Goal: Task Accomplishment & Management: Complete application form

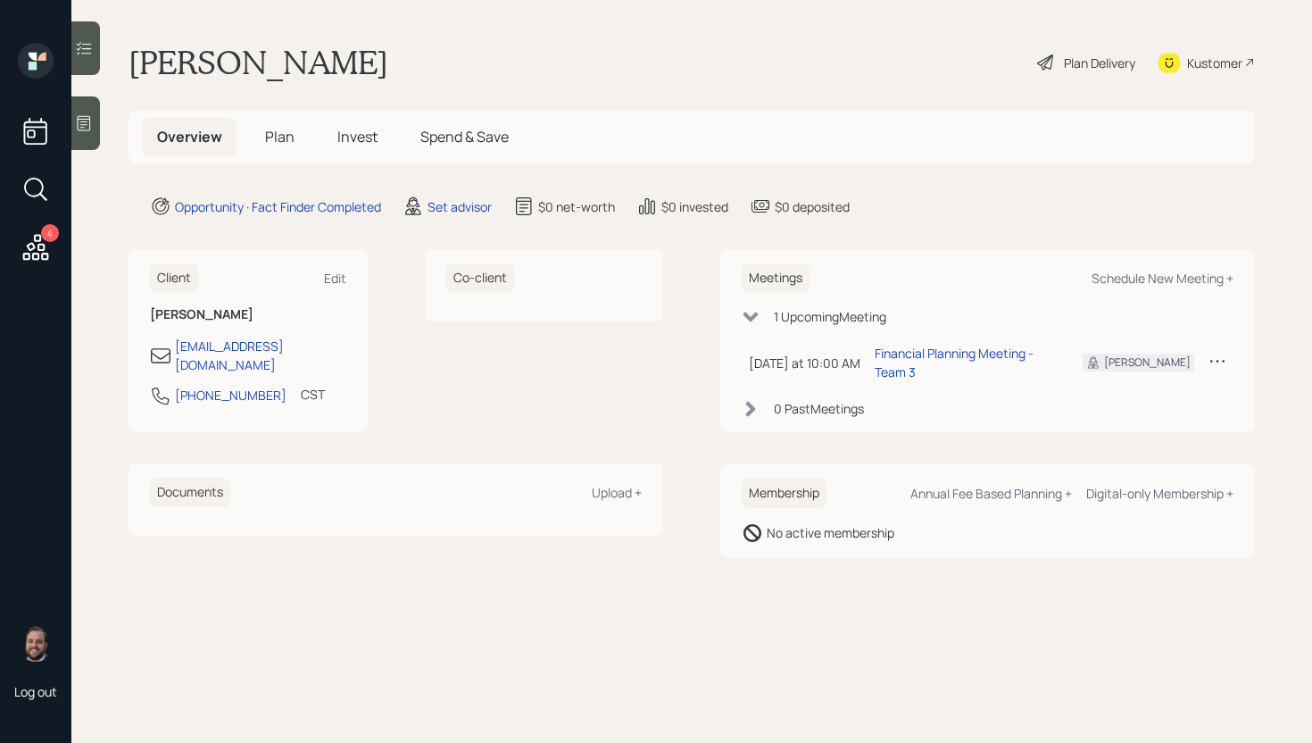
click at [29, 244] on icon at bounding box center [36, 247] width 26 height 26
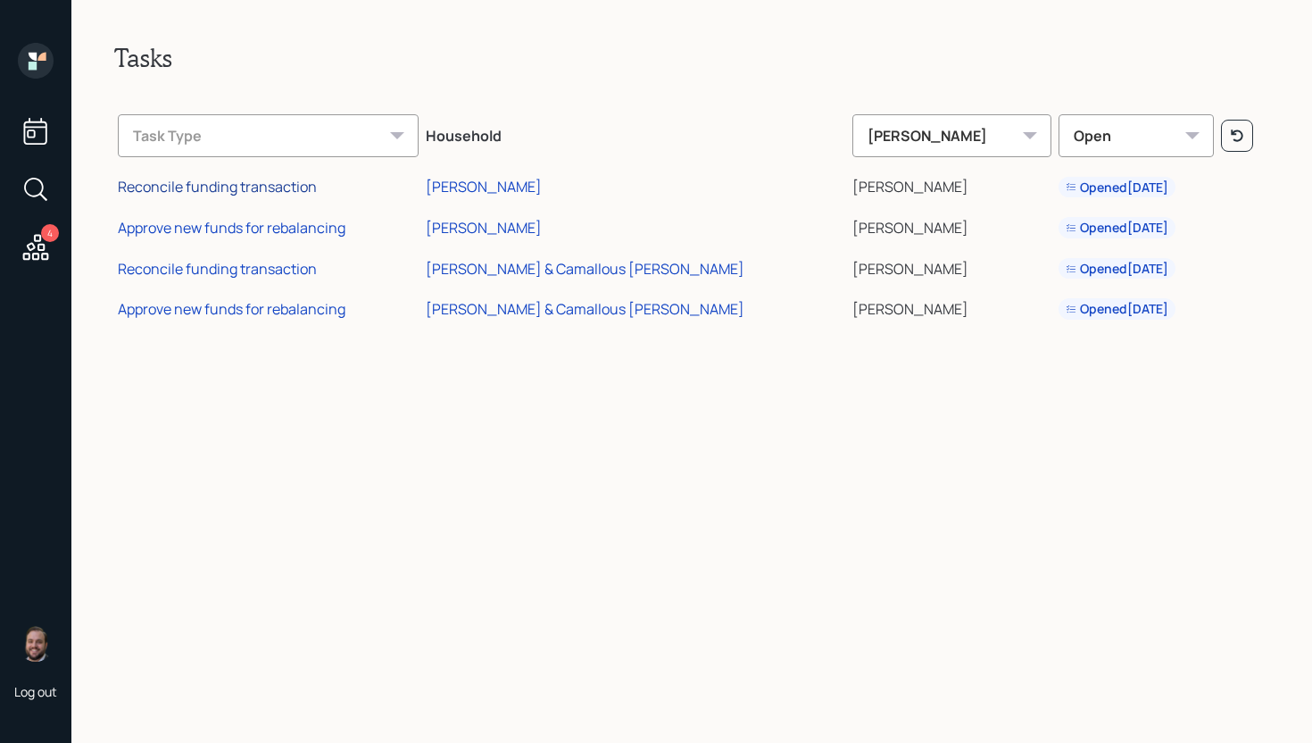
click at [235, 180] on div "Reconcile funding transaction" at bounding box center [217, 187] width 199 height 20
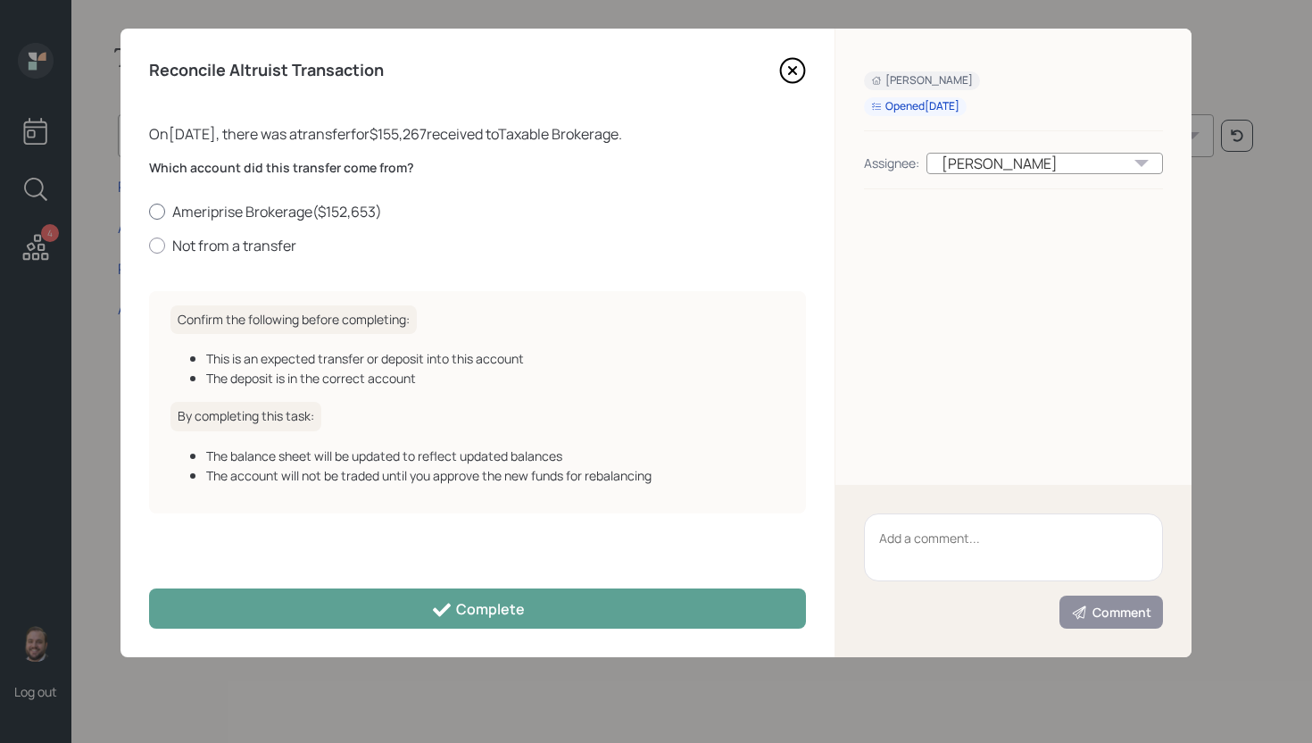
click at [295, 210] on label "Ameriprise Brokerage ( $152,653 )" at bounding box center [477, 212] width 657 height 20
click at [149, 211] on input "Ameriprise Brokerage ( $152,653 )" at bounding box center [148, 211] width 1 height 1
radio input "true"
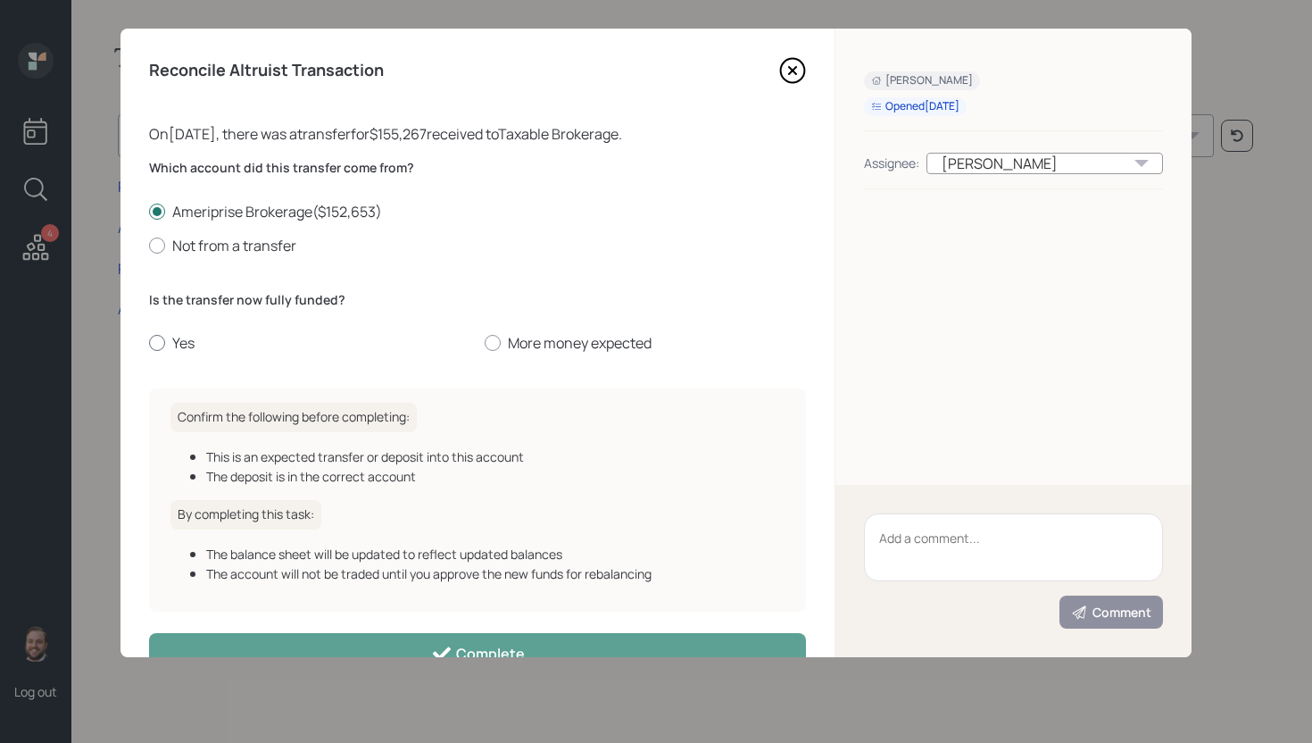
click at [179, 348] on label "Yes" at bounding box center [309, 343] width 321 height 20
click at [149, 344] on input "Yes" at bounding box center [148, 343] width 1 height 1
radio input "true"
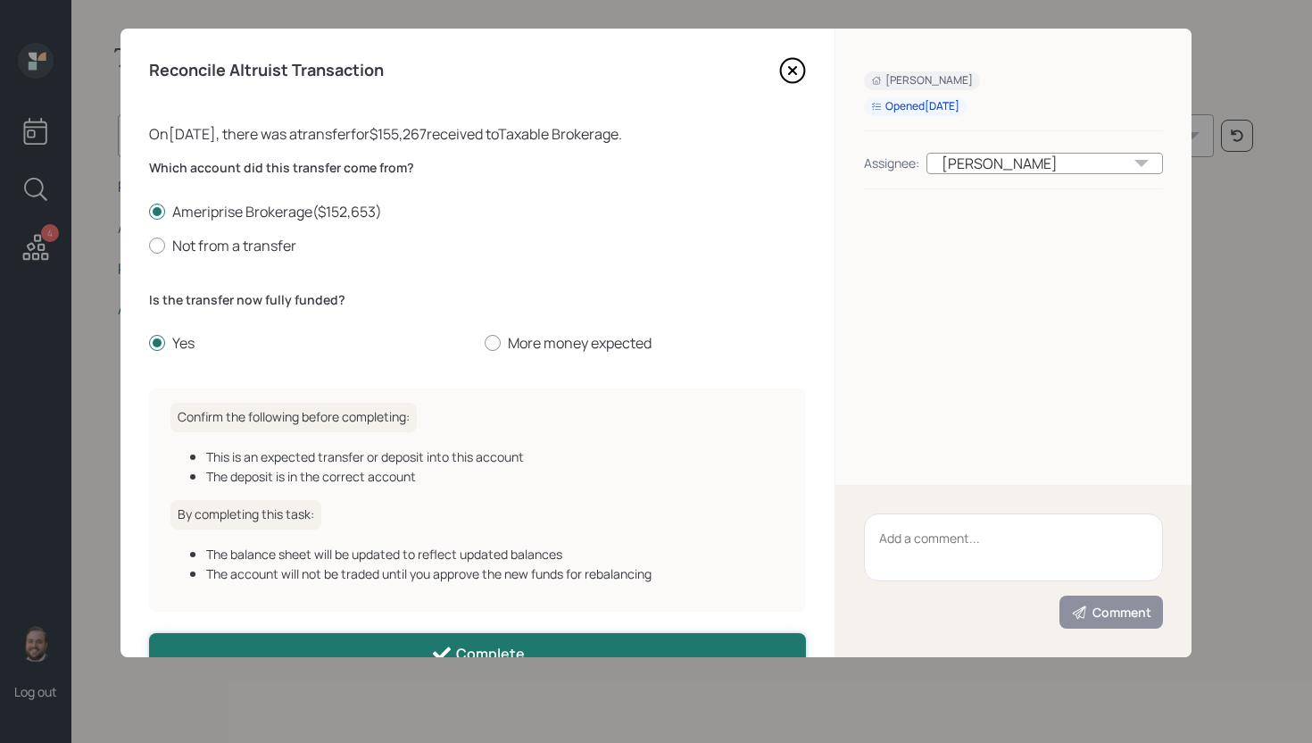
click at [437, 653] on icon at bounding box center [441, 653] width 21 height 21
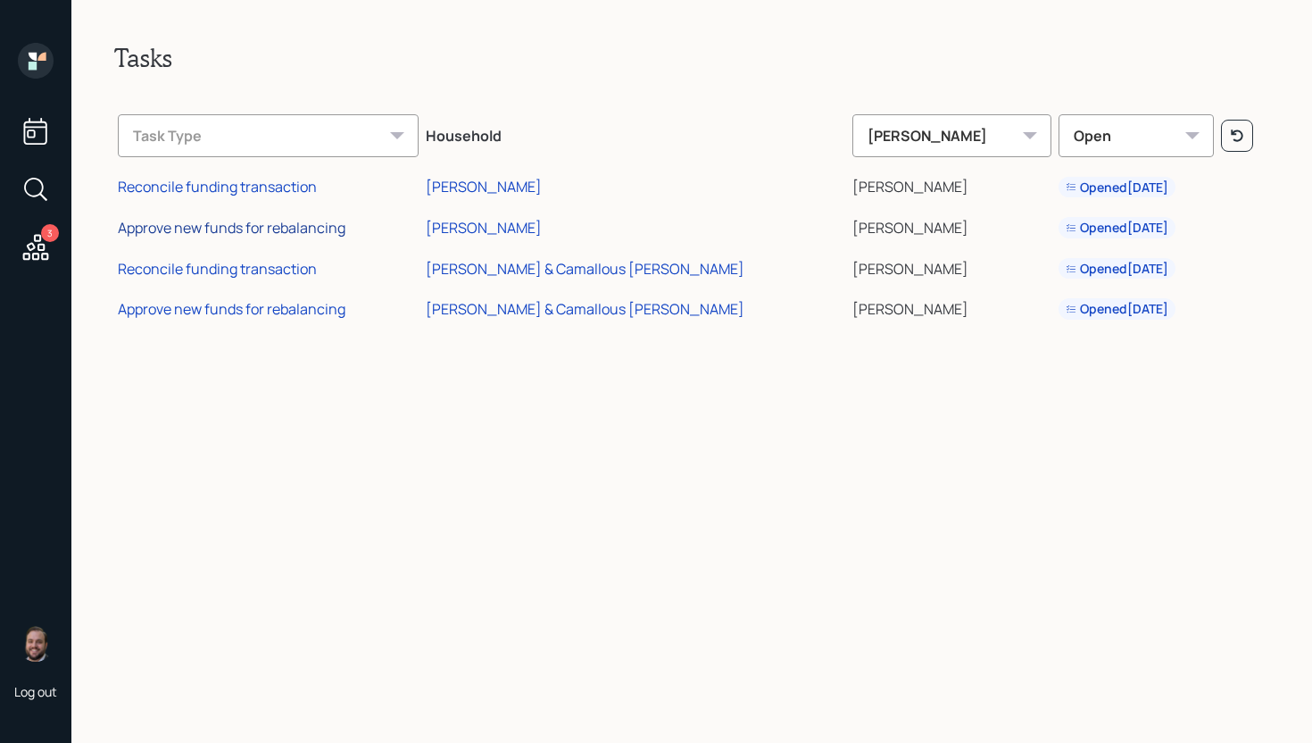
click at [221, 229] on div "Approve new funds for rebalancing" at bounding box center [232, 228] width 228 height 20
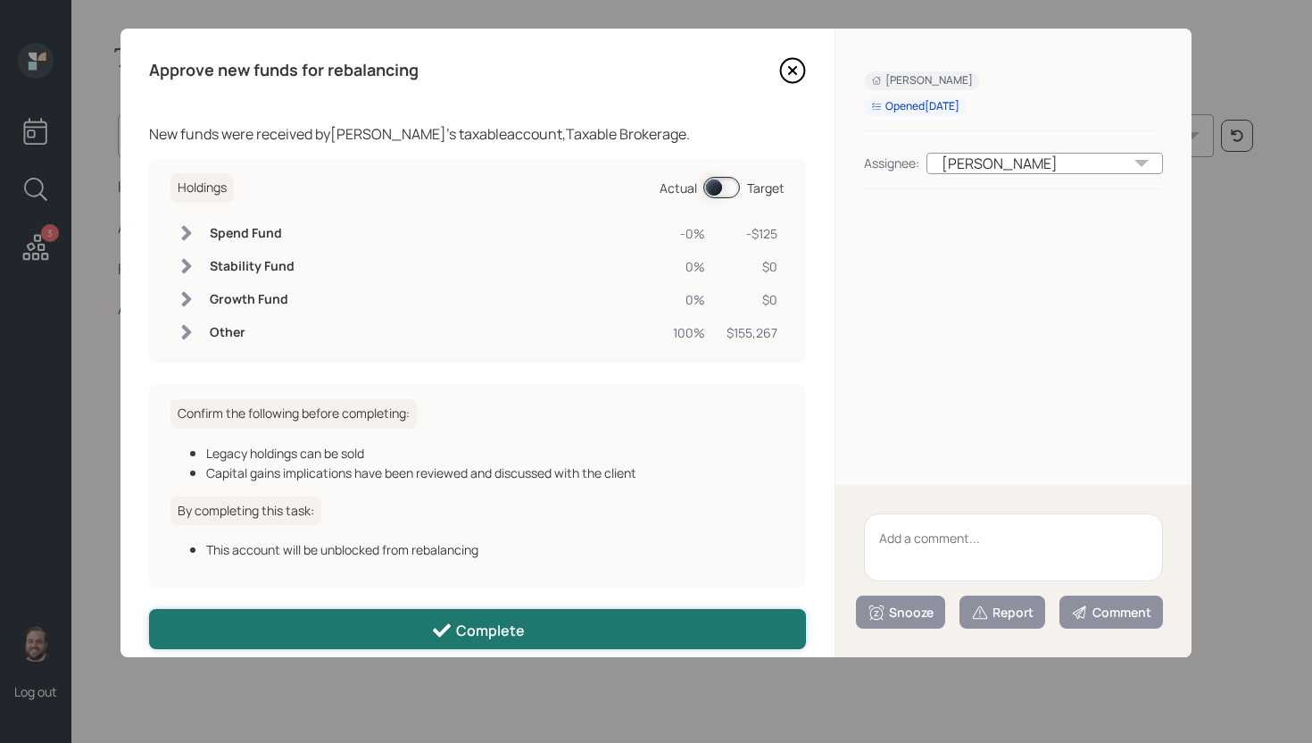
click at [434, 620] on button "Complete" at bounding box center [477, 629] width 657 height 40
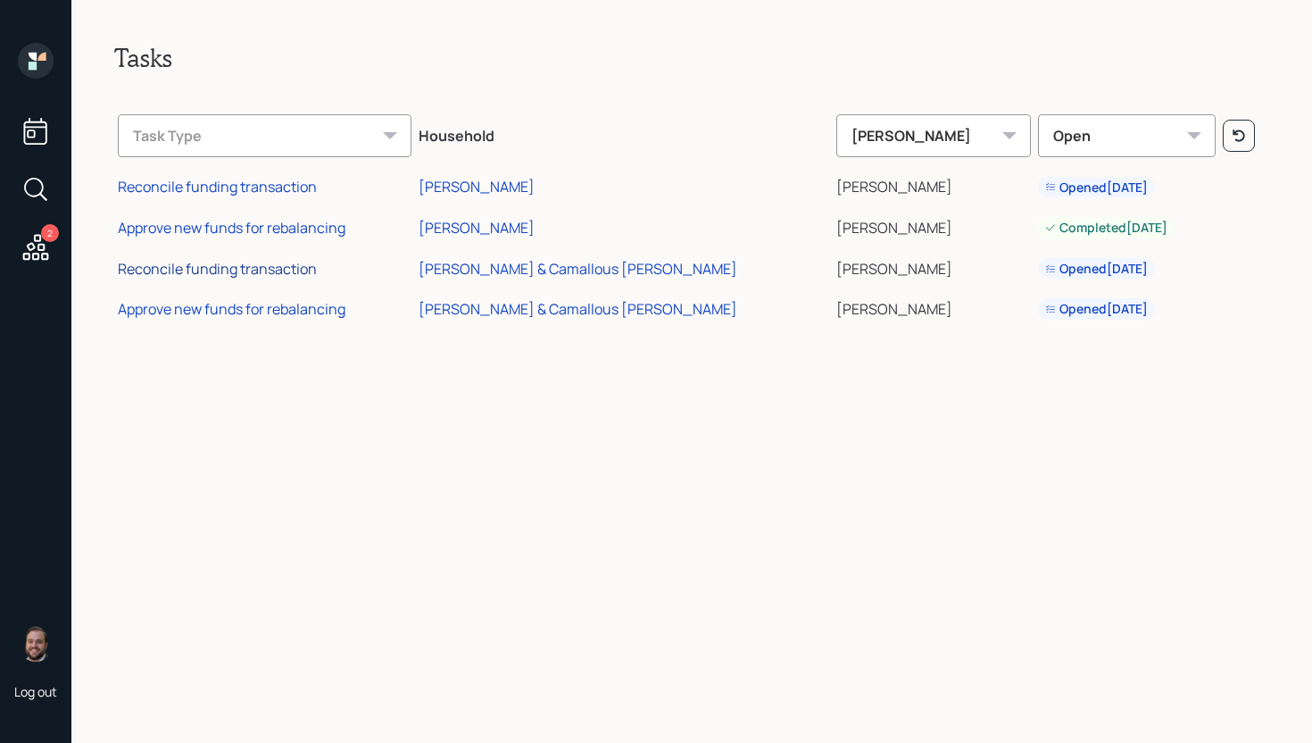
click at [233, 262] on div "Reconcile funding transaction" at bounding box center [217, 269] width 199 height 20
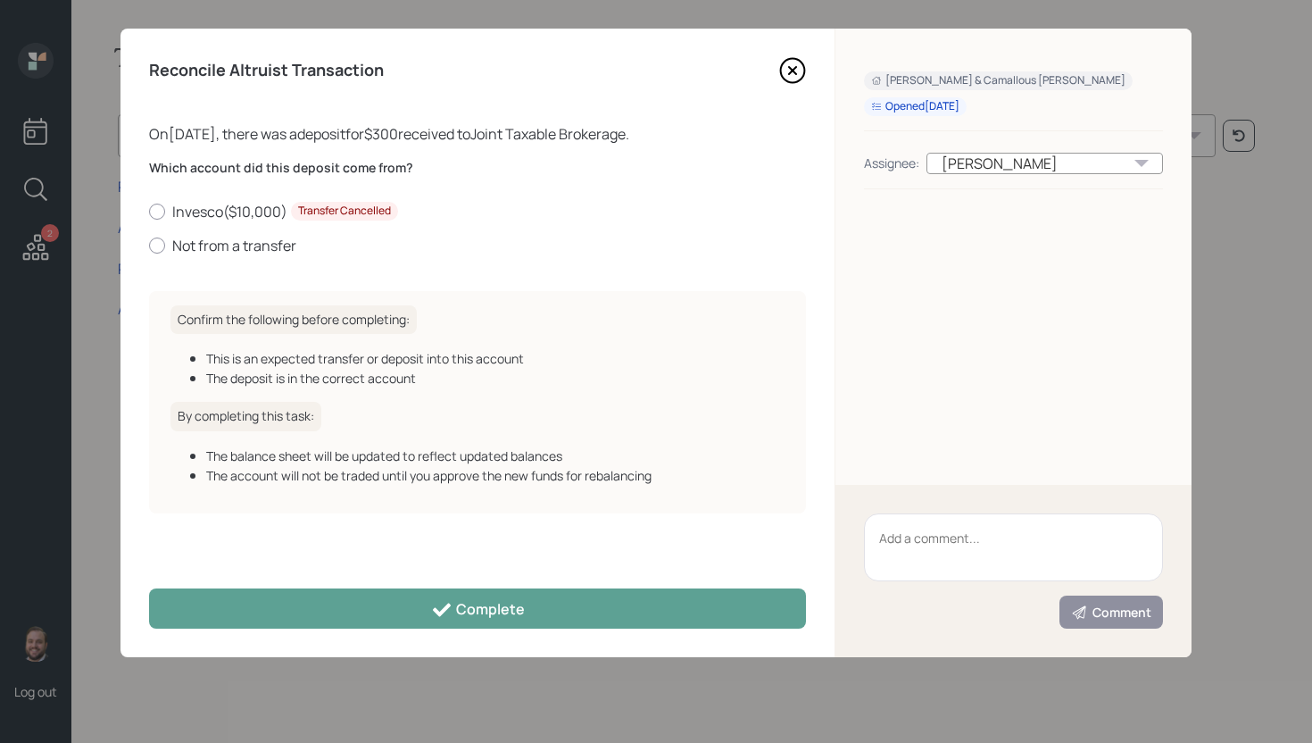
click at [212, 252] on label "Not from a transfer" at bounding box center [477, 246] width 657 height 20
click at [149, 246] on input "Not from a transfer" at bounding box center [148, 245] width 1 height 1
radio input "true"
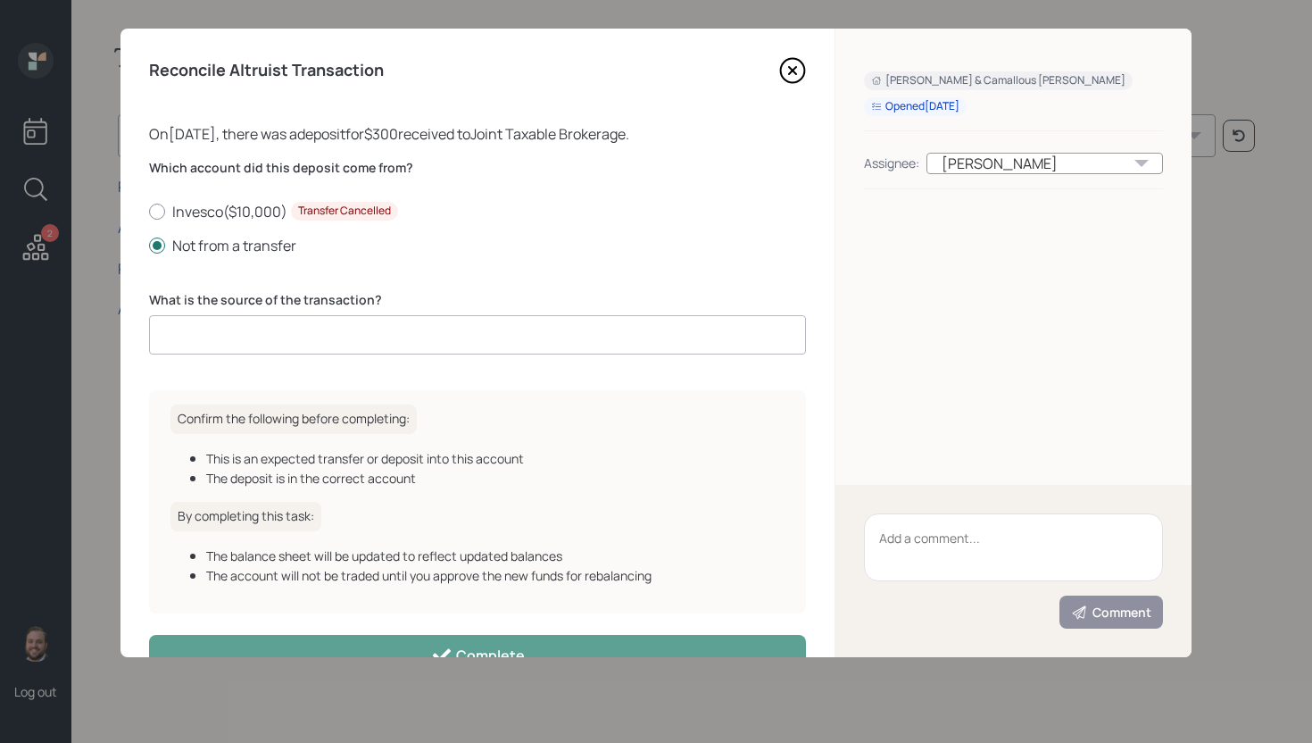
click at [259, 336] on input at bounding box center [477, 334] width 657 height 39
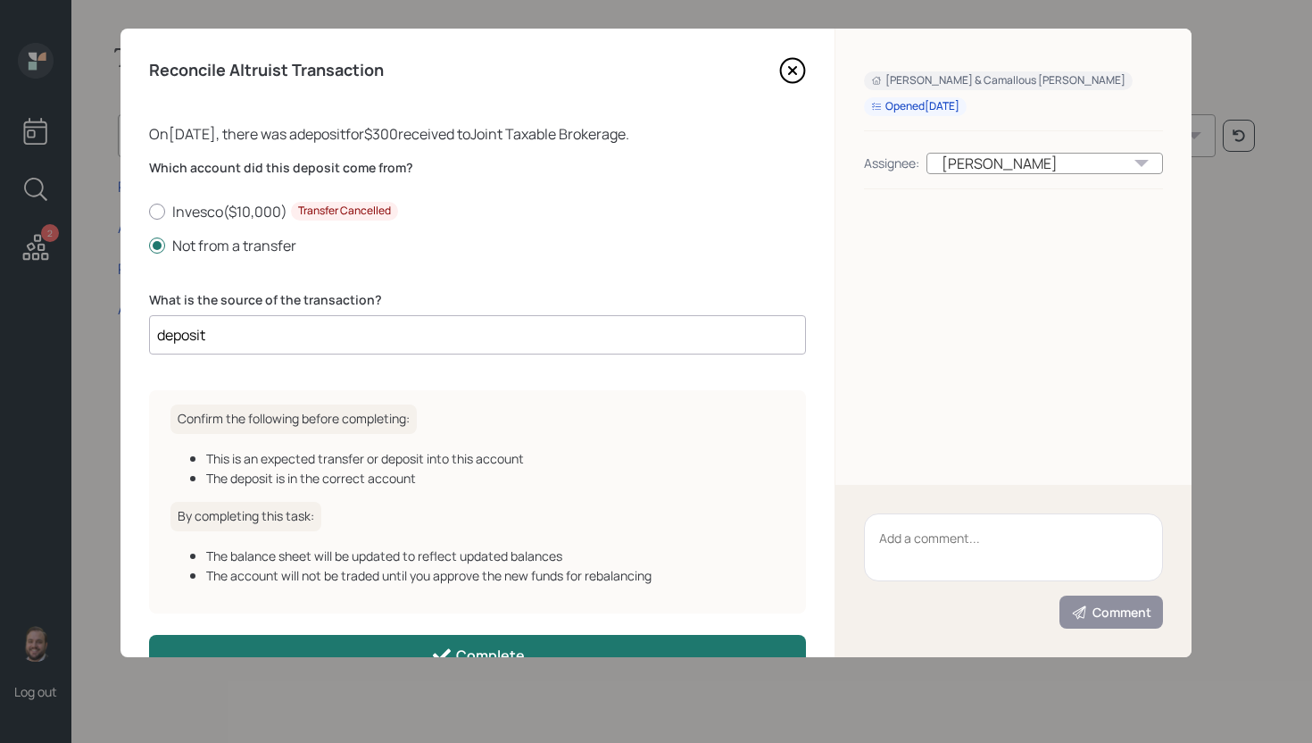
type input "deposit"
click at [407, 641] on button "Complete" at bounding box center [477, 655] width 657 height 40
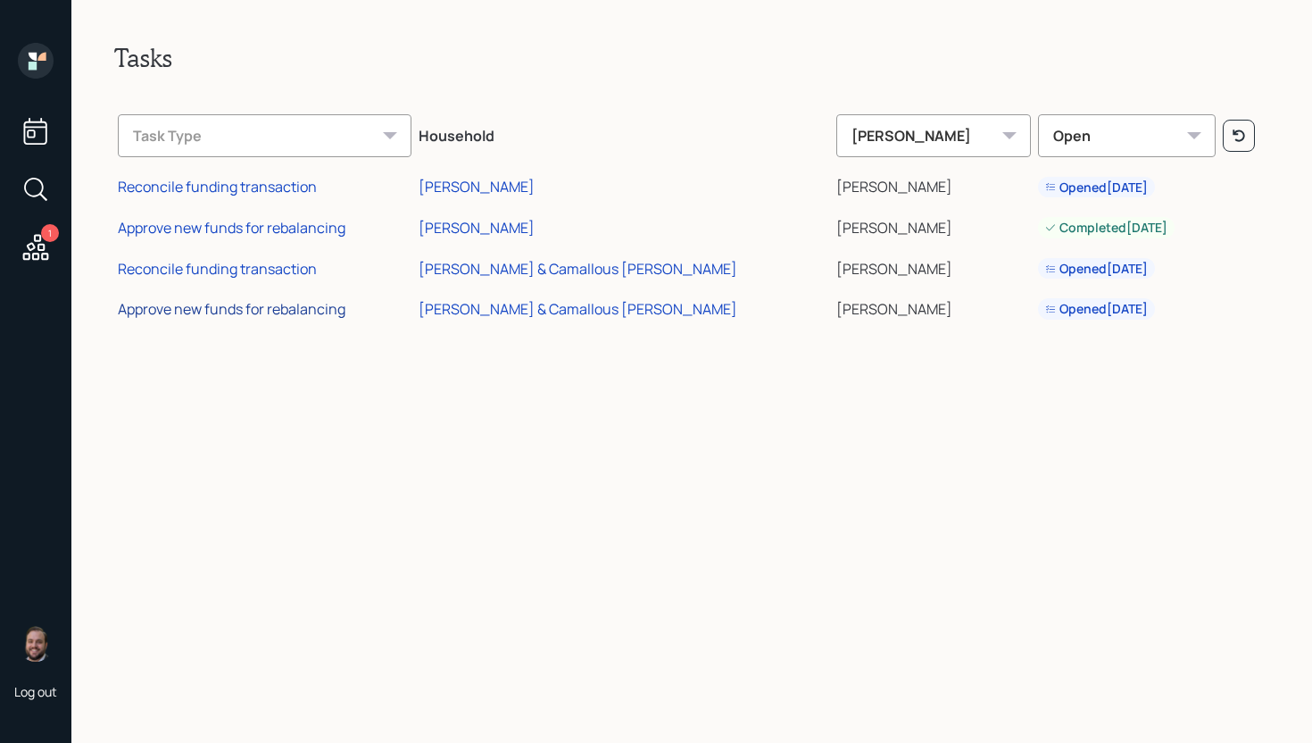
click at [278, 312] on div "Approve new funds for rebalancing" at bounding box center [232, 309] width 228 height 20
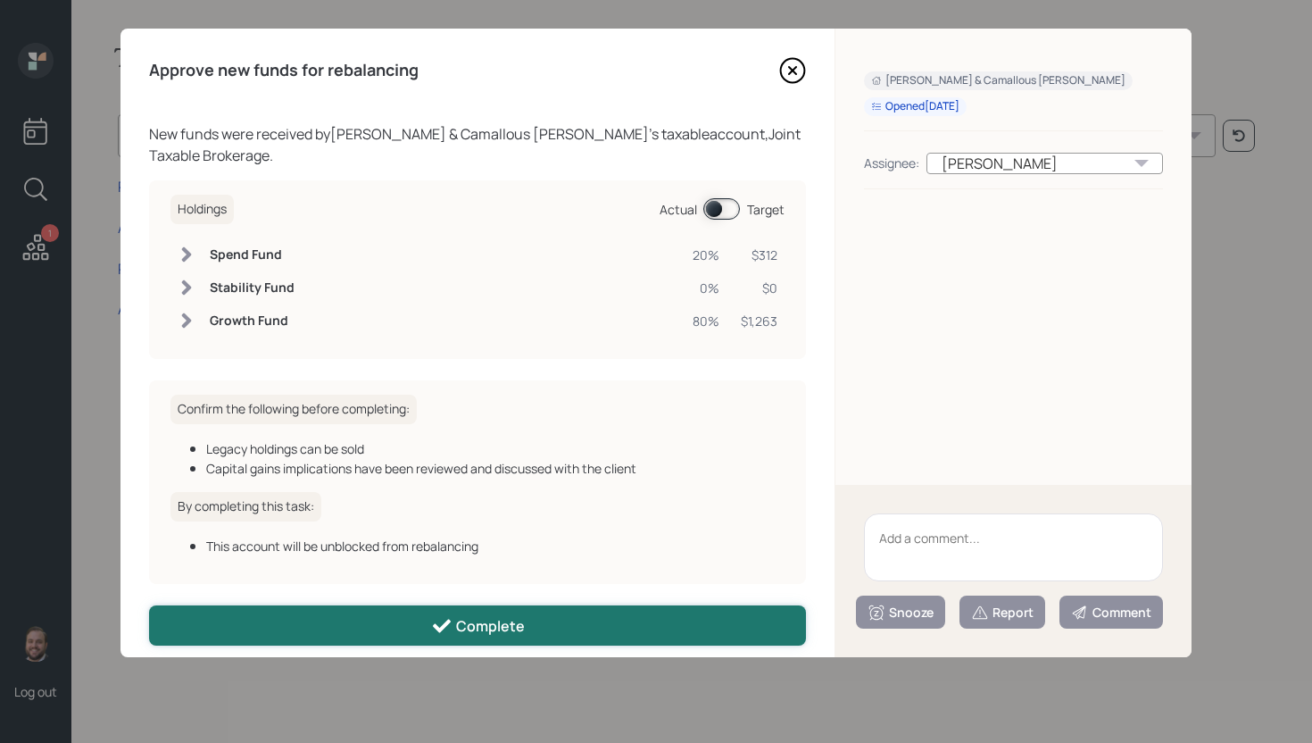
click at [397, 605] on button "Complete" at bounding box center [477, 625] width 657 height 40
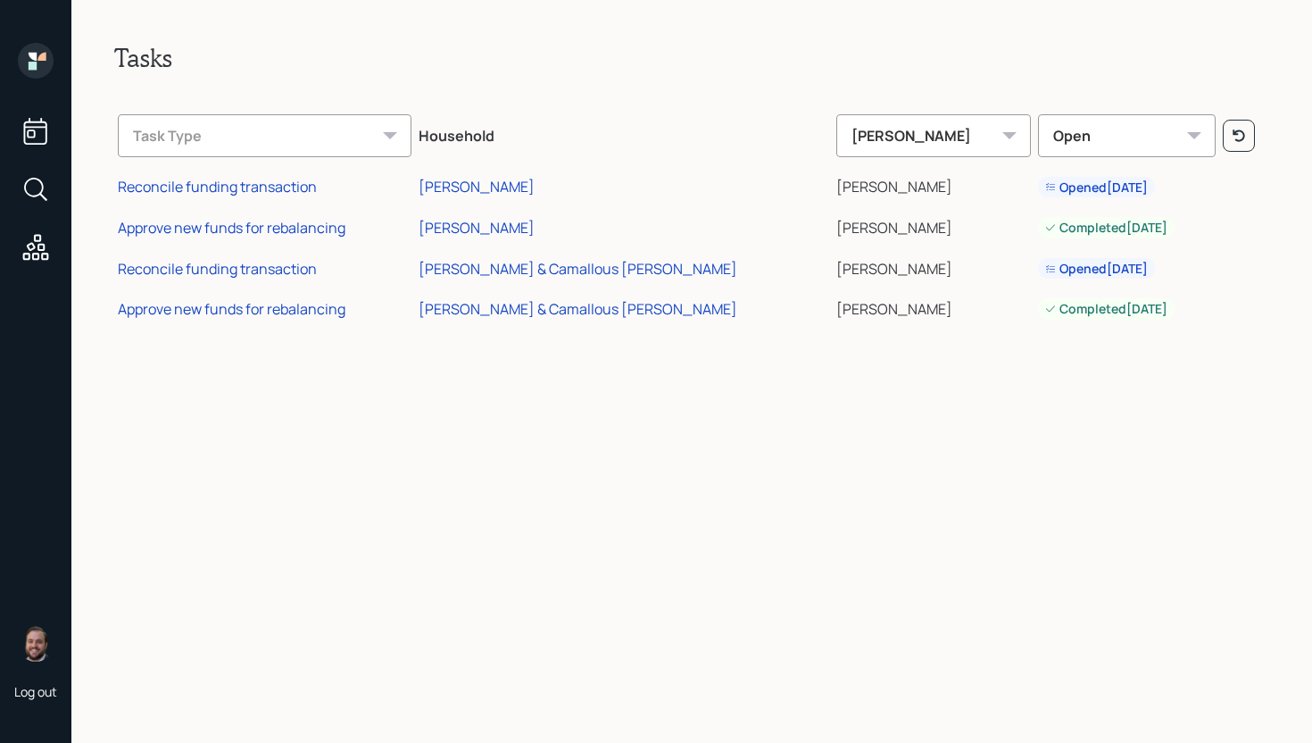
click at [34, 82] on div at bounding box center [36, 63] width 36 height 40
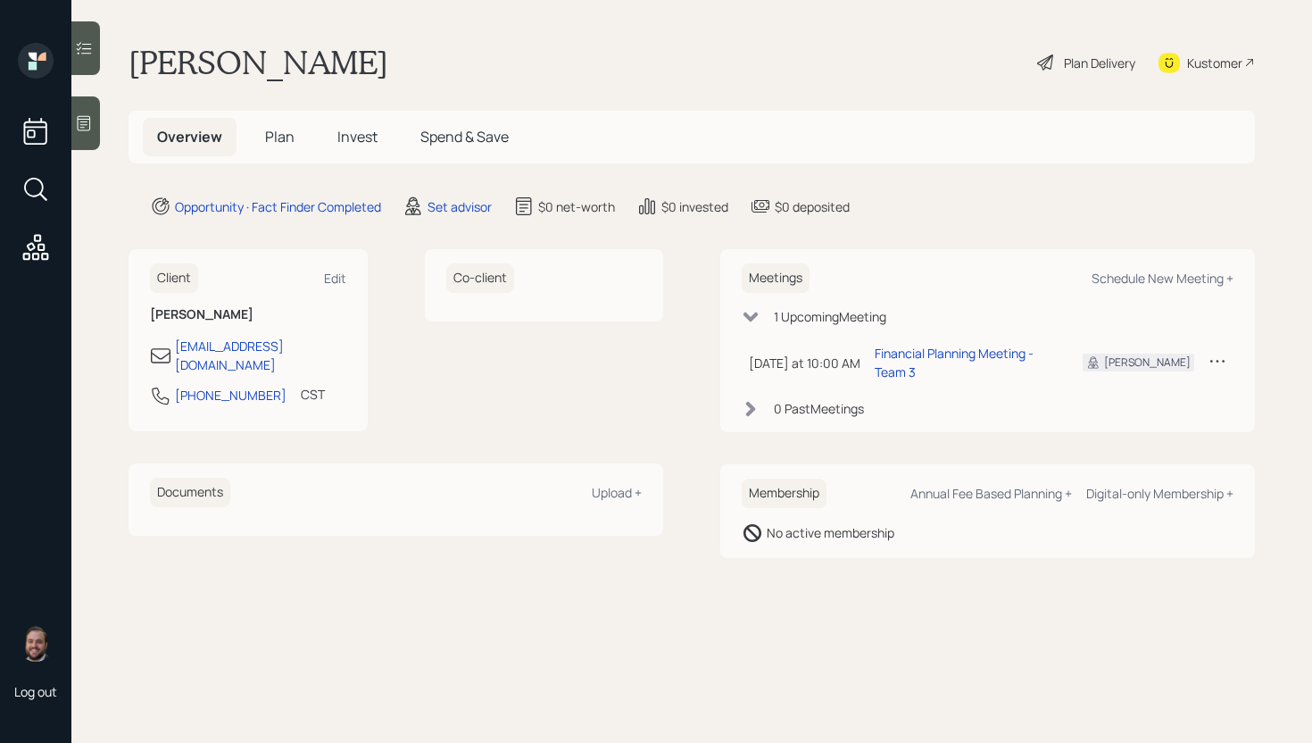
click at [437, 215] on div "Set advisor" at bounding box center [447, 206] width 89 height 21
click at [448, 201] on div "Set advisor" at bounding box center [460, 206] width 64 height 19
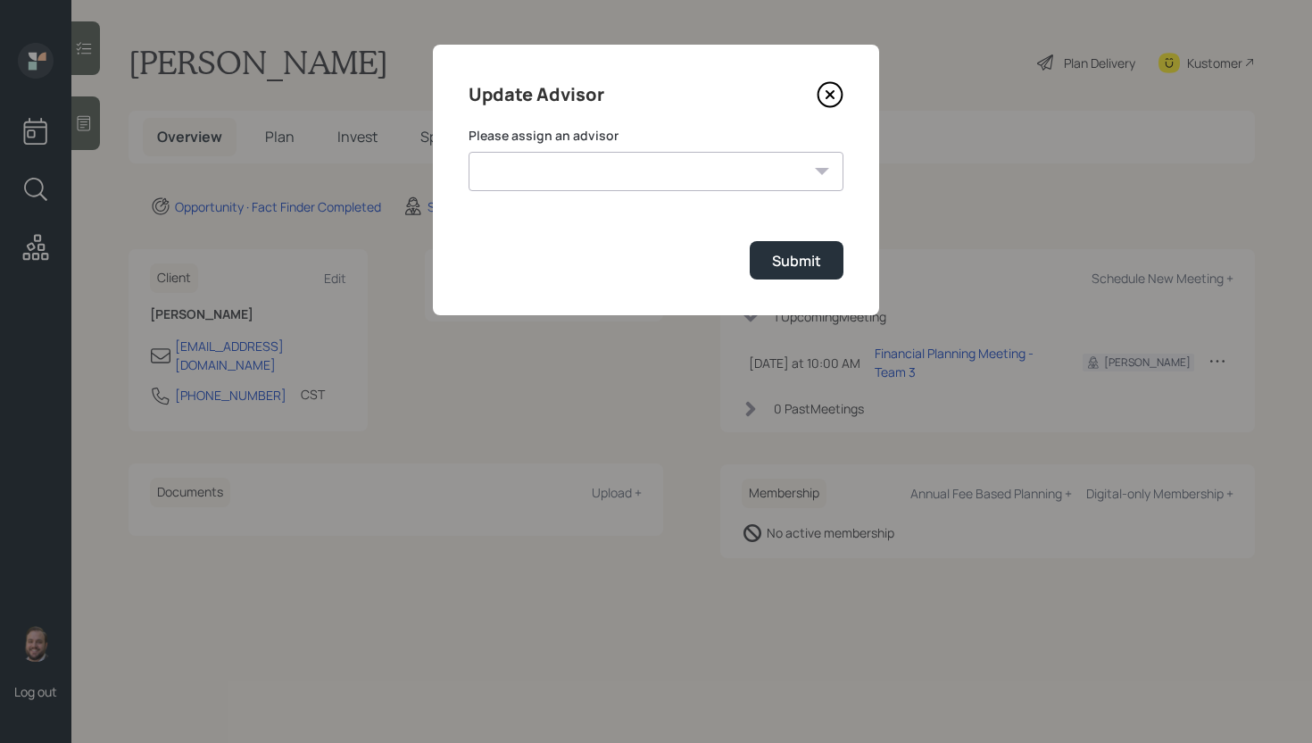
click at [586, 169] on select "[PERSON_NAME] [PERSON_NAME] End [PERSON_NAME] [PERSON_NAME] [PERSON_NAME] [PERS…" at bounding box center [656, 171] width 375 height 39
select select "d946c976-65aa-4529-ac9d-02c4f1114fc0"
click at [469, 152] on select "[PERSON_NAME] [PERSON_NAME] End [PERSON_NAME] [PERSON_NAME] [PERSON_NAME] [PERS…" at bounding box center [656, 171] width 375 height 39
click at [783, 249] on button "Submit" at bounding box center [797, 260] width 94 height 38
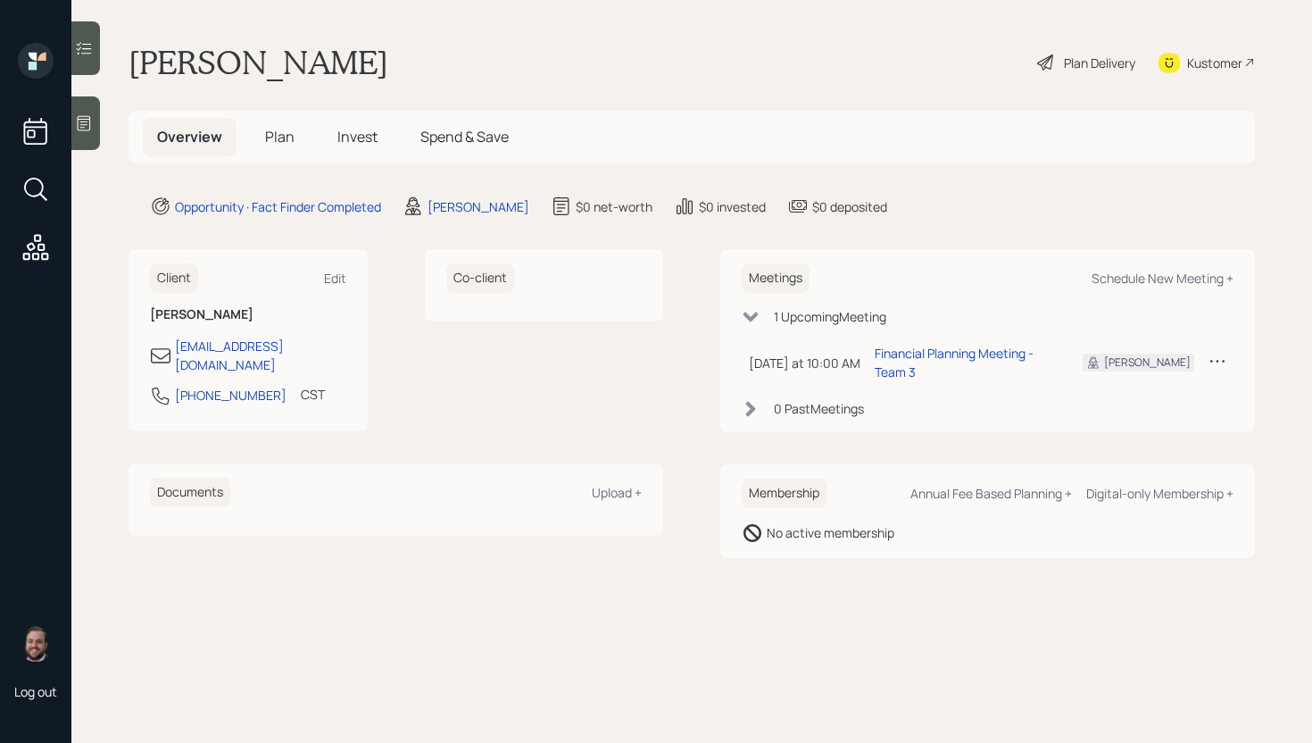
click at [95, 119] on div at bounding box center [85, 123] width 29 height 54
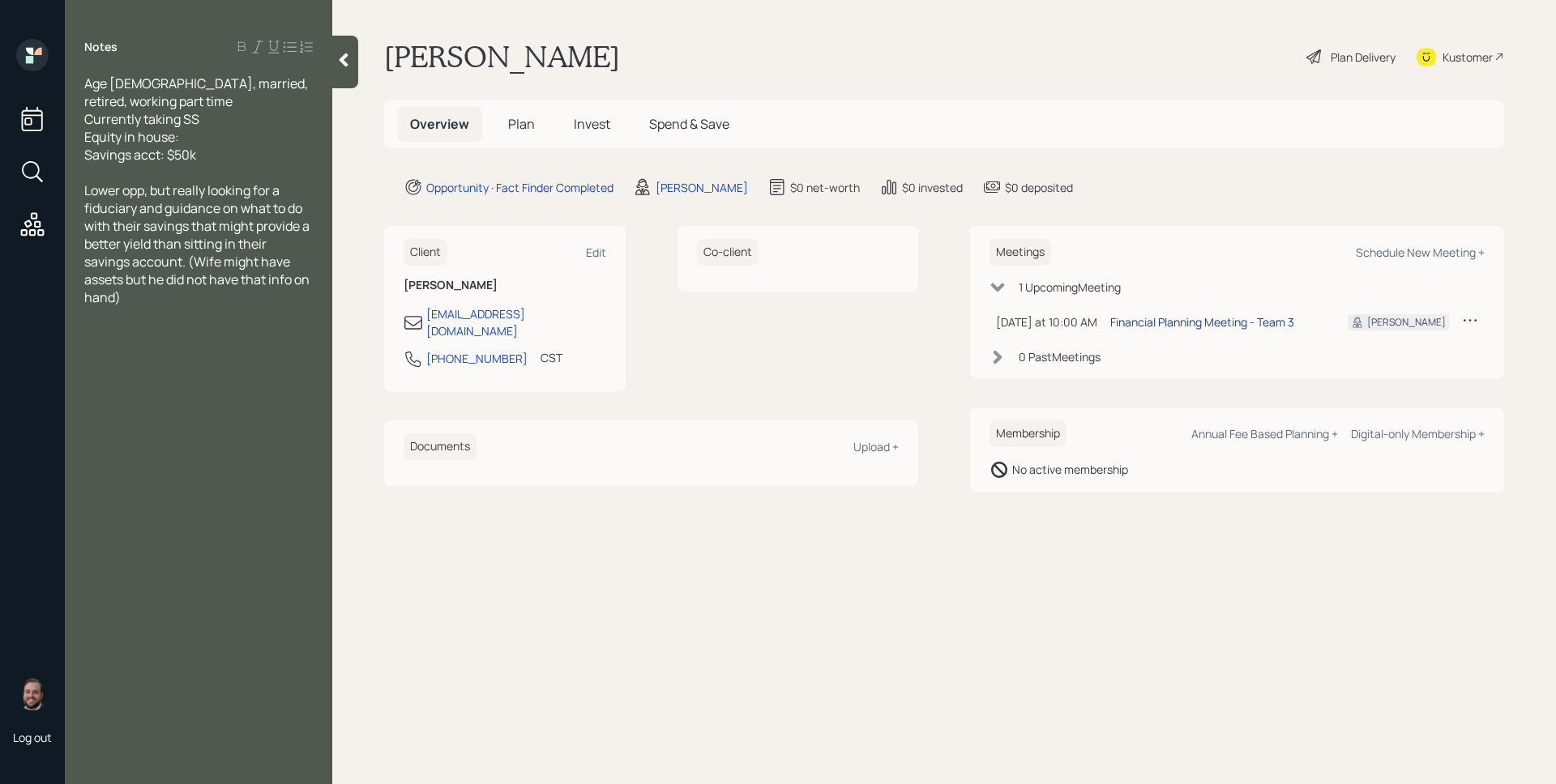
click at [1191, 318] on div "Financial Planning Meeting - Team 3" at bounding box center [1202, 322] width 184 height 17
click at [509, 121] on span "Plan" at bounding box center [521, 124] width 26 height 18
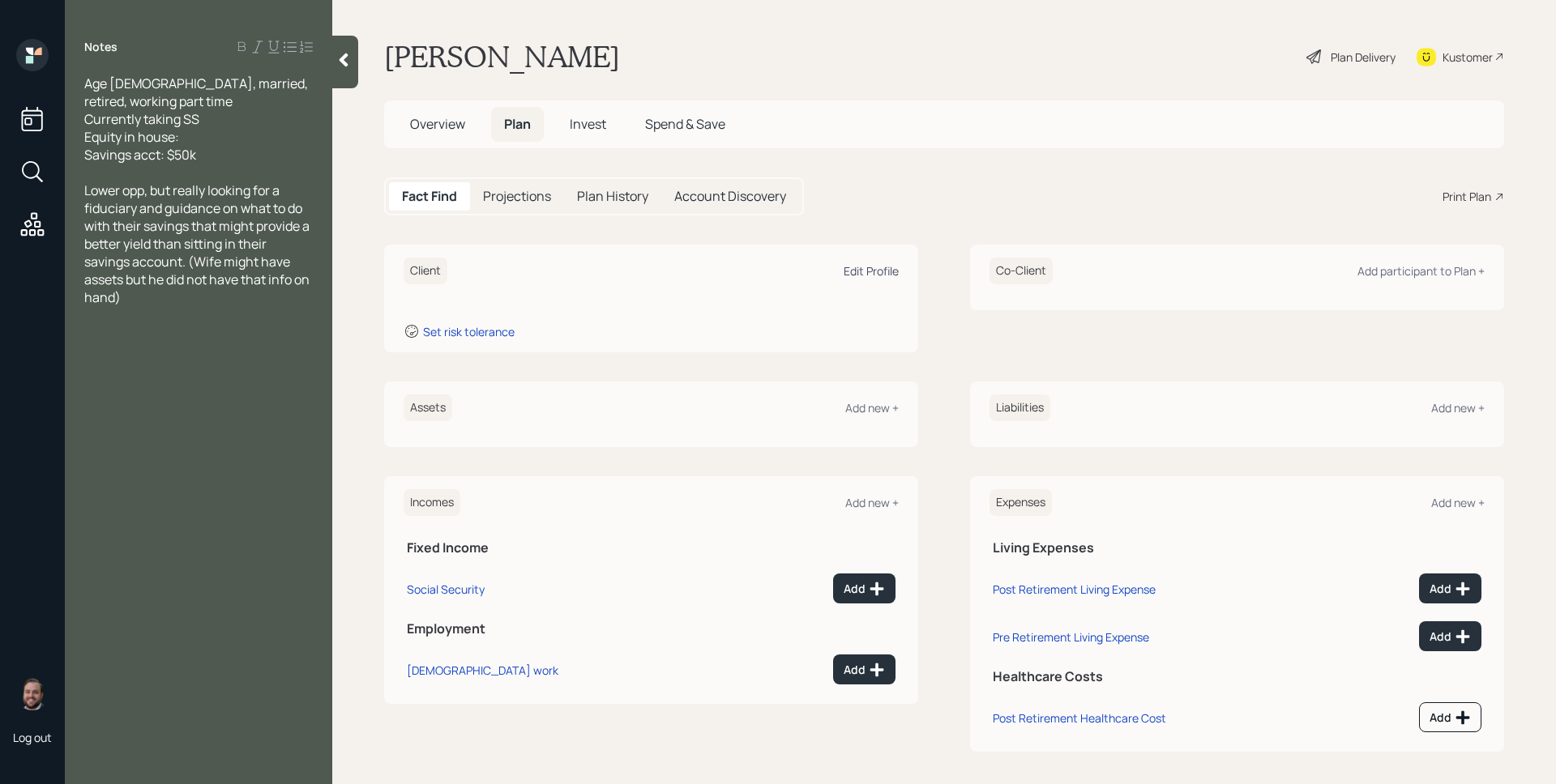
click at [885, 272] on div "Edit Profile" at bounding box center [871, 270] width 55 height 15
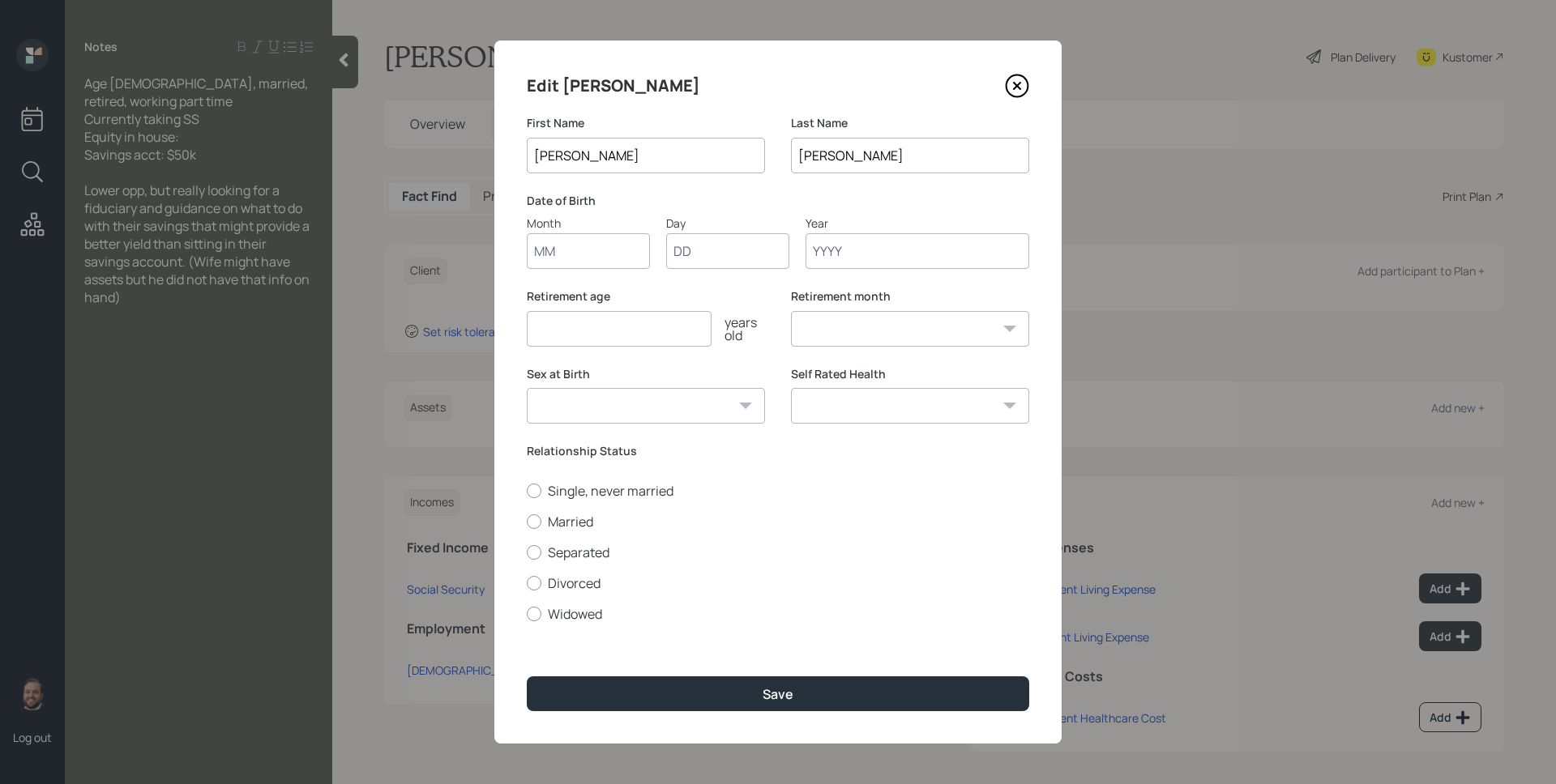
click at [572, 256] on input "Month" at bounding box center [588, 250] width 123 height 35
type input "07"
type input "05"
type input "1939"
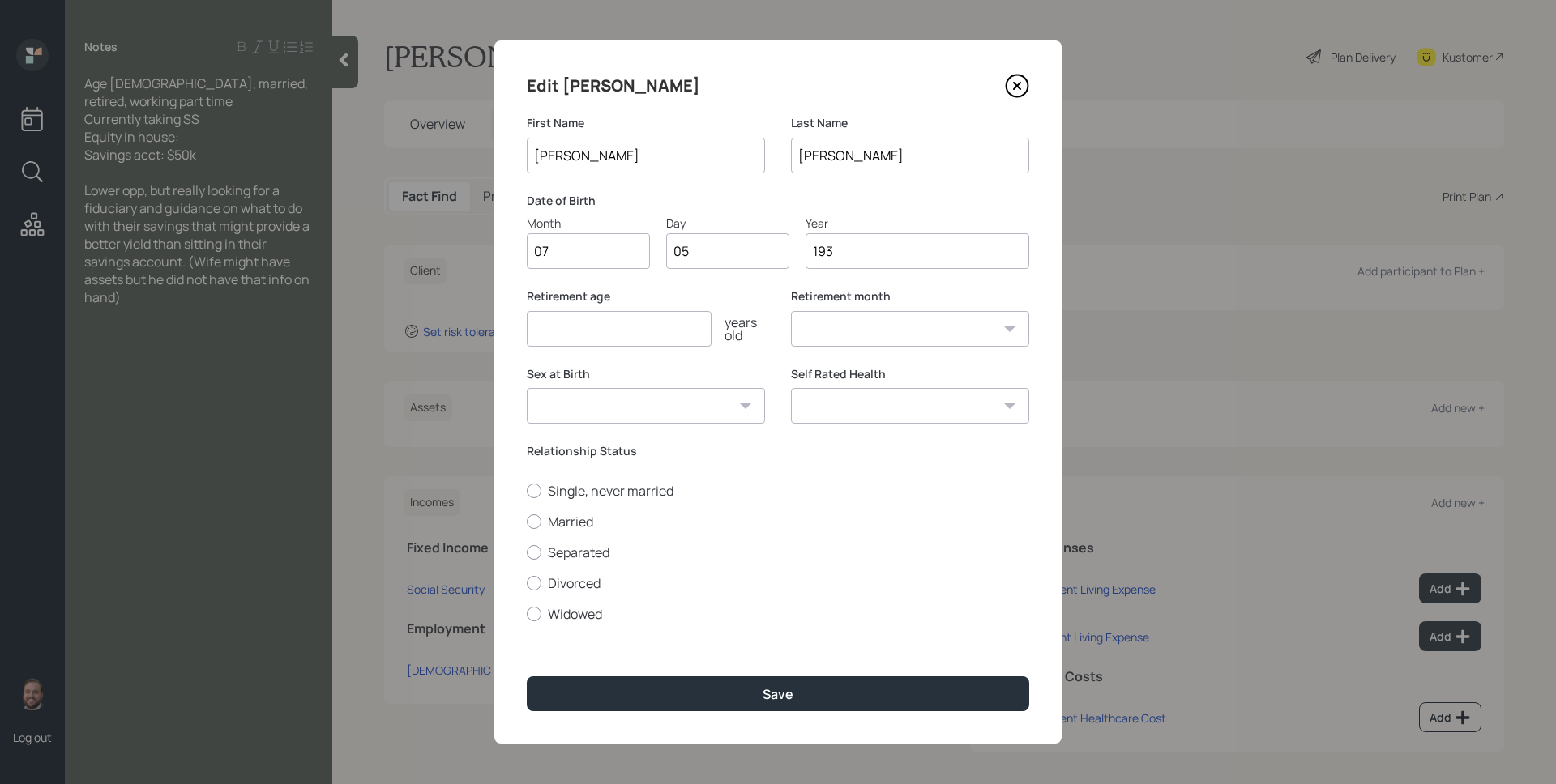
select select "7"
type input "1939"
click at [651, 328] on input "number" at bounding box center [619, 328] width 185 height 35
type input "90"
click at [571, 533] on div "Single, never married Married Separated Divorced Widowed" at bounding box center [778, 552] width 503 height 141
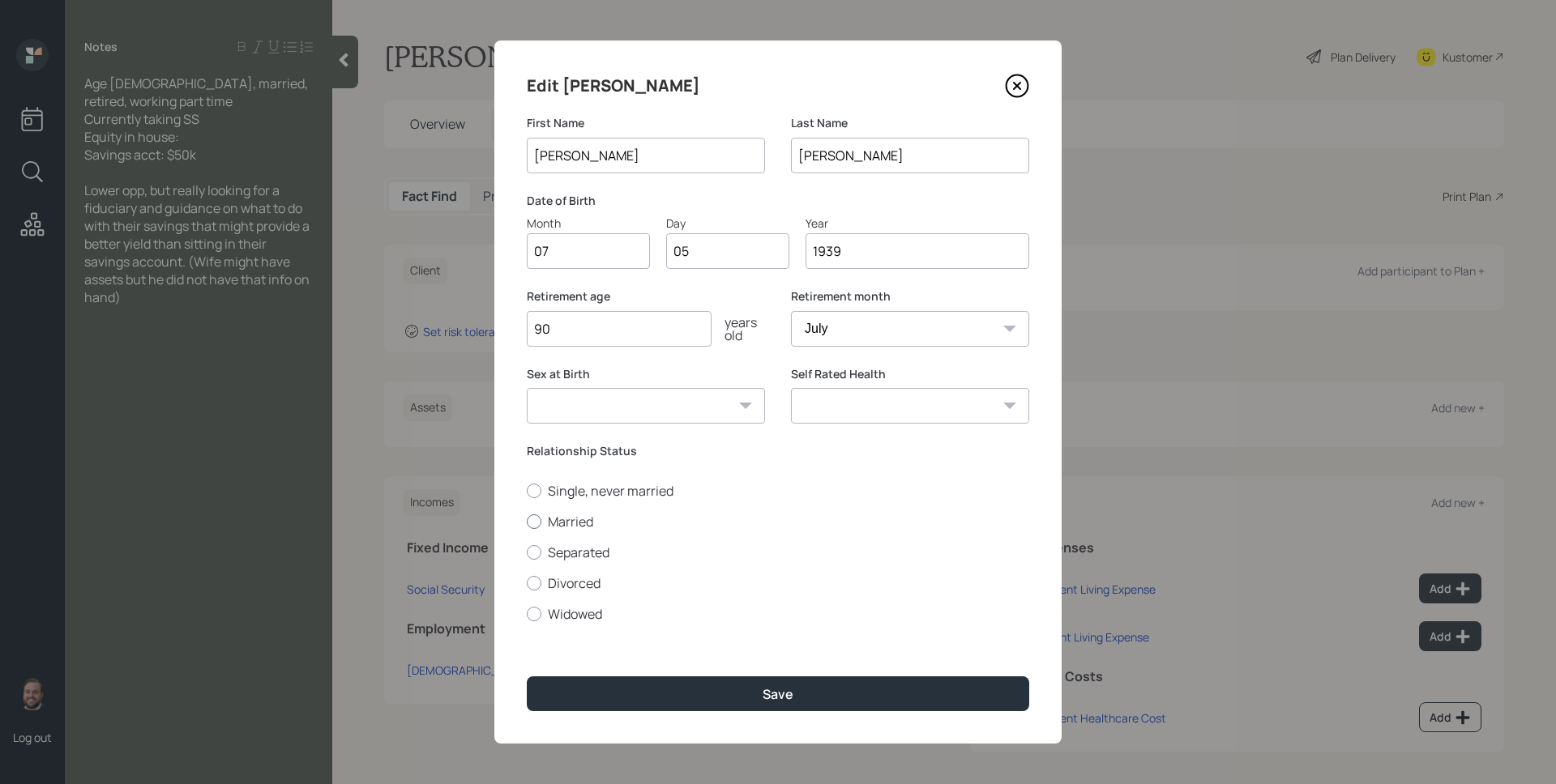
click at [569, 523] on label "Married" at bounding box center [778, 522] width 503 height 18
click at [527, 522] on input "Married" at bounding box center [526, 521] width 1 height 1
radio input "true"
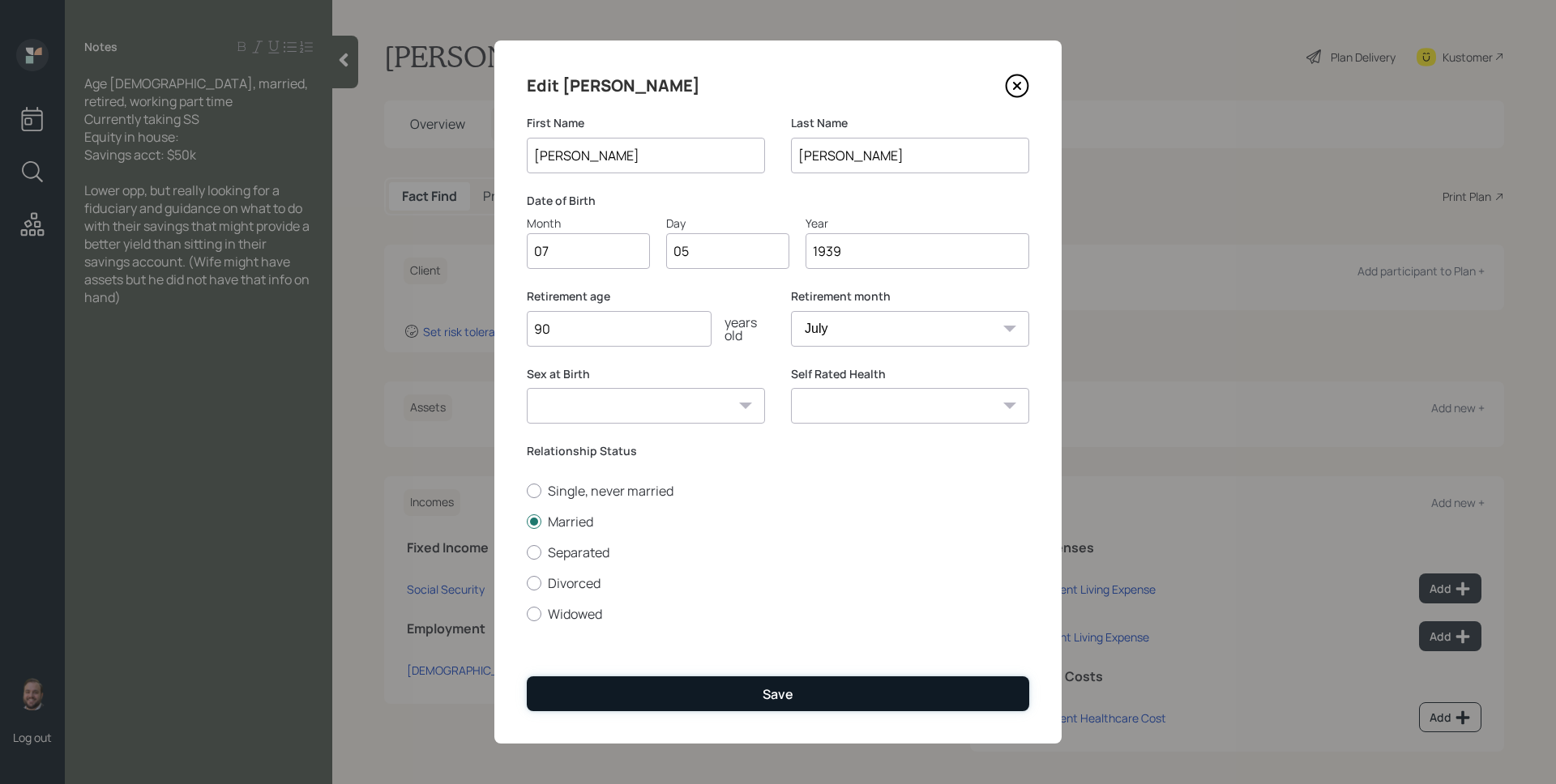
click at [842, 673] on button "Save" at bounding box center [778, 693] width 503 height 34
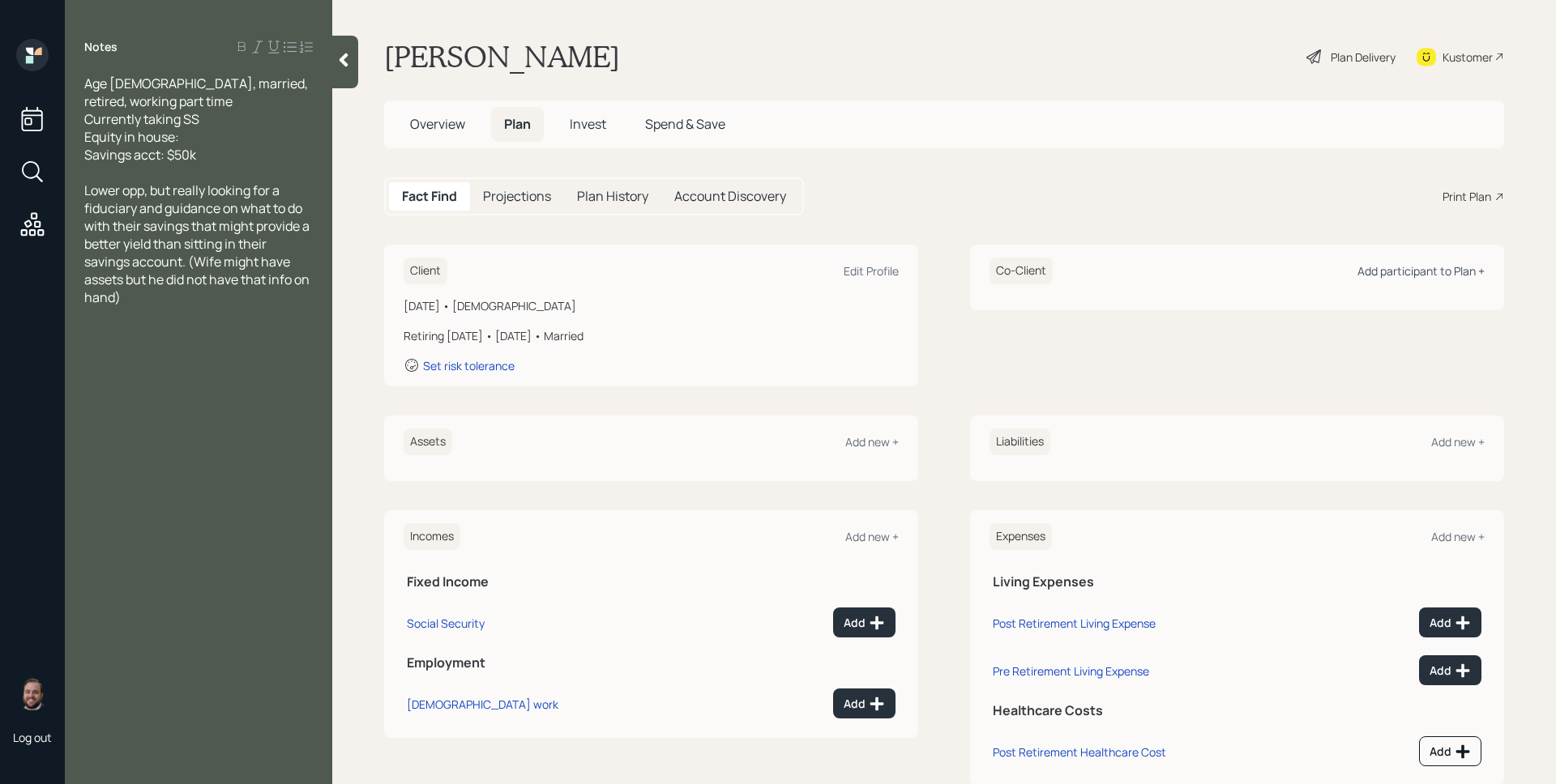
click at [1191, 272] on div "Add participant to Plan +" at bounding box center [1421, 270] width 127 height 15
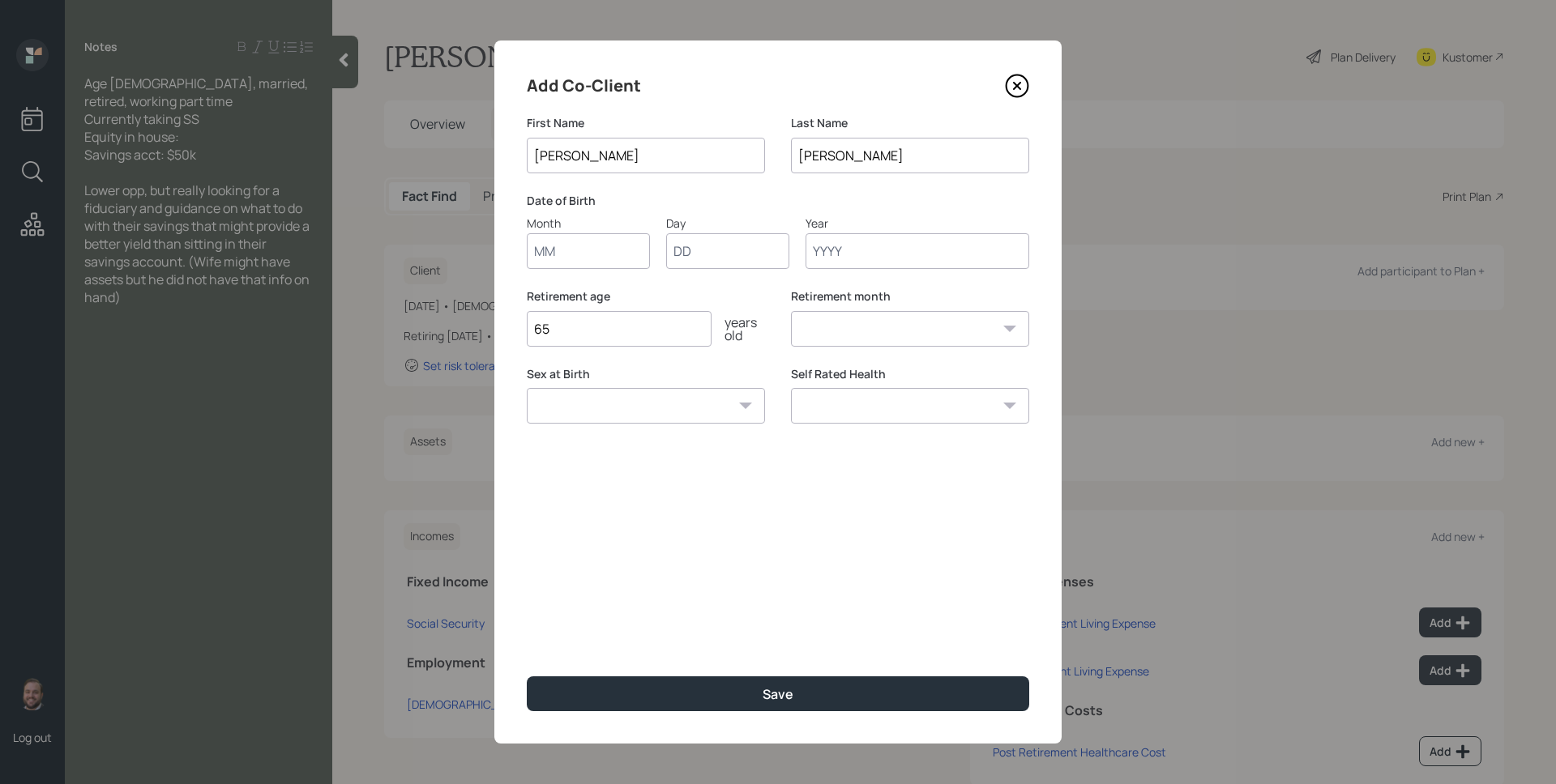
type input "[PERSON_NAME]"
click at [681, 110] on div "Add Co-Client First Name [PERSON_NAME] Last Name [PERSON_NAME] Date of Birth Mo…" at bounding box center [778, 392] width 567 height 703
click at [599, 250] on input "Month" at bounding box center [588, 250] width 123 height 35
type input "07"
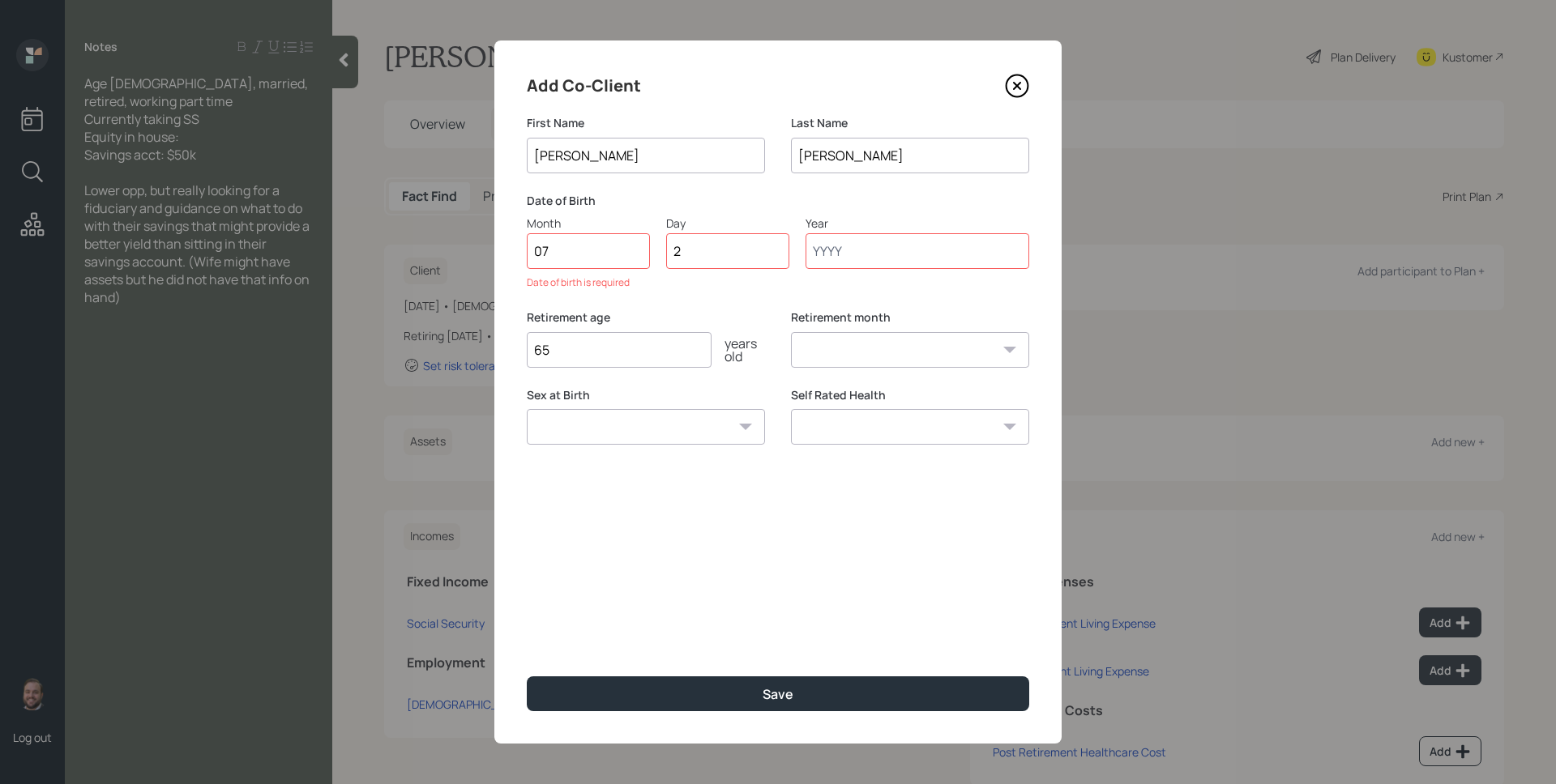
type input "21"
type input "1950"
select select "7"
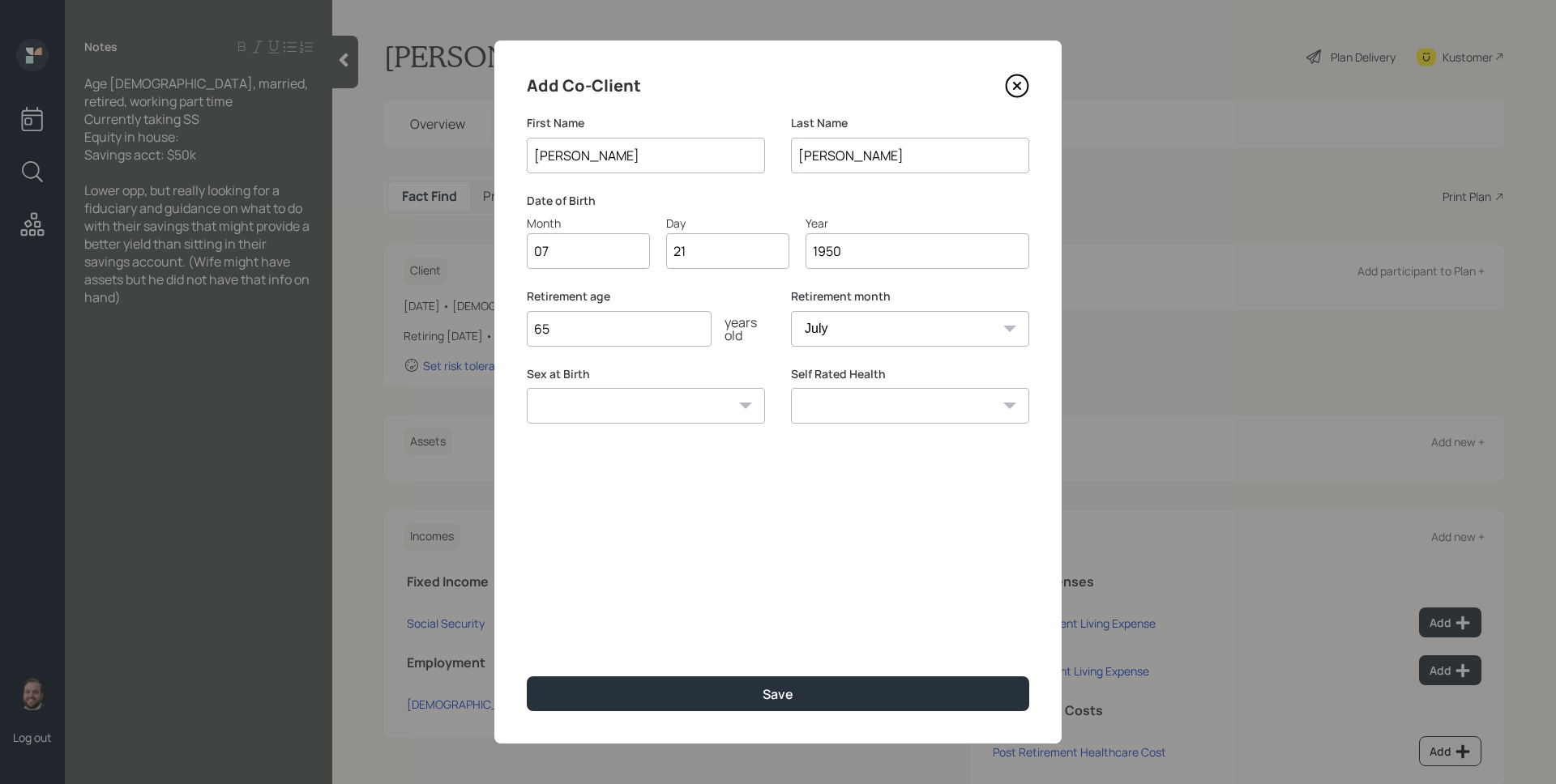
type input "1950"
click at [710, 306] on div "Retirement age [DEMOGRAPHIC_DATA] years old" at bounding box center [645, 318] width 238 height 58
click at [624, 328] on input "65" at bounding box center [619, 328] width 185 height 35
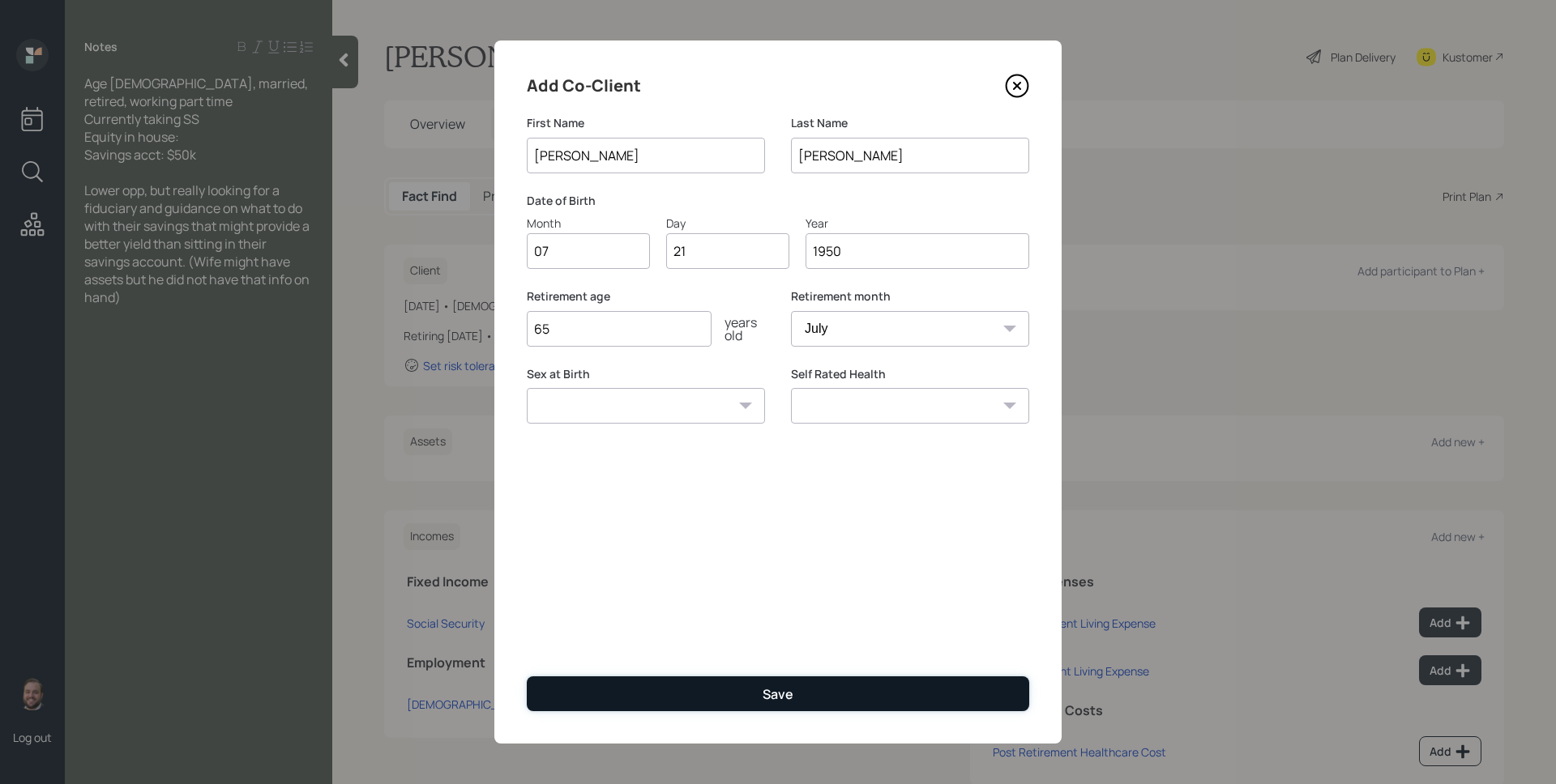
click at [733, 673] on button "Save" at bounding box center [778, 693] width 503 height 34
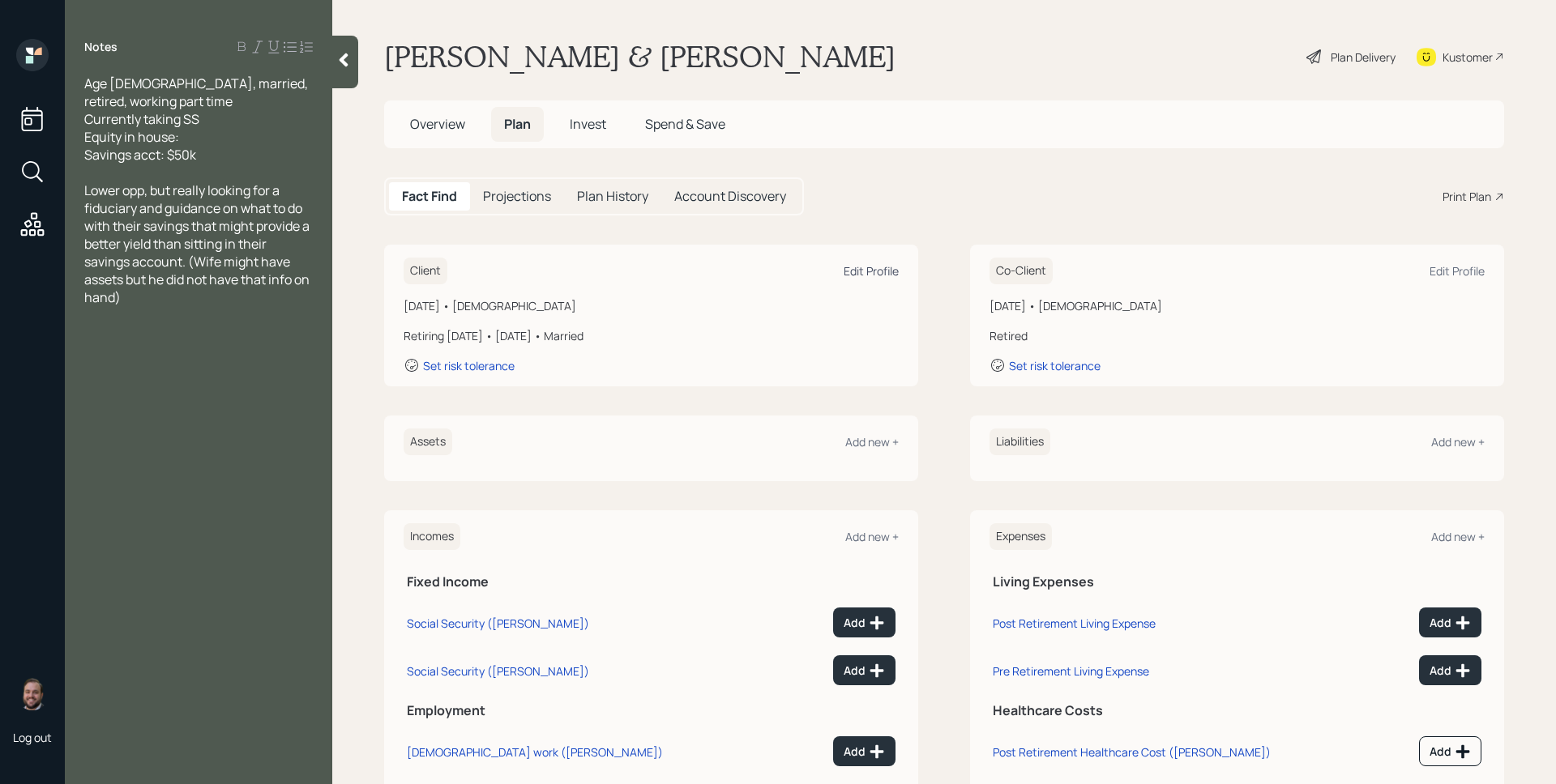
click at [860, 263] on div "Edit Profile" at bounding box center [871, 270] width 55 height 15
select select "7"
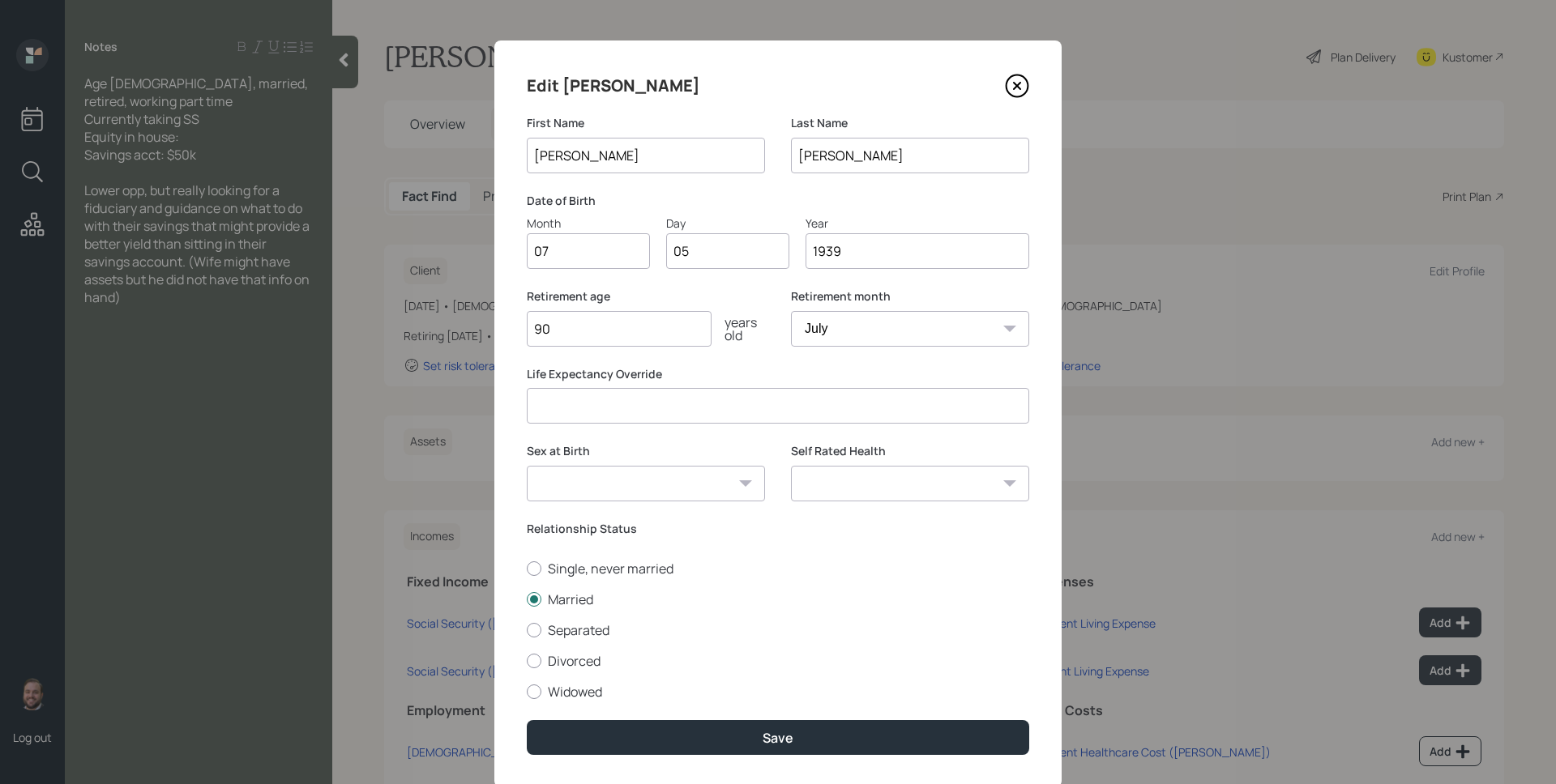
click at [592, 416] on input "number" at bounding box center [778, 406] width 503 height 35
type input "95"
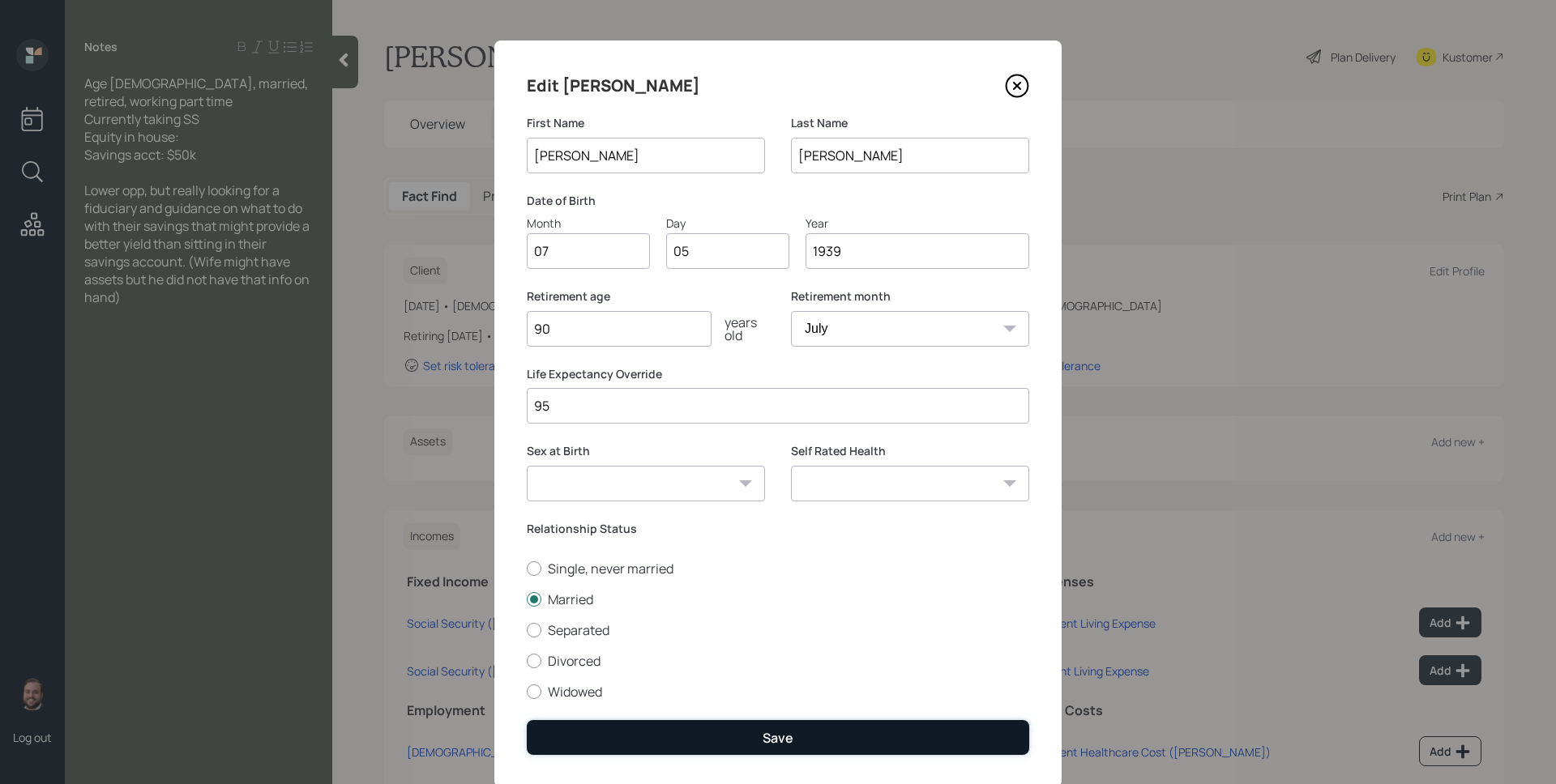
click at [823, 673] on button "Save" at bounding box center [778, 738] width 503 height 34
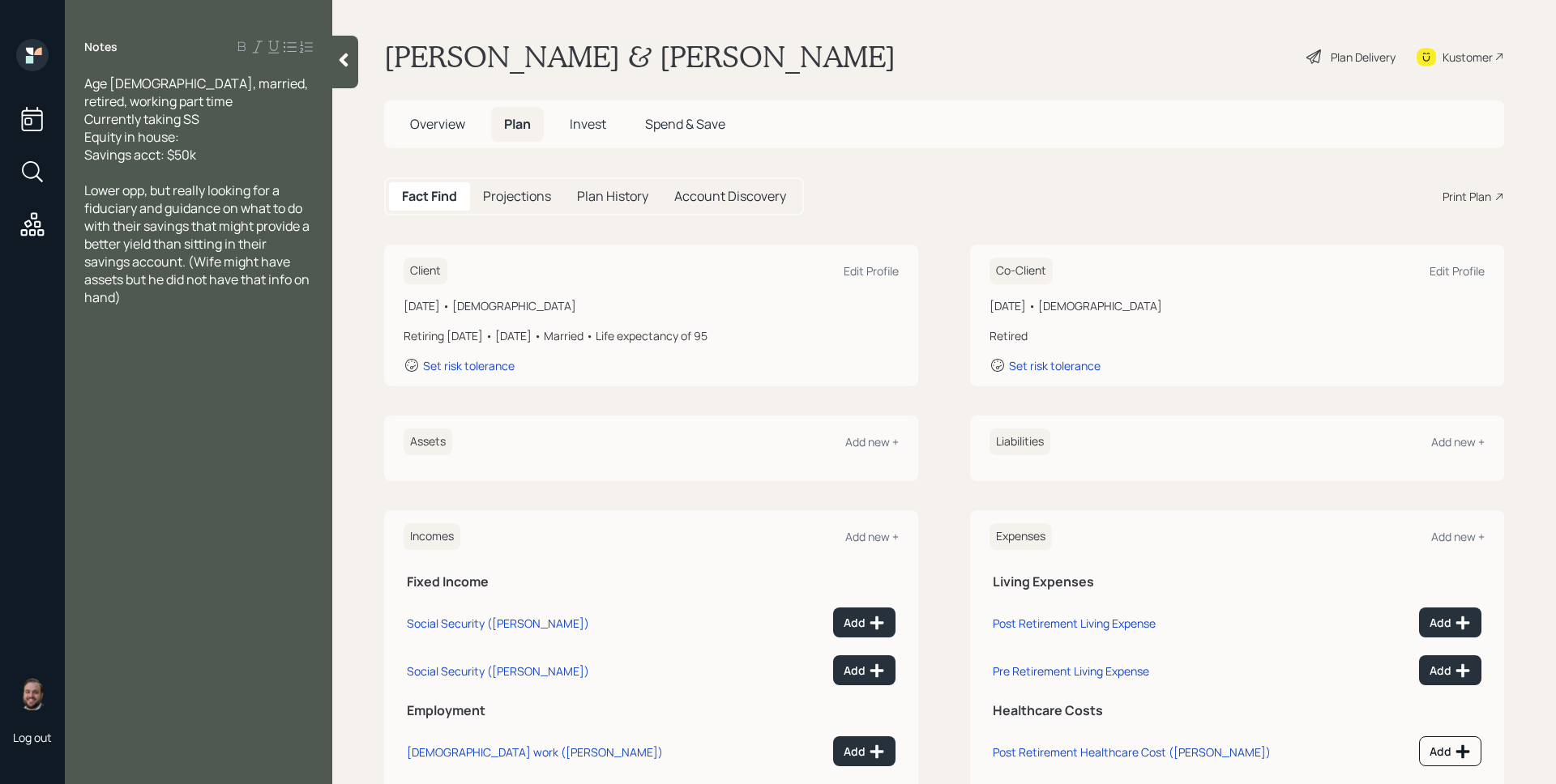
click at [1191, 56] on div "Plan Delivery" at bounding box center [1363, 57] width 64 height 17
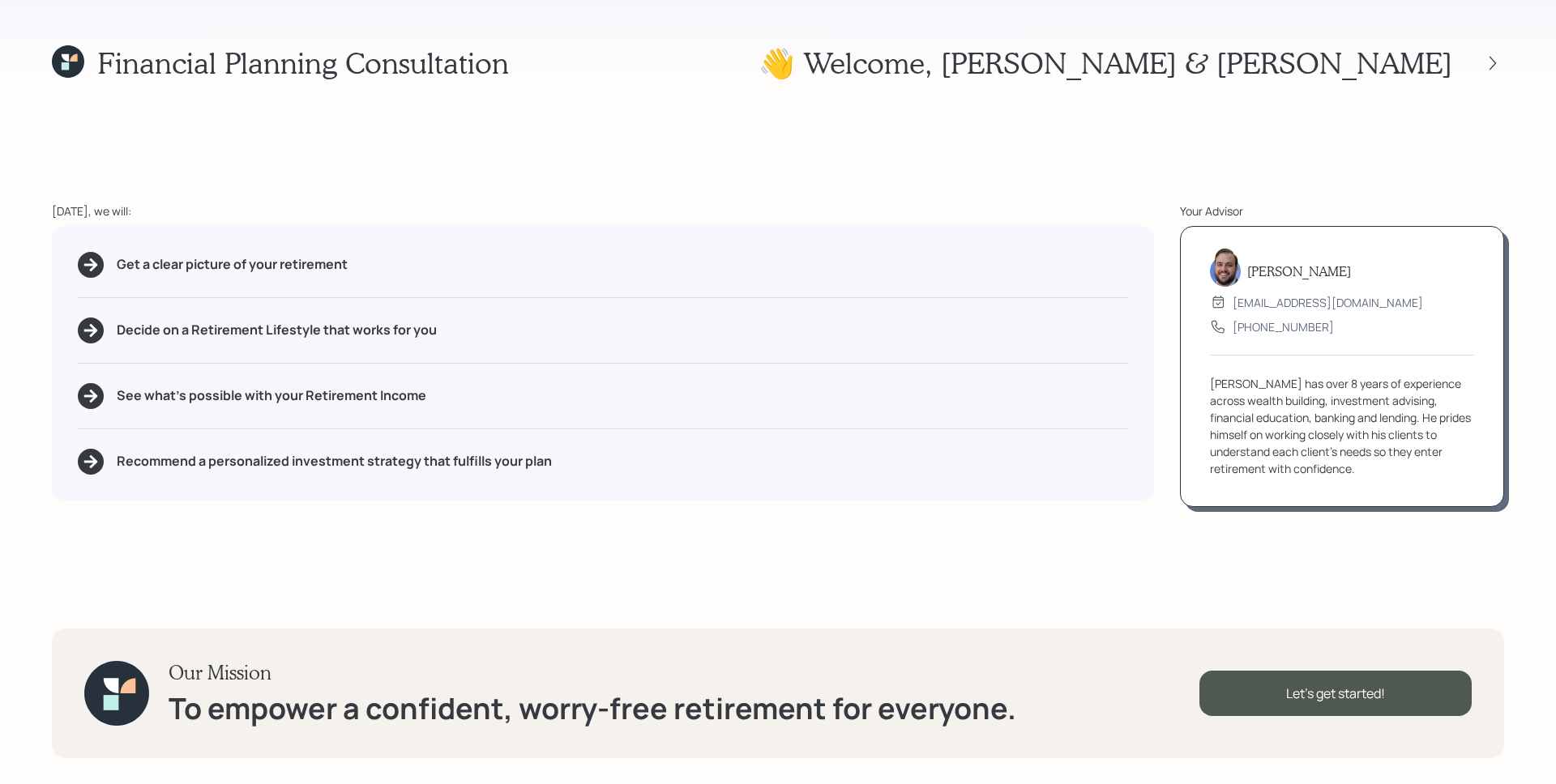
click at [729, 177] on div "Financial Planning Consultation 👋 Welcome , [PERSON_NAME] & [PERSON_NAME] [DATE…" at bounding box center [778, 392] width 1556 height 784
click at [756, 61] on div "Financial Planning Consultation 👋 Welcome , [PERSON_NAME] & [PERSON_NAME]" at bounding box center [778, 63] width 1453 height 34
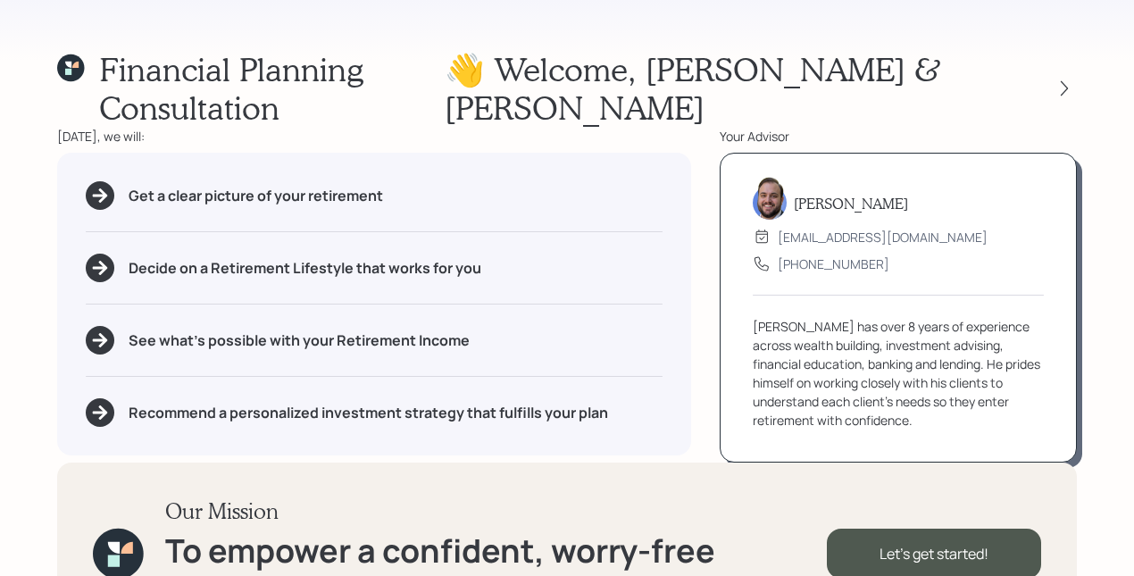
click at [579, 184] on div "Get a clear picture of your retirement Decide on a Retirement Lifestyle that wo…" at bounding box center [374, 304] width 634 height 303
drag, startPoint x: 129, startPoint y: 156, endPoint x: 391, endPoint y: 158, distance: 262.5
click at [391, 181] on div "Get a clear picture of your retirement" at bounding box center [374, 195] width 577 height 29
click at [396, 181] on div "Get a clear picture of your retirement" at bounding box center [374, 195] width 577 height 29
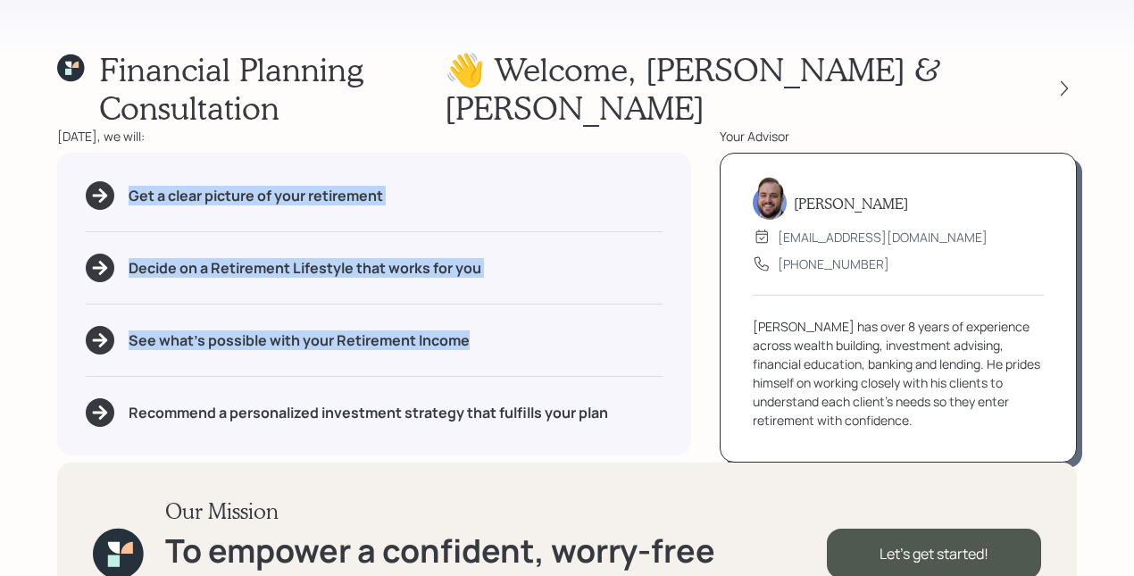
drag, startPoint x: 469, startPoint y: 311, endPoint x: 118, endPoint y: 159, distance: 382.3
click at [118, 159] on div "Get a clear picture of your retirement Decide on a Retirement Lifestyle that wo…" at bounding box center [374, 304] width 634 height 303
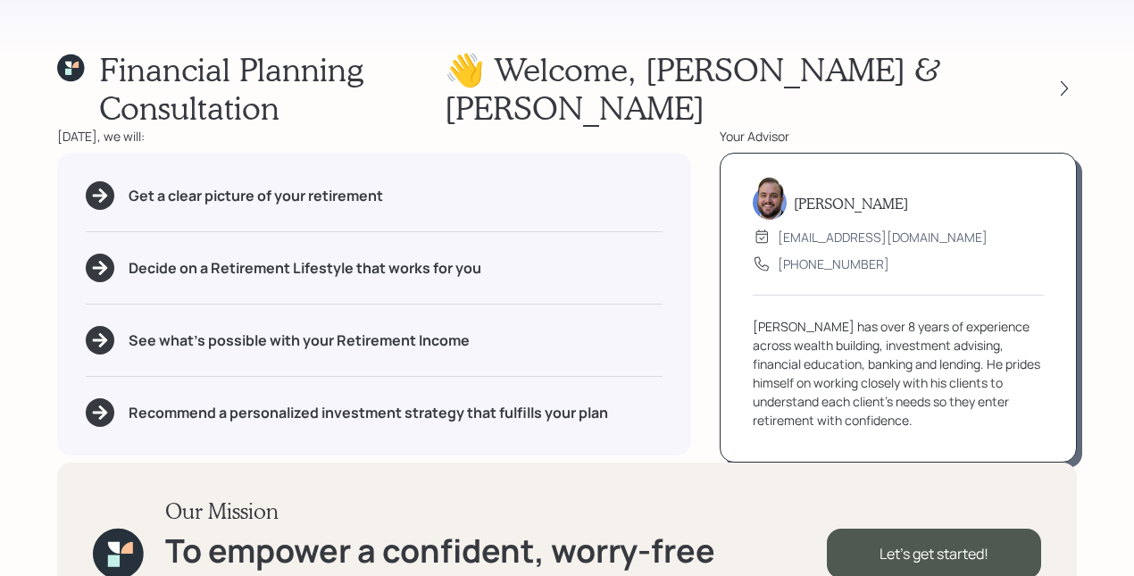
click at [127, 196] on div "Get a clear picture of your retirement Decide on a Retirement Lifestyle that wo…" at bounding box center [374, 304] width 634 height 303
click at [509, 462] on div "Our Mission To empower a confident, worry-free retirement for everyone. Let's g…" at bounding box center [567, 552] width 1020 height 181
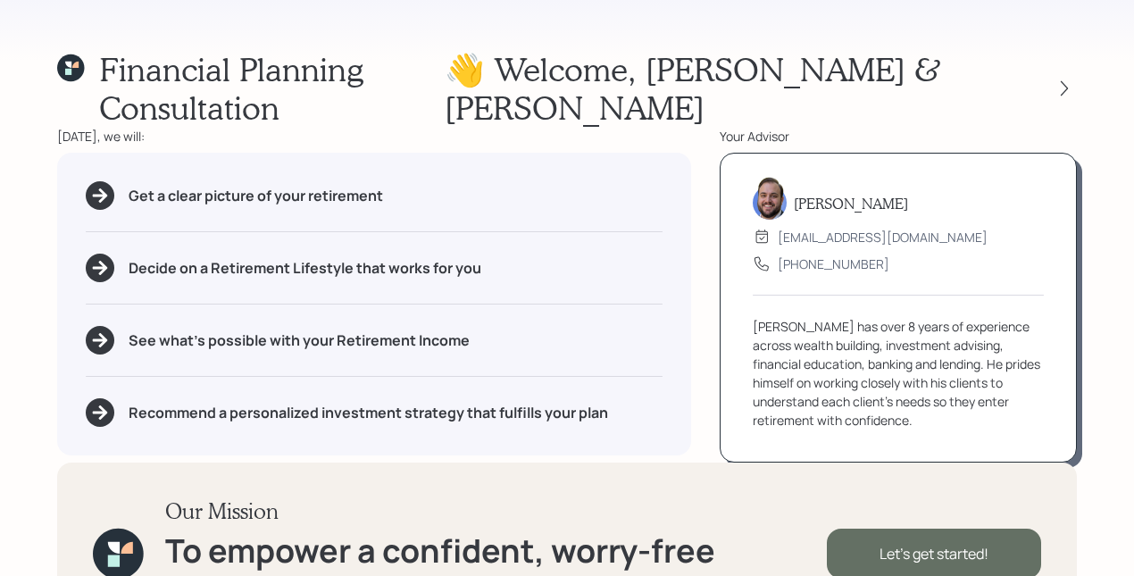
click at [946, 529] on div "Let's get started!" at bounding box center [934, 554] width 214 height 50
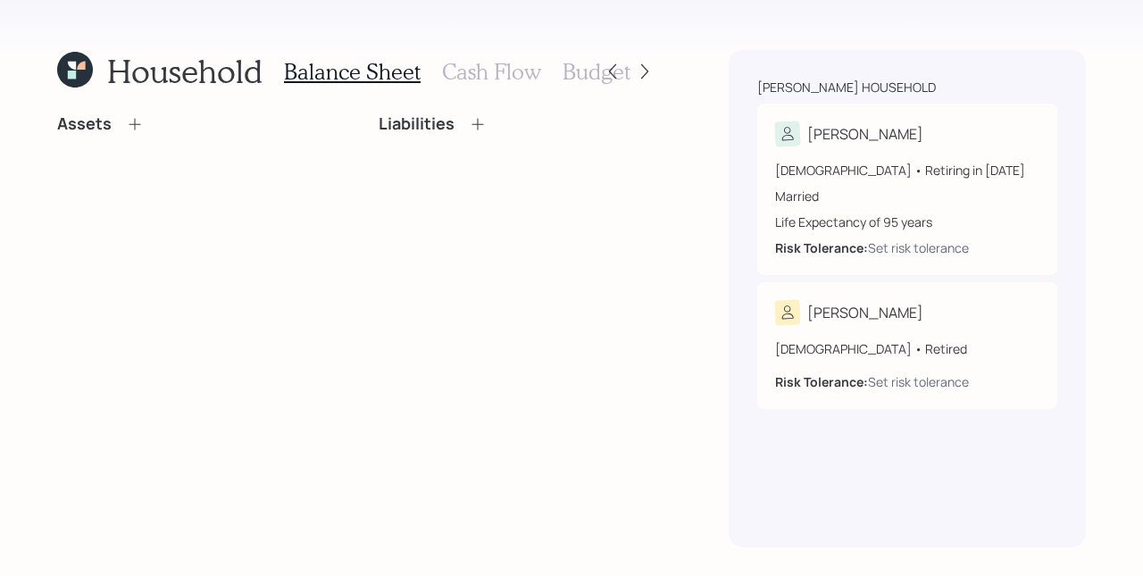
click at [479, 340] on div "Assets Liabilities" at bounding box center [357, 330] width 600 height 433
click at [138, 123] on icon at bounding box center [135, 124] width 12 height 12
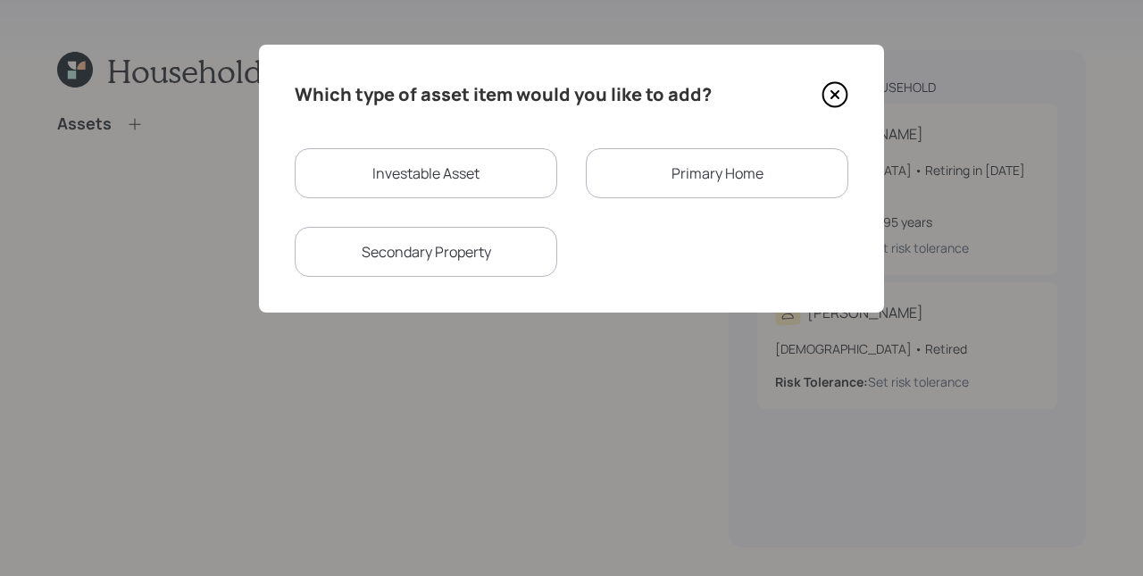
click at [416, 168] on div "Investable Asset" at bounding box center [426, 173] width 262 height 50
select select "taxable"
select select "balanced"
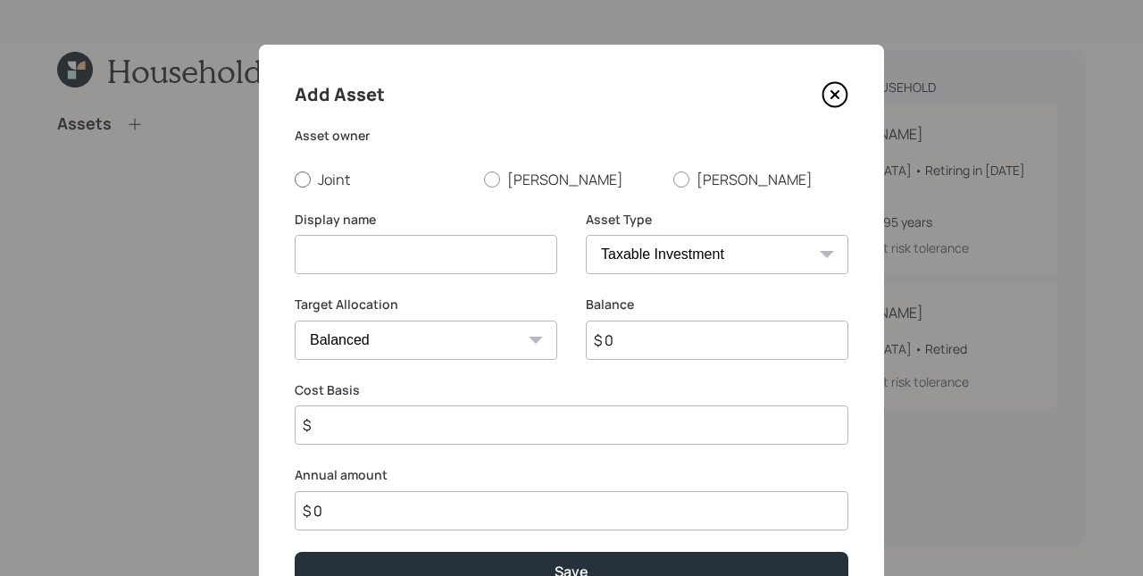
click at [320, 184] on label "Joint" at bounding box center [382, 180] width 175 height 20
click at [295, 179] on input "Joint" at bounding box center [294, 179] width 1 height 1
radio input "true"
click at [402, 247] on input at bounding box center [426, 254] width 262 height 39
type input "Savings"
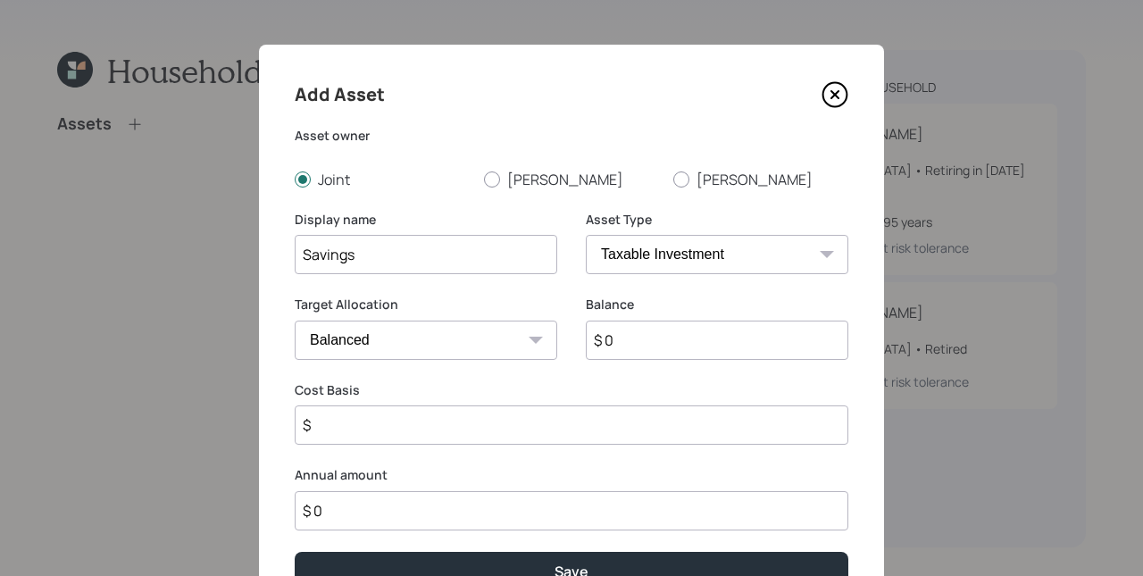
click at [667, 252] on select "SEP [PERSON_NAME] IRA 401(k) [PERSON_NAME] 401(k) 403(b) [PERSON_NAME] 403(b) 4…" at bounding box center [717, 254] width 262 height 39
select select "cash"
click at [586, 235] on select "SEP [PERSON_NAME] IRA 401(k) [PERSON_NAME] 401(k) 403(b) [PERSON_NAME] 403(b) 4…" at bounding box center [717, 254] width 262 height 39
type input "$"
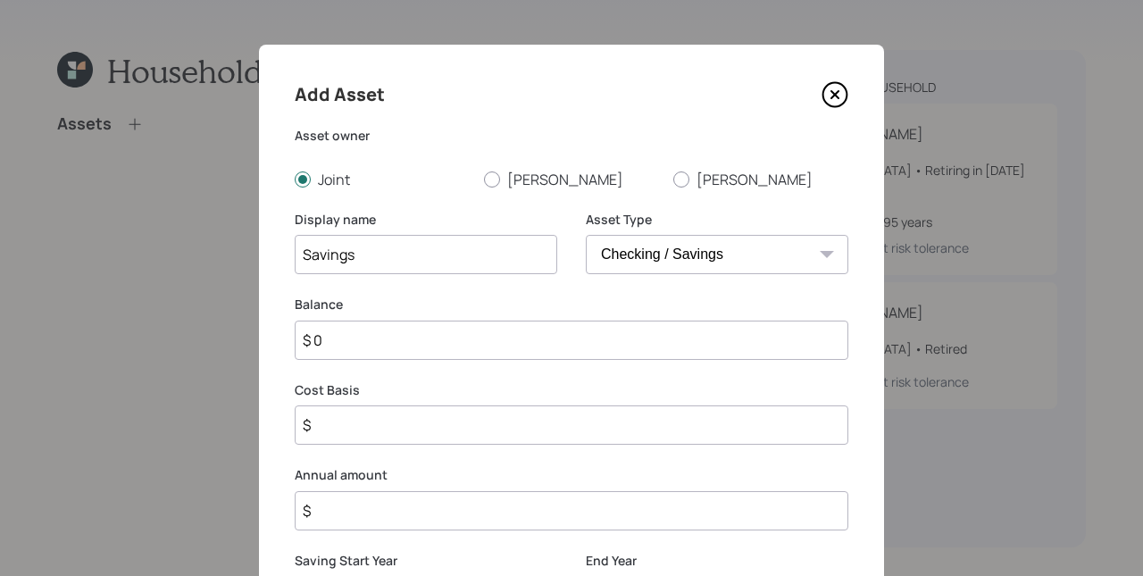
click at [640, 334] on input "$ 0" at bounding box center [572, 340] width 554 height 39
type input "$ 5"
type input "$ 50"
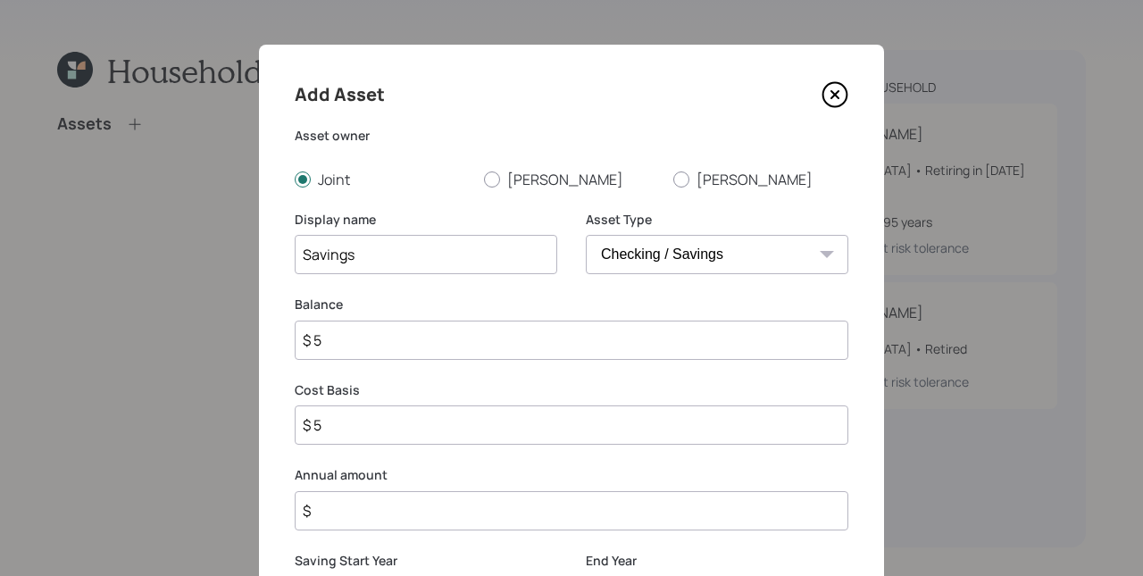
type input "$ 50"
type input "$ 500"
type input "$ 5,000"
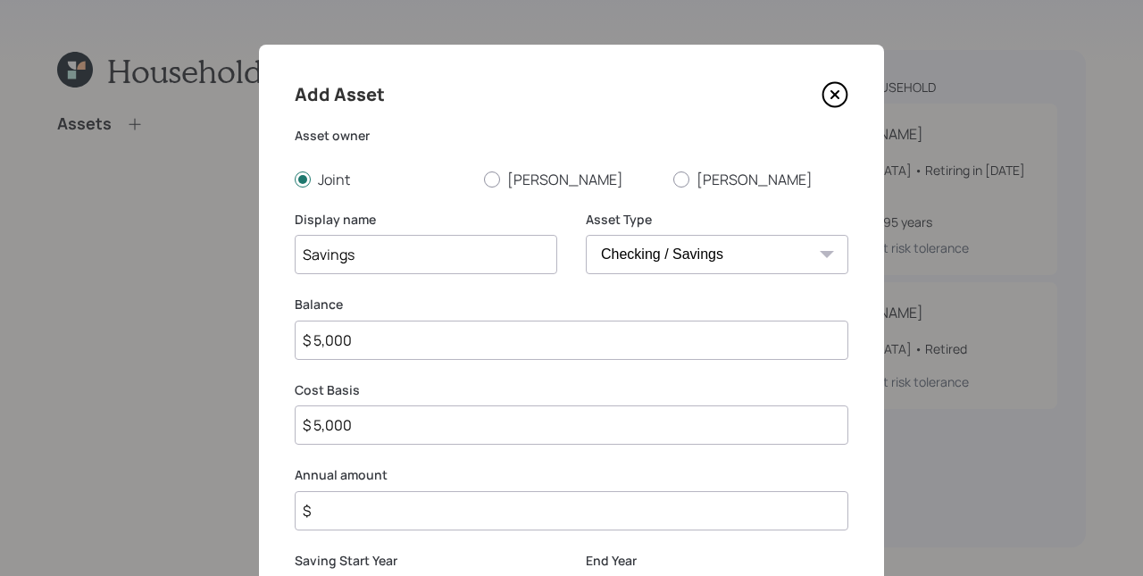
type input "$ 50,000"
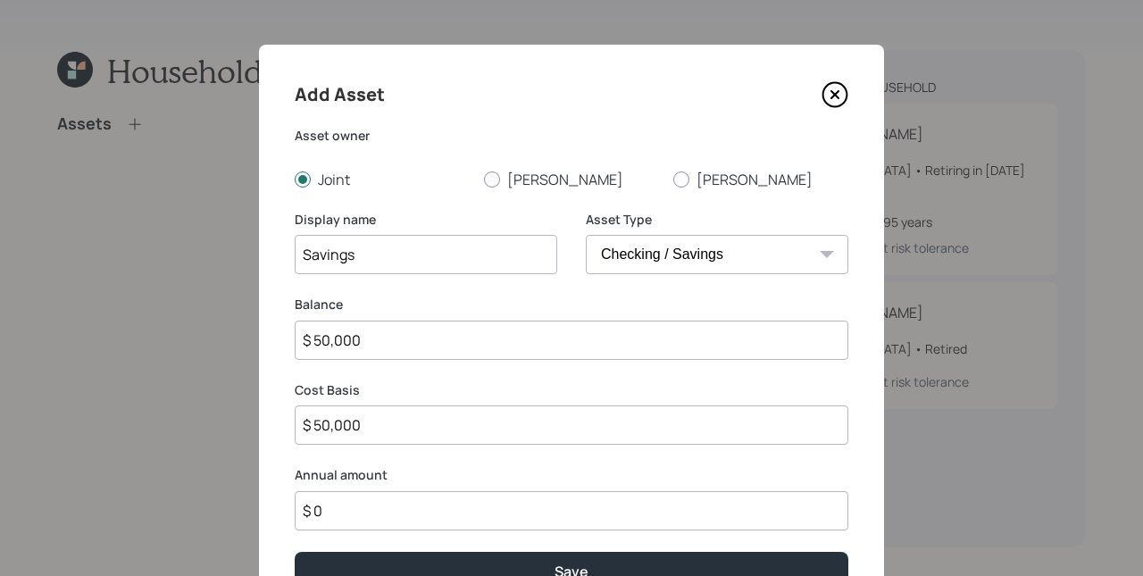
type input "$ 0"
click at [295, 552] on button "Save" at bounding box center [572, 571] width 554 height 38
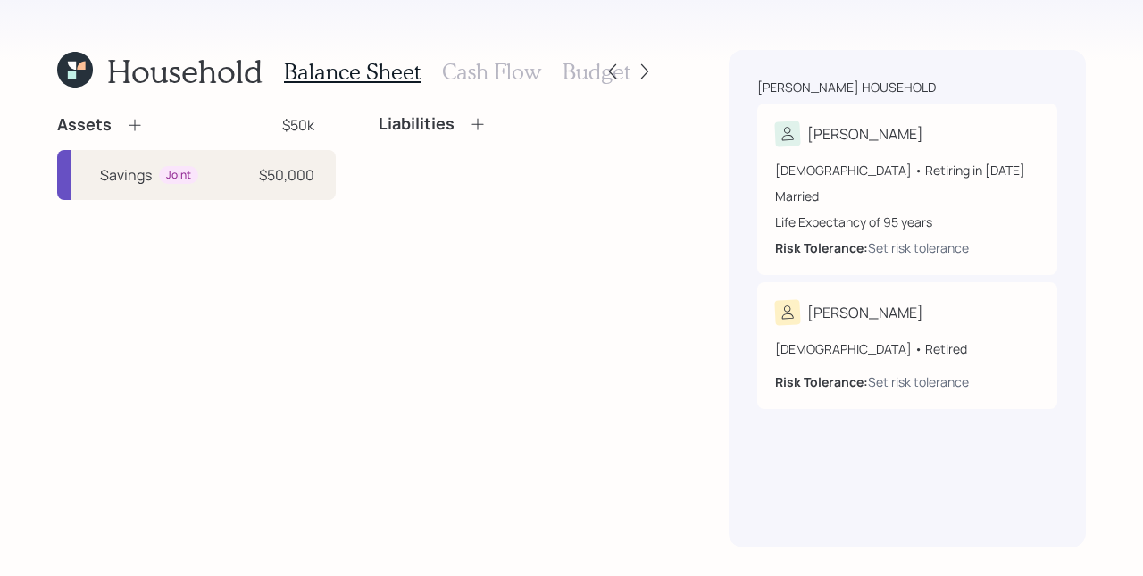
click at [128, 124] on icon at bounding box center [135, 125] width 18 height 18
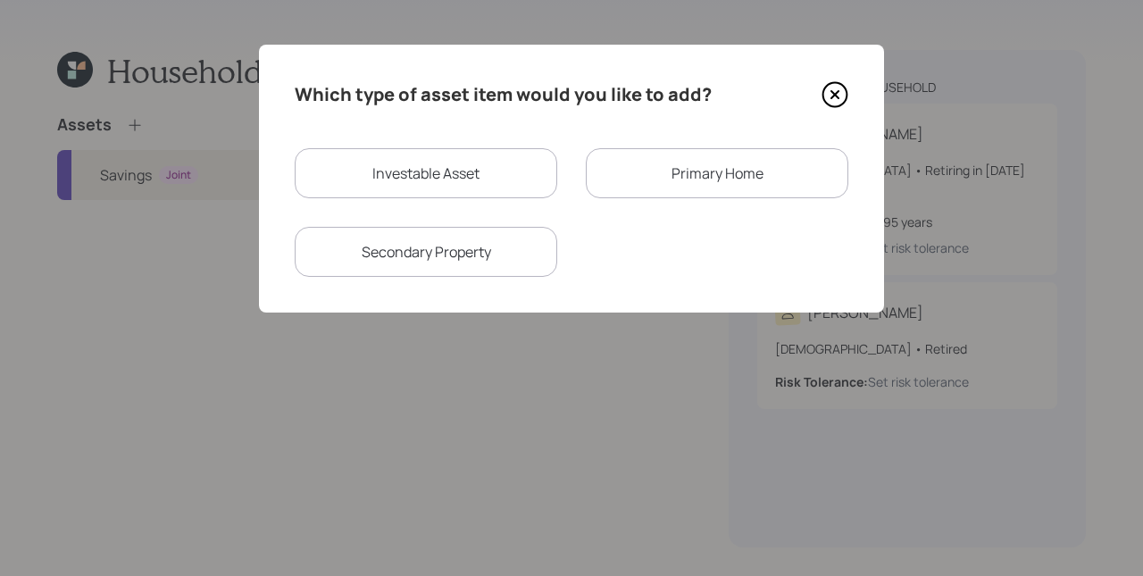
click at [404, 181] on div "Investable Asset" at bounding box center [426, 173] width 262 height 50
select select "taxable"
select select "balanced"
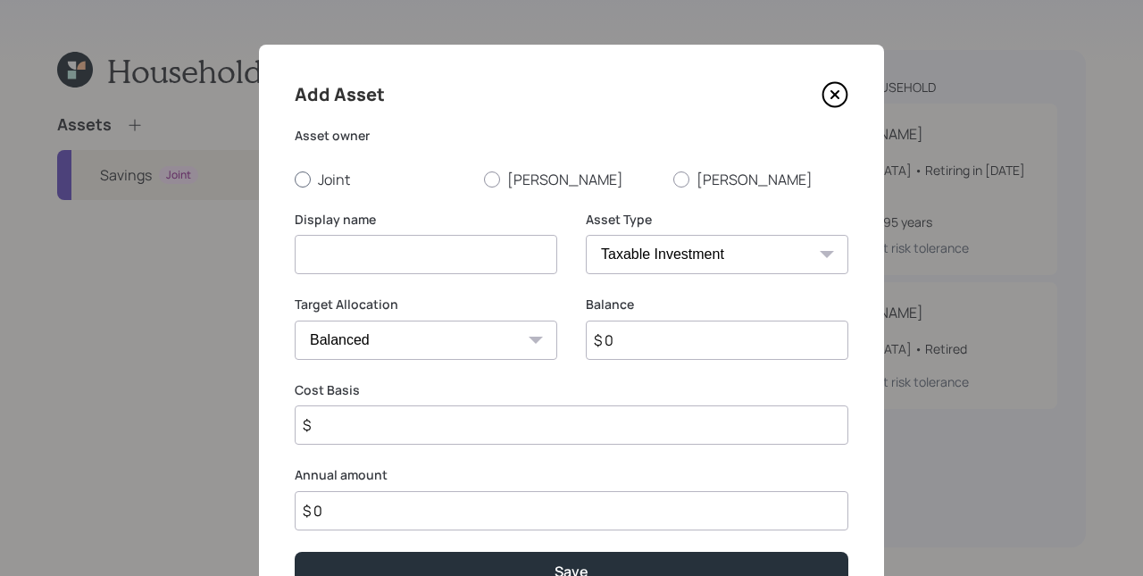
click at [398, 174] on label "Joint" at bounding box center [382, 180] width 175 height 20
click at [295, 179] on input "Joint" at bounding box center [294, 179] width 1 height 1
radio input "true"
click at [346, 236] on input at bounding box center [426, 254] width 262 height 39
type input "Checking"
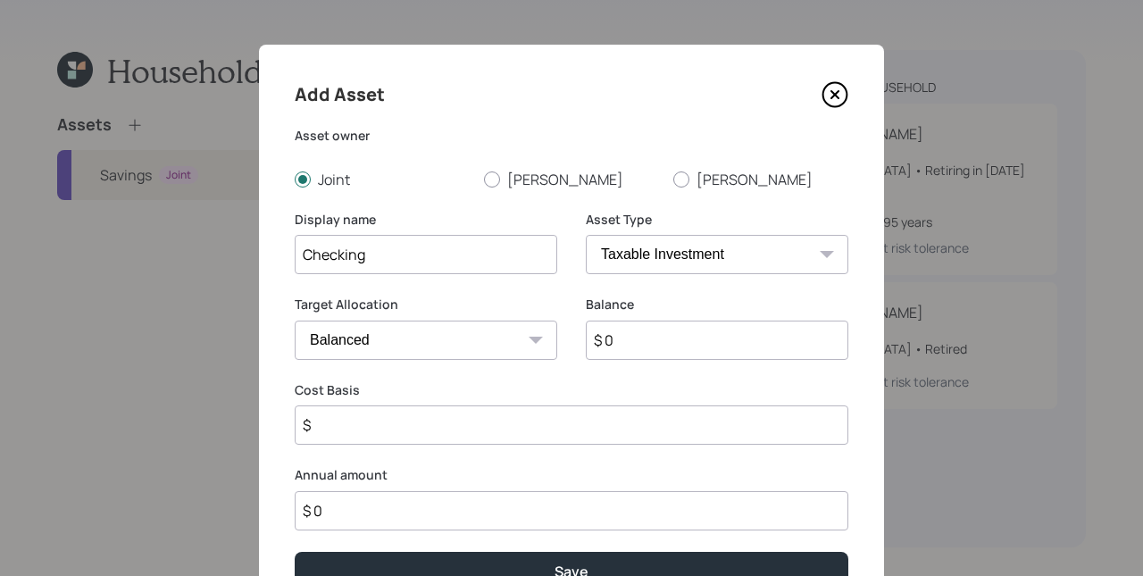
click at [710, 261] on select "SEP [PERSON_NAME] IRA 401(k) [PERSON_NAME] 401(k) 403(b) [PERSON_NAME] 403(b) 4…" at bounding box center [717, 254] width 262 height 39
select select "cash"
click at [586, 235] on select "SEP [PERSON_NAME] IRA 401(k) [PERSON_NAME] 401(k) 403(b) [PERSON_NAME] 403(b) 4…" at bounding box center [717, 254] width 262 height 39
type input "$"
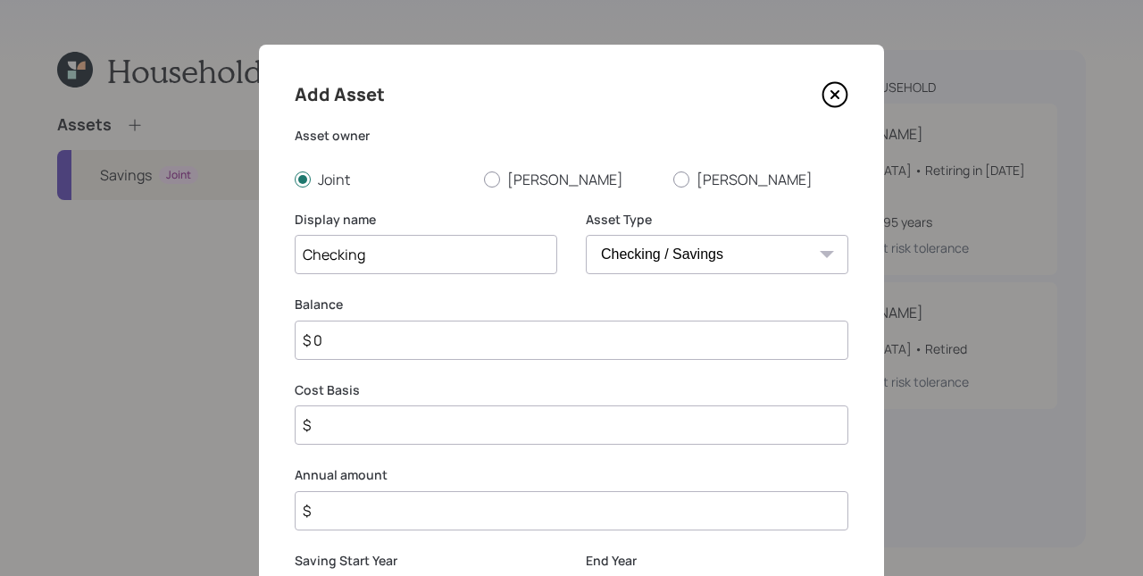
click at [654, 354] on input "$ 0" at bounding box center [572, 340] width 554 height 39
click at [654, 353] on input "$ 0" at bounding box center [572, 340] width 554 height 39
type input "$ 5"
type input "$ 50"
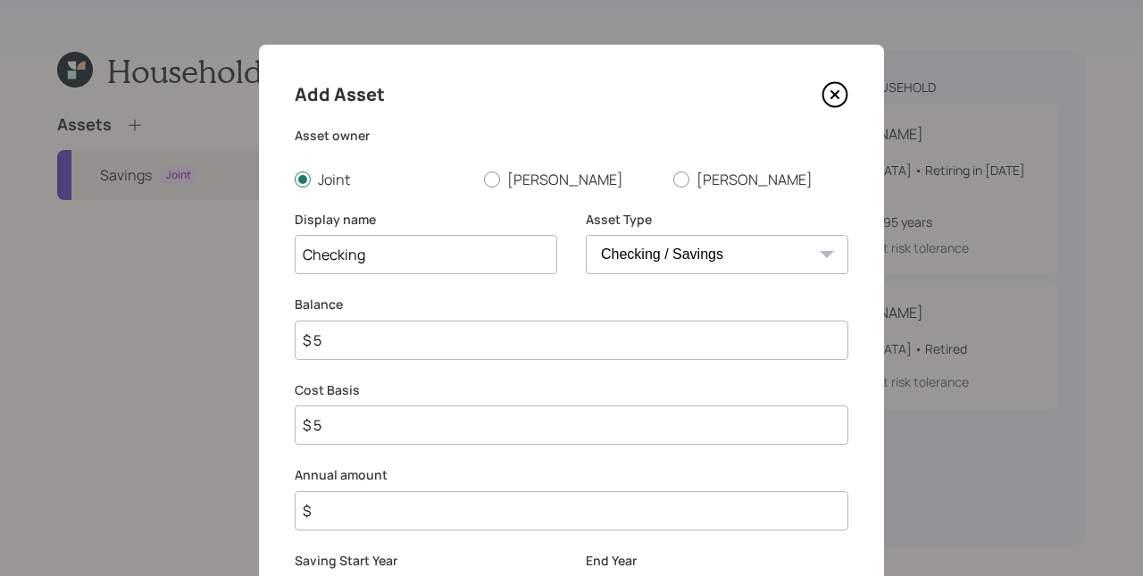
type input "$ 50"
type input "$ 500"
type input "$ 5,000"
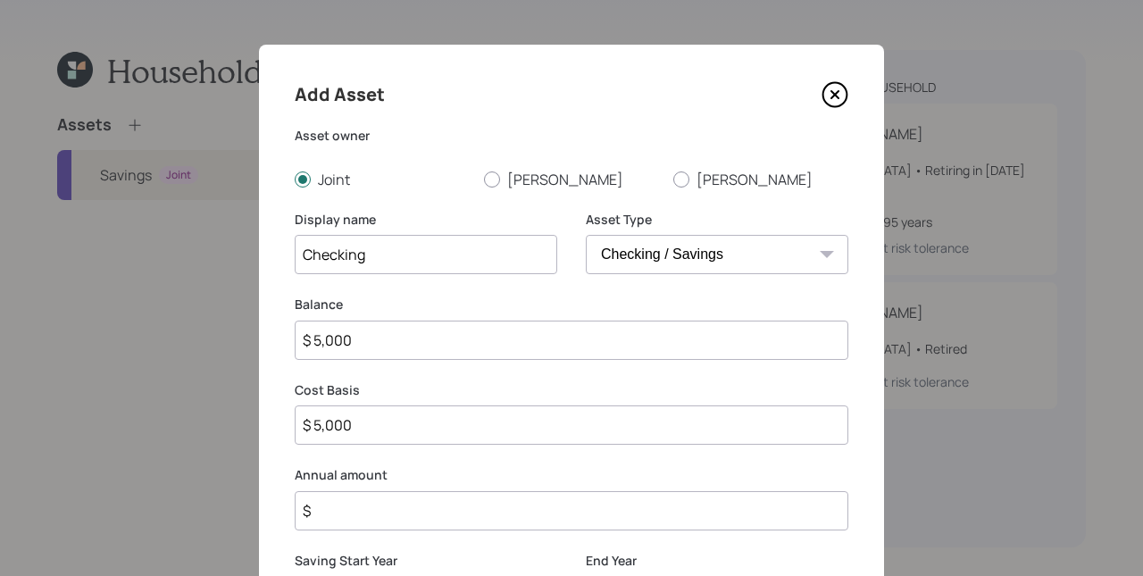
type input "$ 50,000"
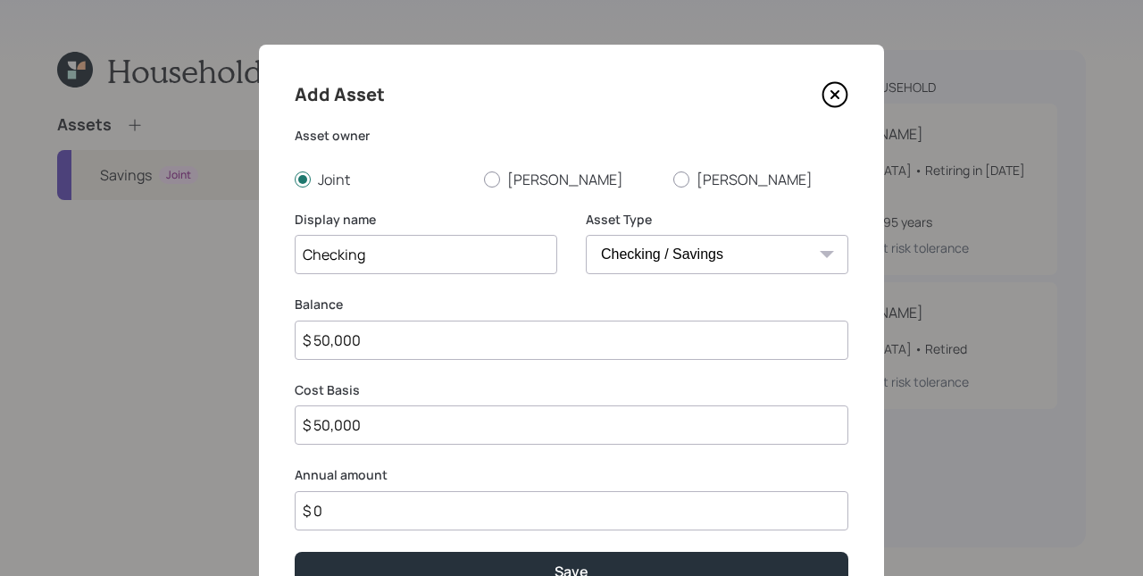
type input "$ 0"
click at [295, 552] on button "Save" at bounding box center [572, 571] width 554 height 38
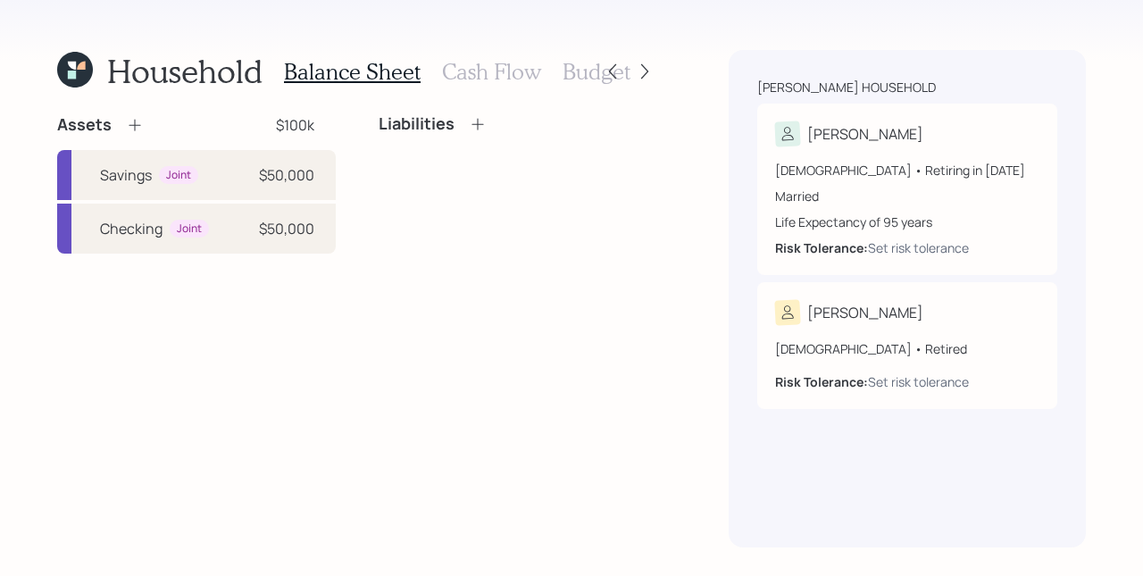
click at [133, 119] on icon at bounding box center [135, 125] width 18 height 18
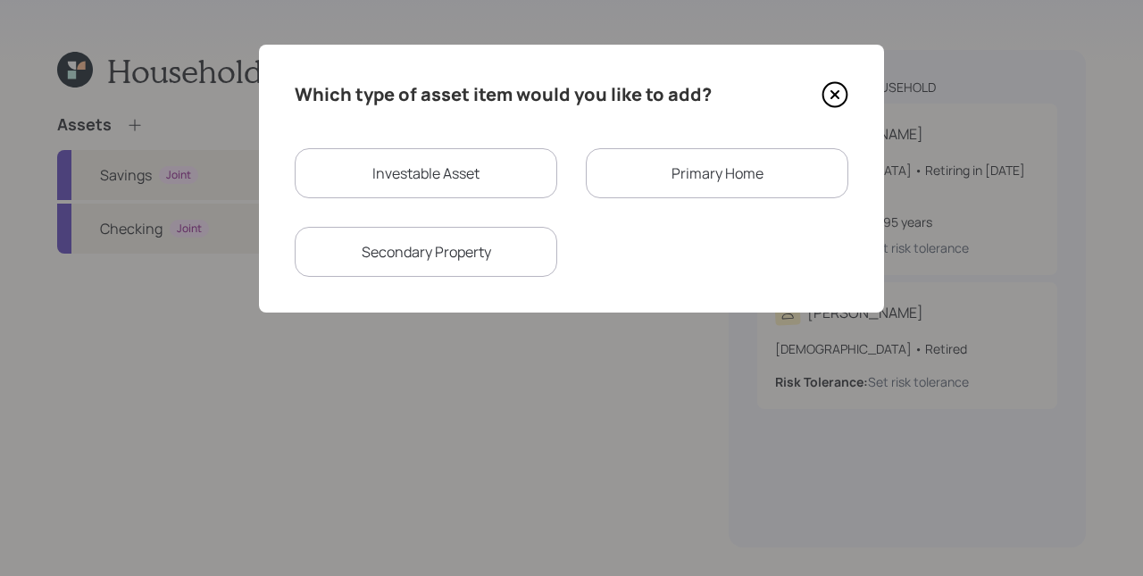
click at [775, 183] on div "Primary Home" at bounding box center [717, 173] width 262 height 50
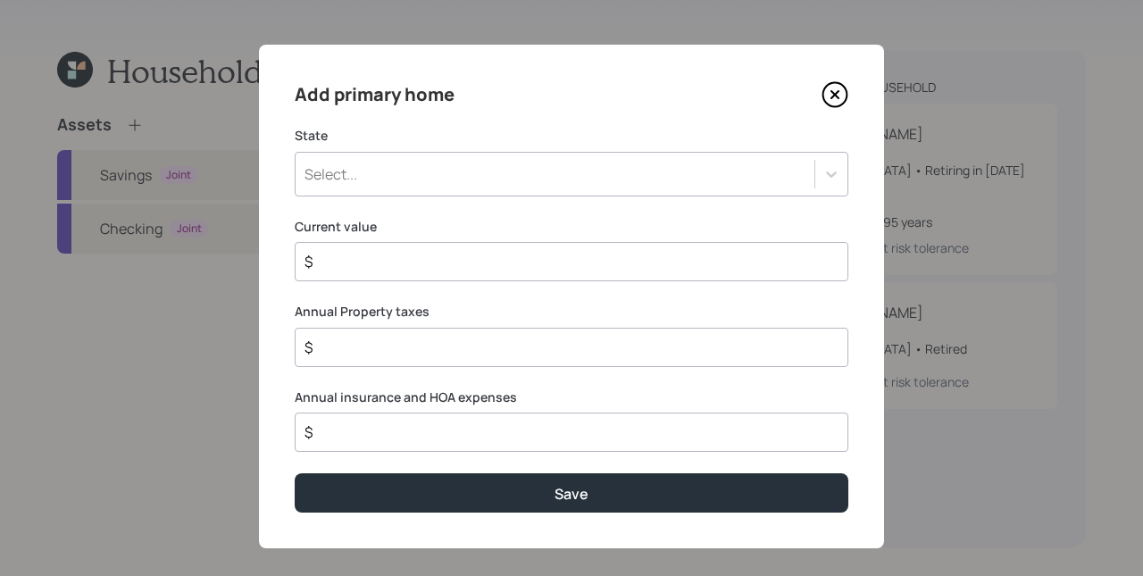
click at [487, 176] on div "Select..." at bounding box center [555, 174] width 519 height 30
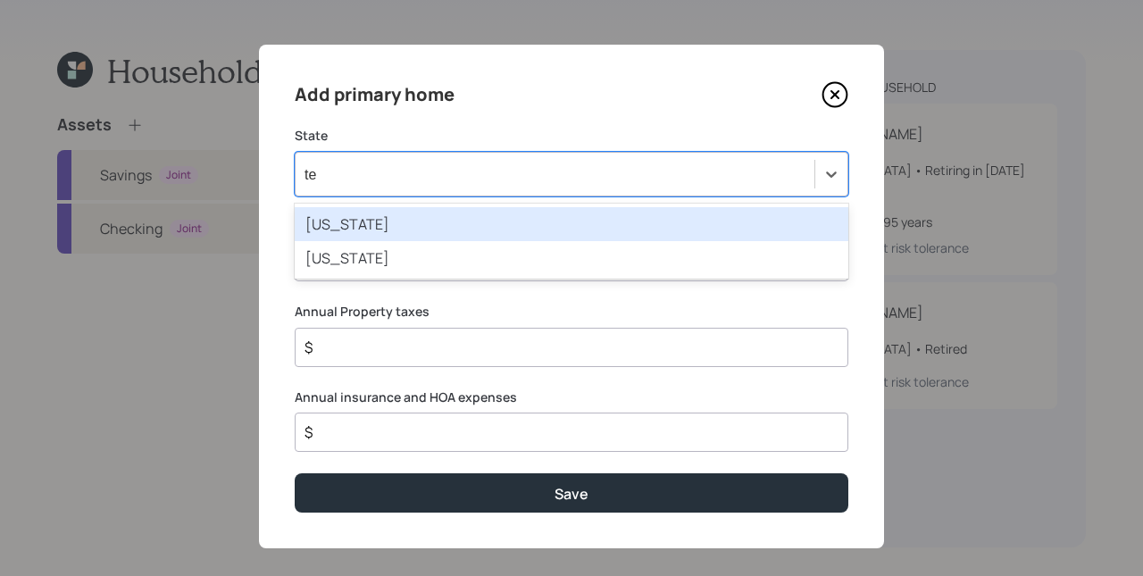
type input "tex"
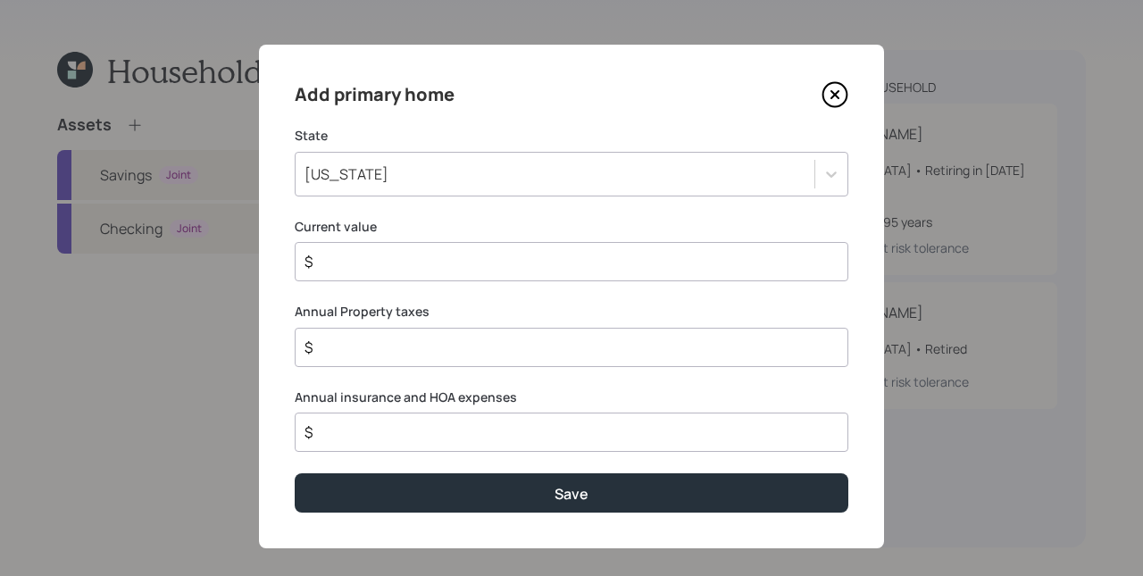
click at [328, 262] on input "$" at bounding box center [564, 261] width 523 height 21
type input "$ 400,000"
type input "$ 3,500"
type input "$ 4,000"
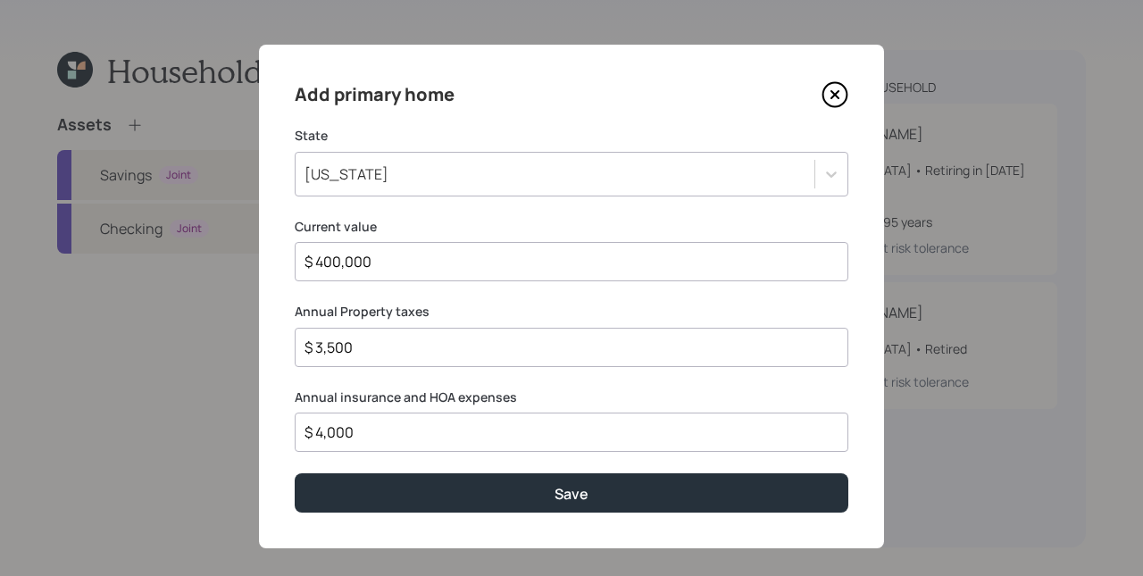
click at [295, 473] on button "Save" at bounding box center [572, 492] width 554 height 38
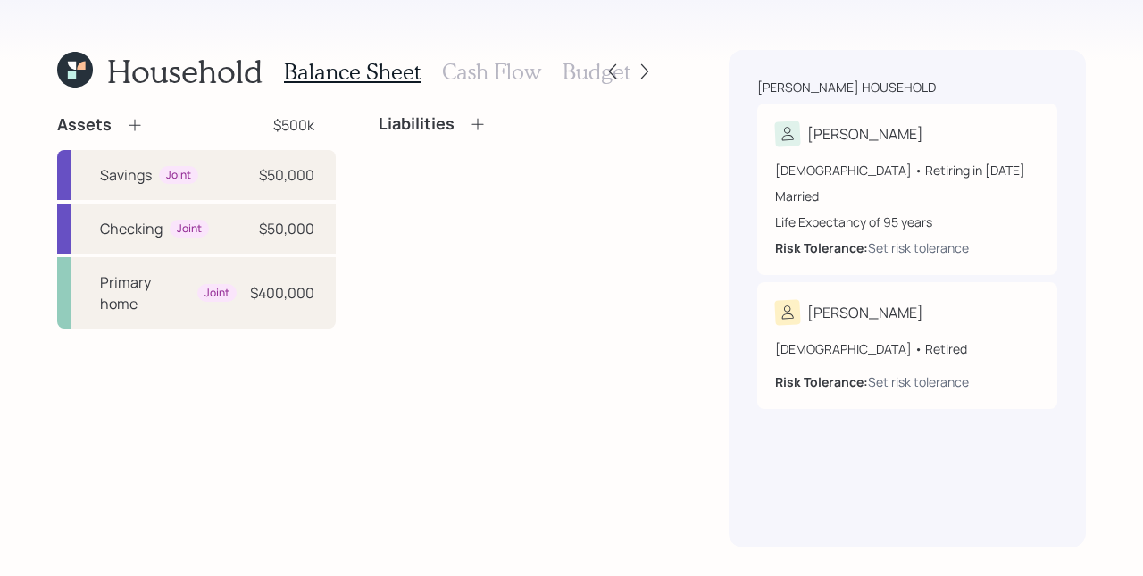
click at [470, 128] on icon at bounding box center [478, 124] width 18 height 18
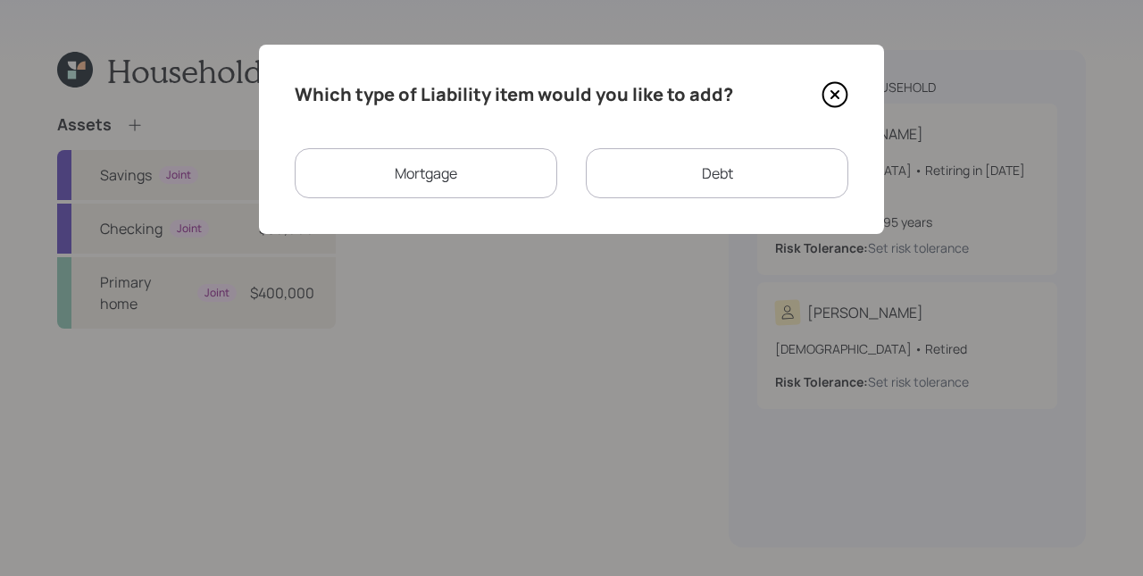
click at [692, 176] on div "Debt" at bounding box center [717, 173] width 262 height 50
select select "credit_card"
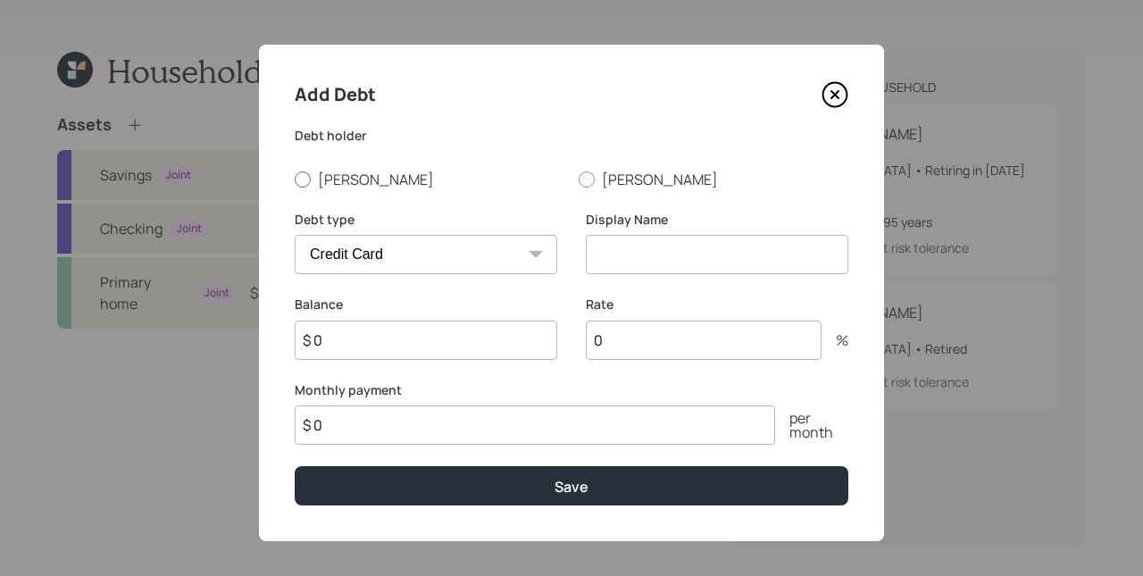
click at [352, 183] on label "[PERSON_NAME]" at bounding box center [430, 180] width 270 height 20
click at [295, 179] on input "[PERSON_NAME]" at bounding box center [294, 179] width 1 height 1
radio input "true"
click at [354, 265] on select "Car Credit Card Medical Student Other" at bounding box center [426, 254] width 262 height 39
select select "other"
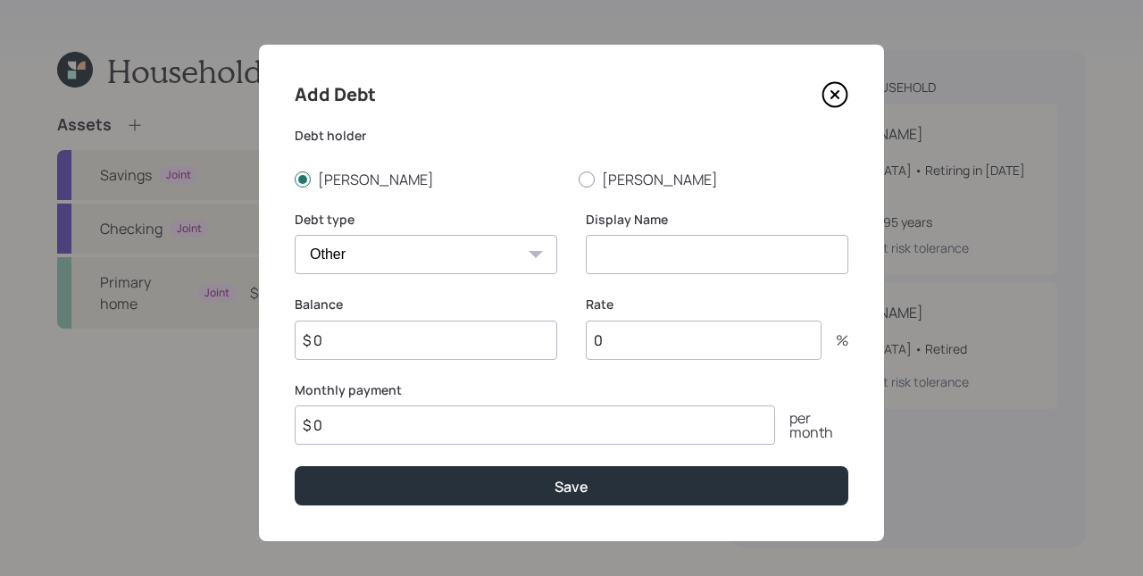
click at [295, 235] on select "Car Credit Card Medical Student Other" at bounding box center [426, 254] width 262 height 39
click at [629, 262] on input at bounding box center [717, 254] width 262 height 39
type input "HELOC"
click at [487, 346] on input "$ 0" at bounding box center [426, 340] width 262 height 39
type input "$ 25,000"
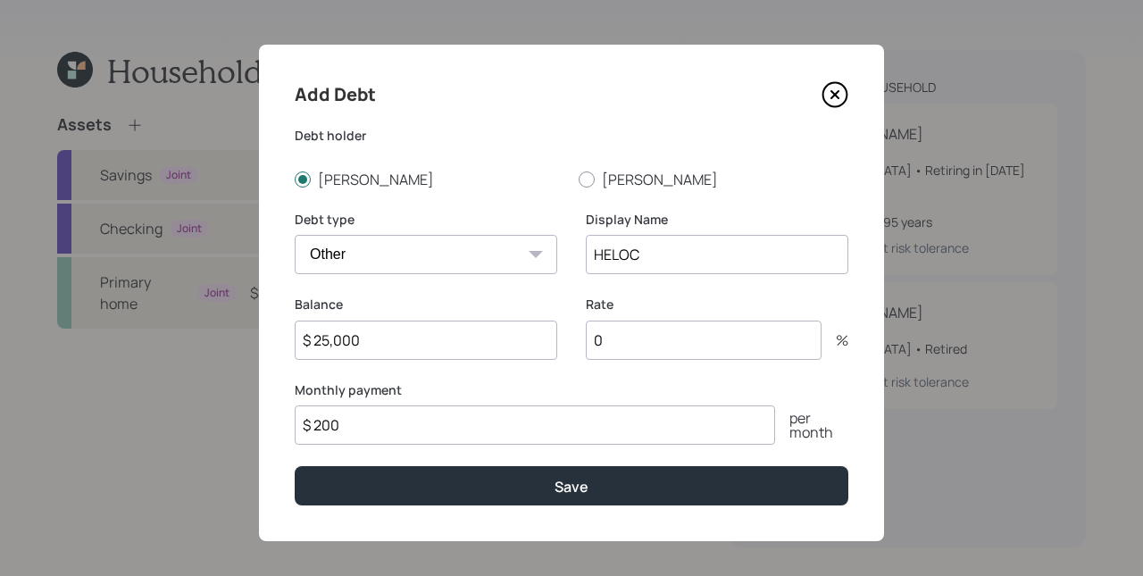
type input "$ 200"
click at [644, 335] on input "0" at bounding box center [704, 340] width 236 height 39
click at [635, 334] on input "0" at bounding box center [704, 340] width 236 height 39
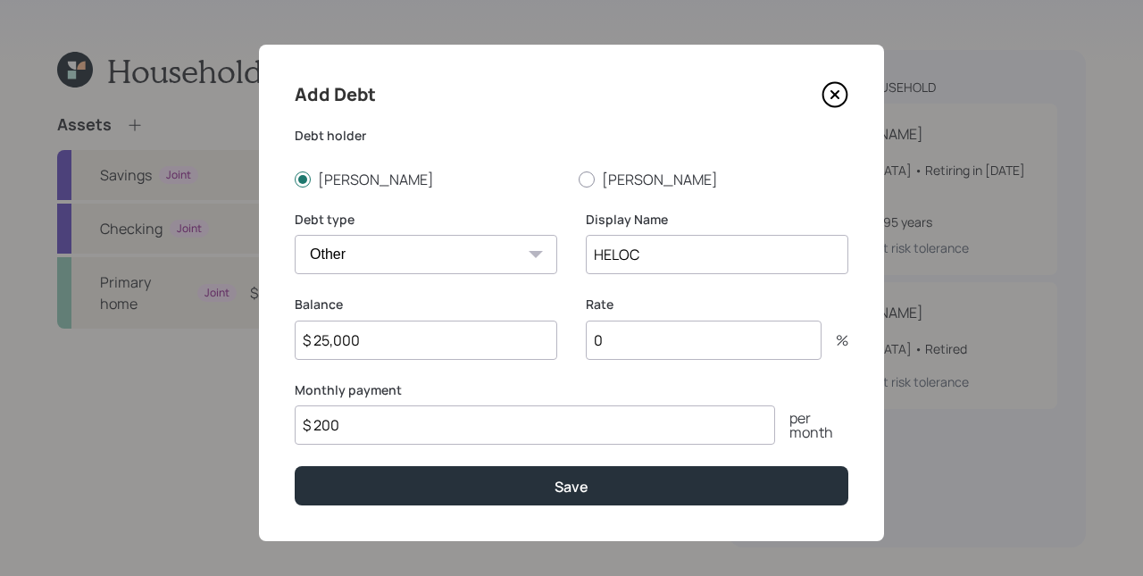
click at [635, 334] on input "0" at bounding box center [704, 340] width 236 height 39
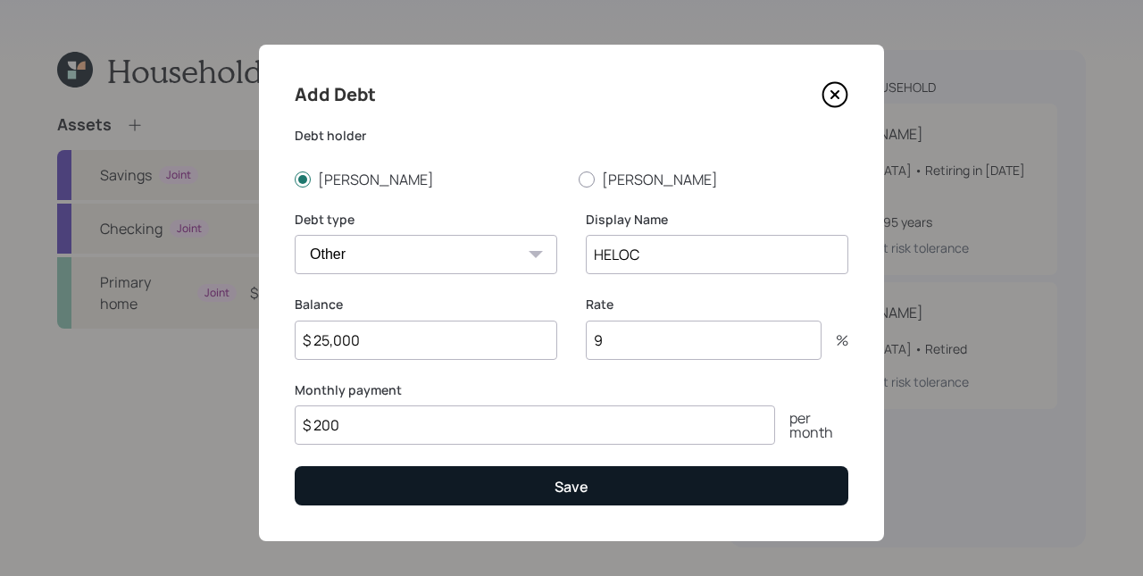
type input "9"
click at [731, 489] on button "Save" at bounding box center [572, 485] width 554 height 38
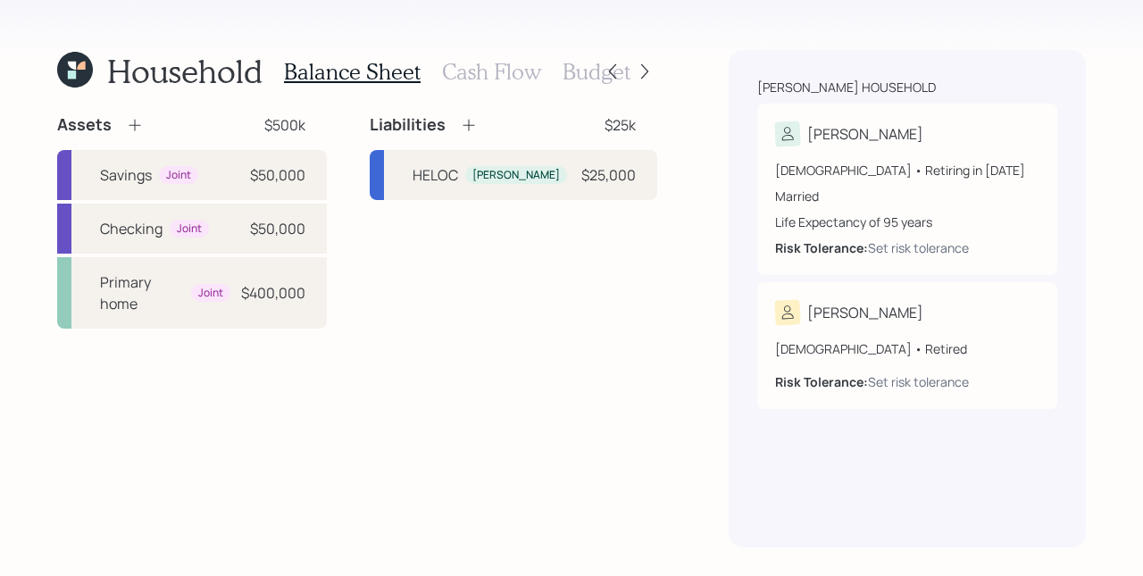
click at [572, 278] on div "Liabilities $25k HELOC [PERSON_NAME] $25,000" at bounding box center [513, 221] width 287 height 214
click at [476, 77] on h3 "Cash Flow" at bounding box center [491, 72] width 99 height 26
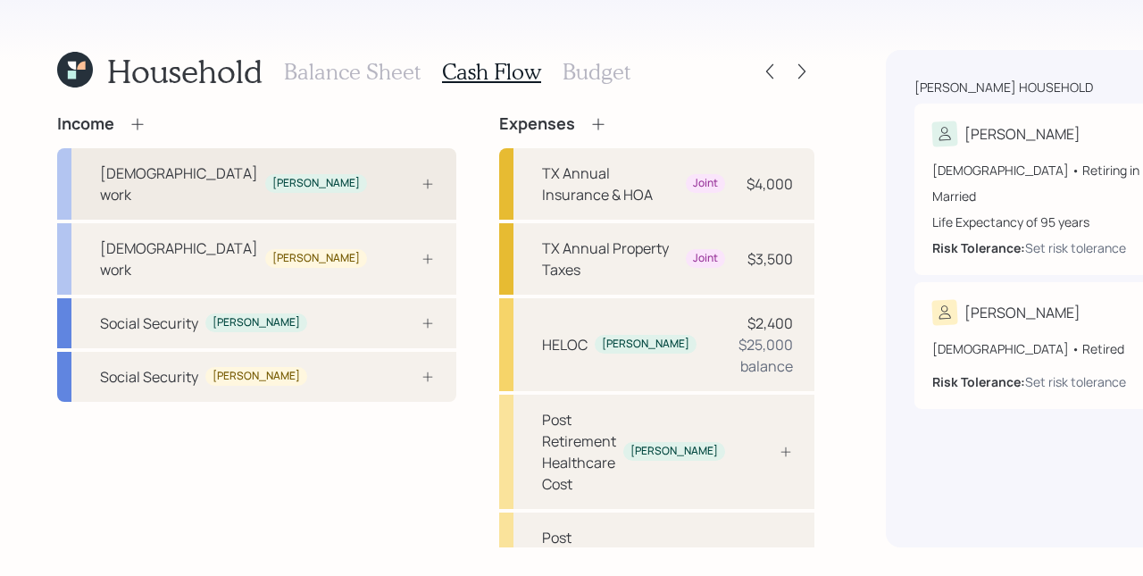
click at [381, 186] on div at bounding box center [408, 184] width 54 height 14
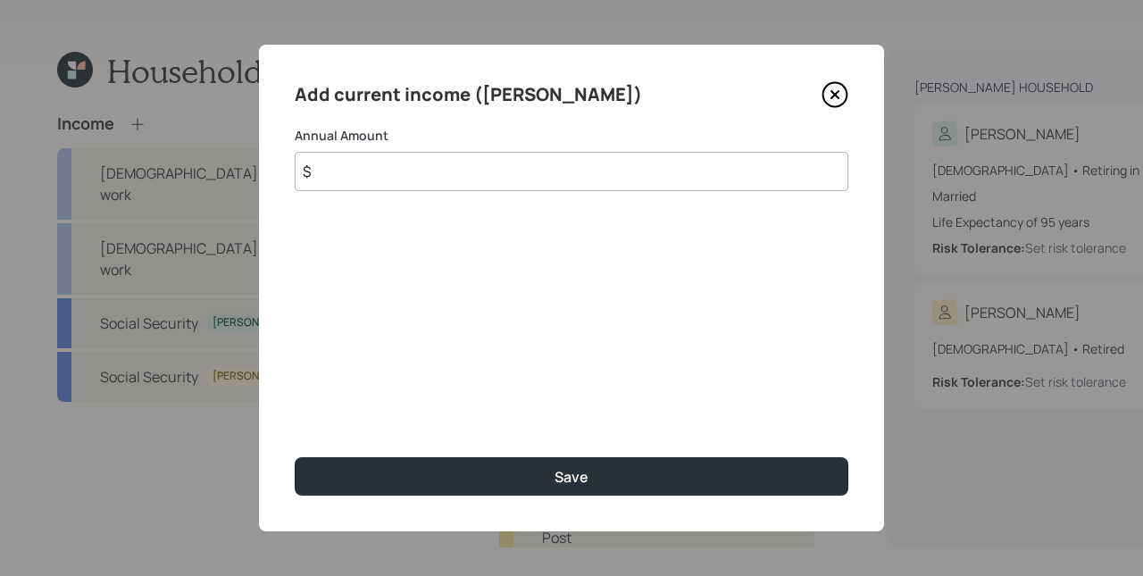
click at [466, 178] on input "$" at bounding box center [572, 171] width 554 height 39
type input "$ 100,000"
click at [295, 457] on button "Save" at bounding box center [572, 476] width 554 height 38
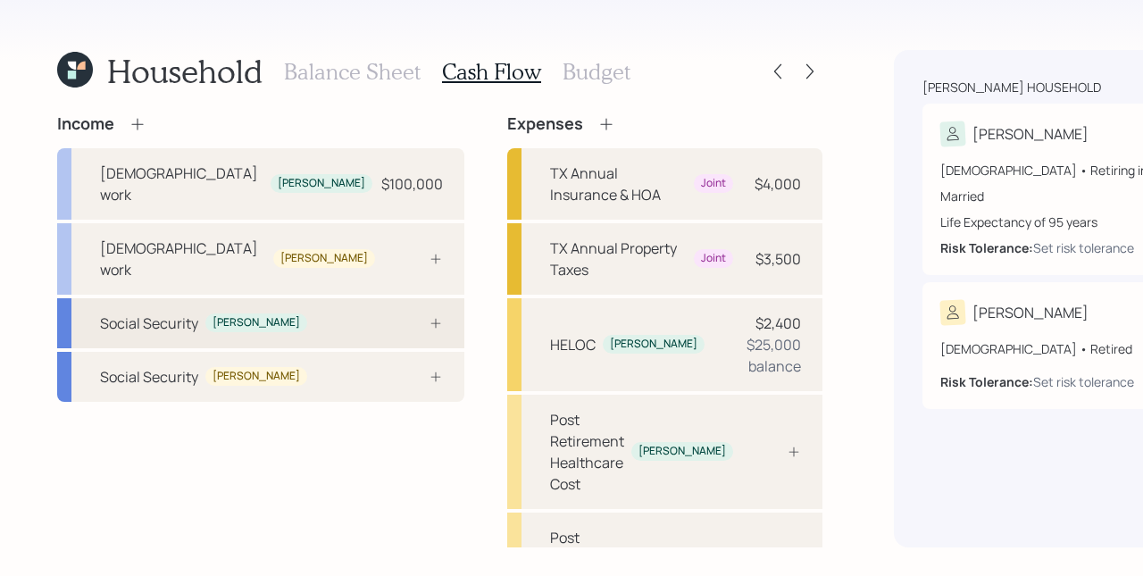
click at [389, 316] on div at bounding box center [416, 323] width 54 height 14
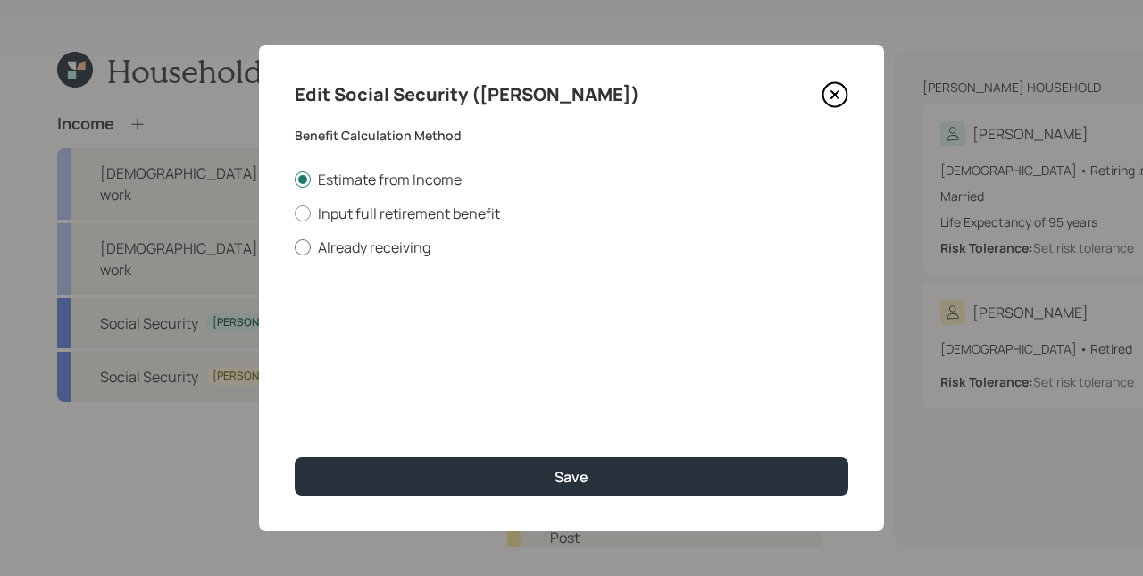
click at [356, 249] on label "Already receiving" at bounding box center [572, 247] width 554 height 20
click at [295, 247] on input "Already receiving" at bounding box center [294, 246] width 1 height 1
radio input "true"
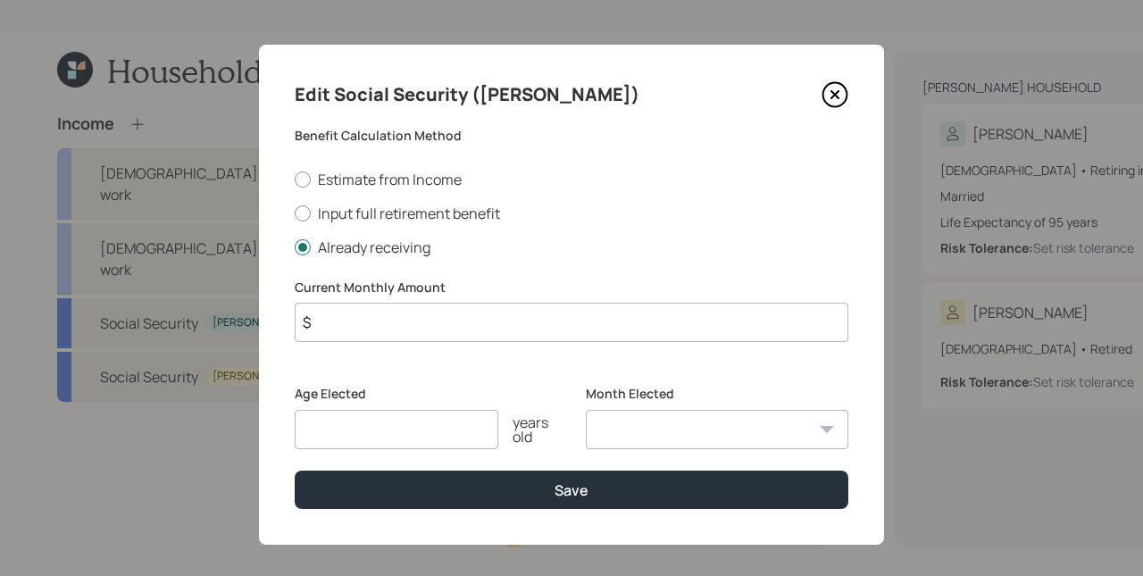
click at [538, 322] on input "$" at bounding box center [572, 322] width 554 height 39
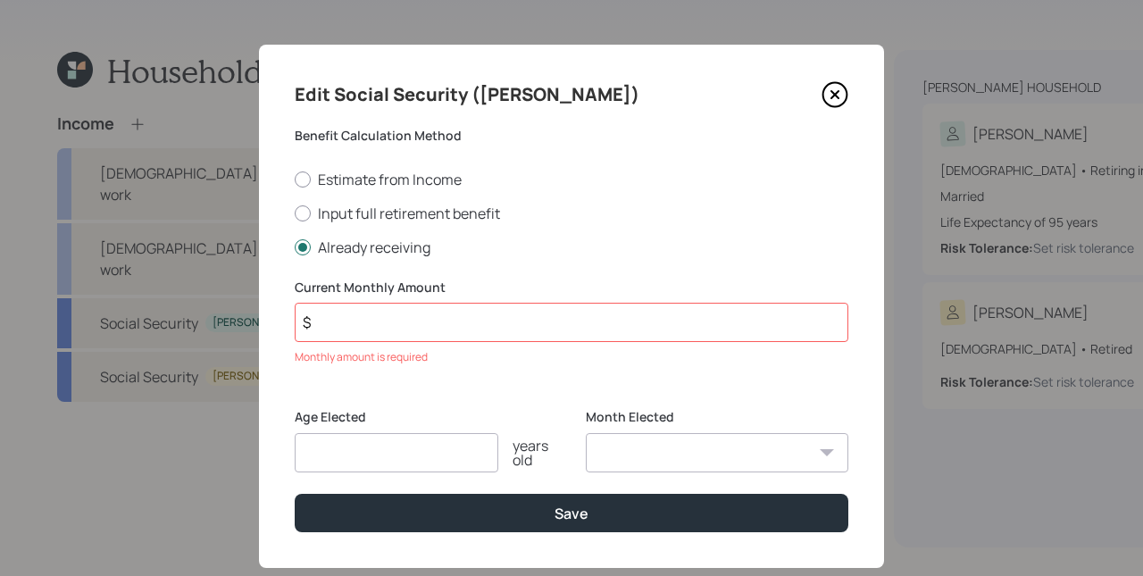
click at [563, 313] on input "$" at bounding box center [572, 322] width 554 height 39
click at [832, 94] on icon at bounding box center [834, 94] width 27 height 27
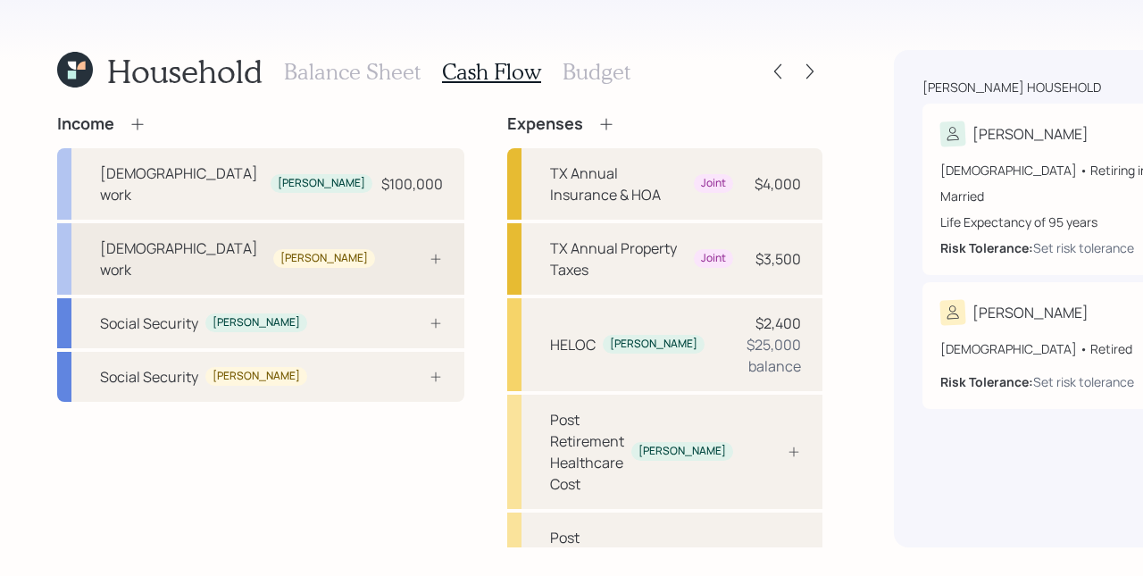
click at [273, 249] on div "[PERSON_NAME]" at bounding box center [324, 258] width 102 height 19
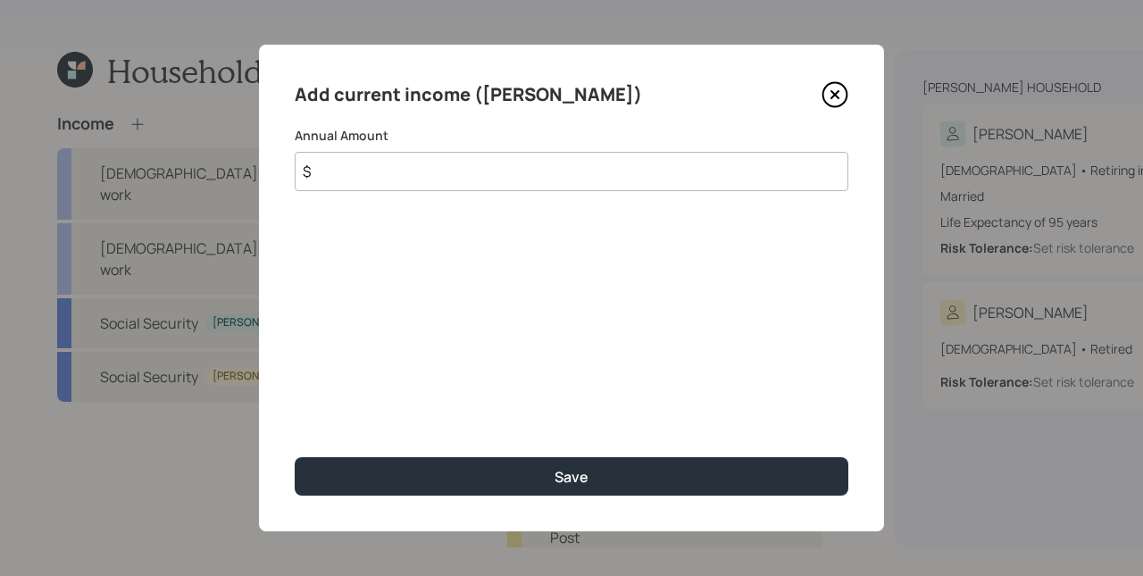
click at [829, 96] on icon at bounding box center [834, 94] width 27 height 27
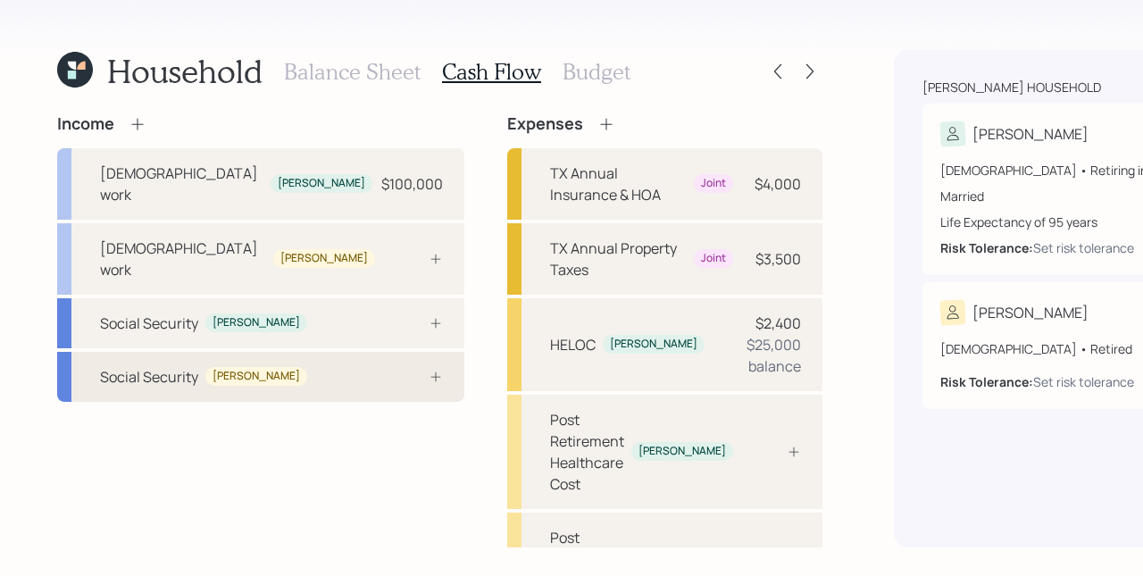
click at [389, 384] on div at bounding box center [416, 377] width 54 height 14
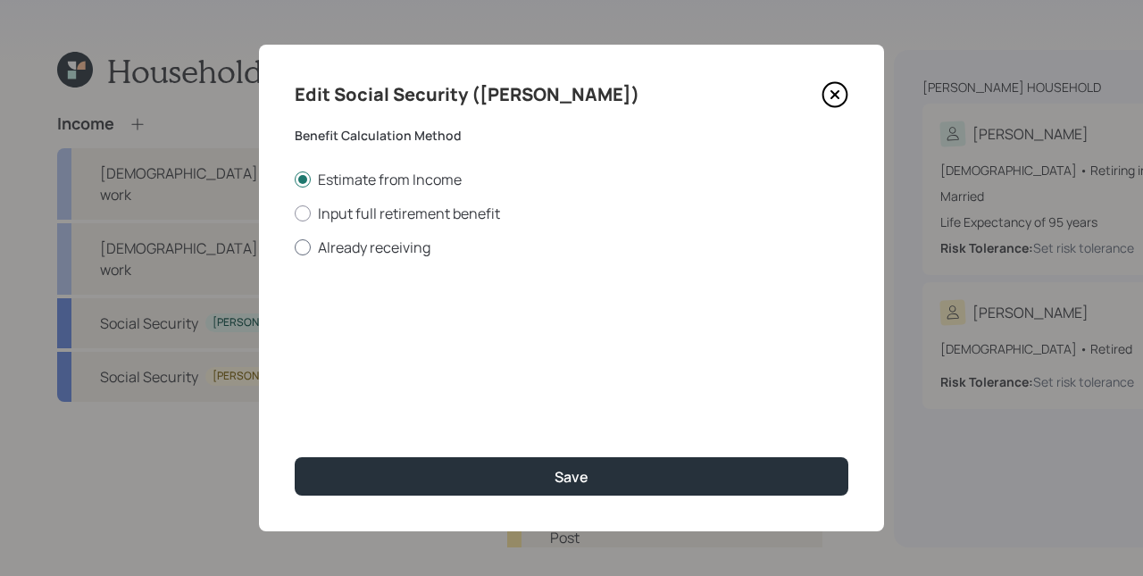
click at [405, 240] on label "Already receiving" at bounding box center [572, 247] width 554 height 20
click at [295, 246] on input "Already receiving" at bounding box center [294, 246] width 1 height 1
radio input "true"
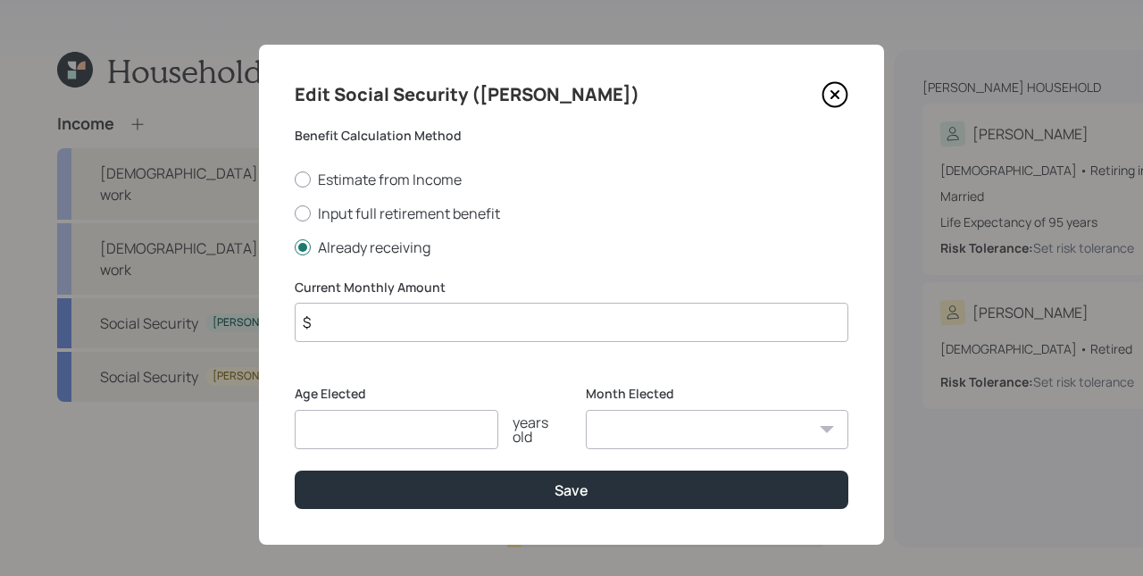
click at [381, 330] on input "$" at bounding box center [572, 322] width 554 height 39
type input "$ 1,466"
type input "67"
select select "1"
click at [586, 410] on select "January February March April May June July August September October November De…" at bounding box center [717, 429] width 262 height 39
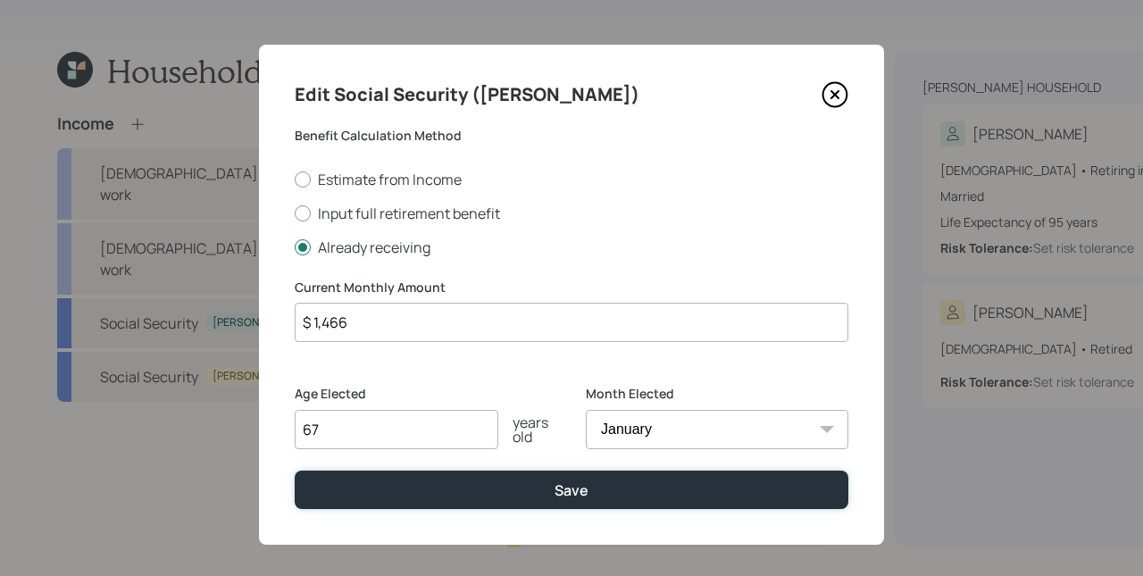
click at [295, 470] on button "Save" at bounding box center [572, 489] width 554 height 38
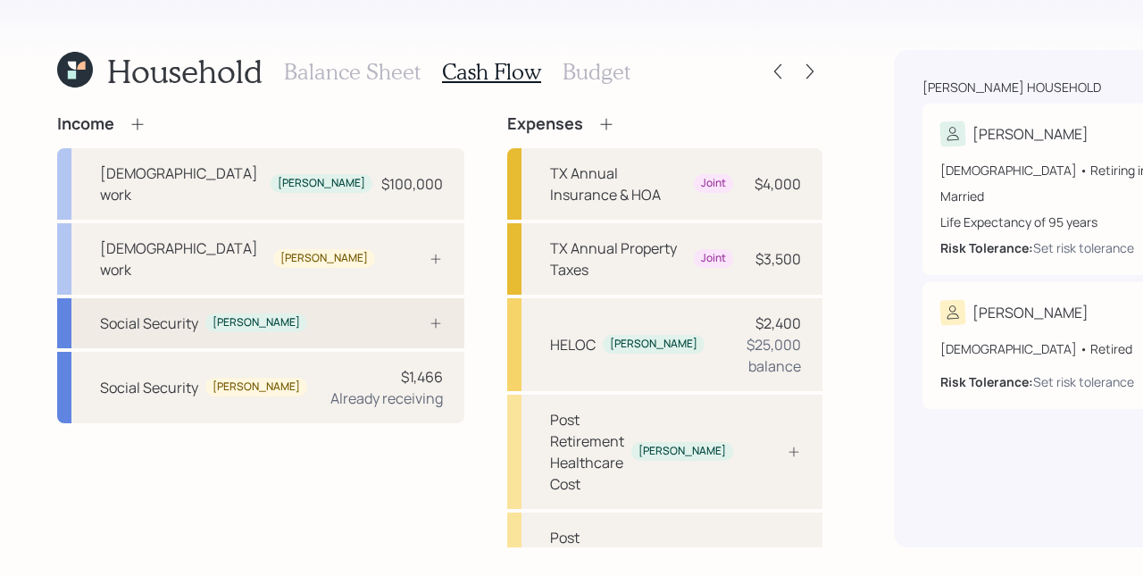
click at [279, 329] on div "Social Security [PERSON_NAME]" at bounding box center [260, 323] width 407 height 50
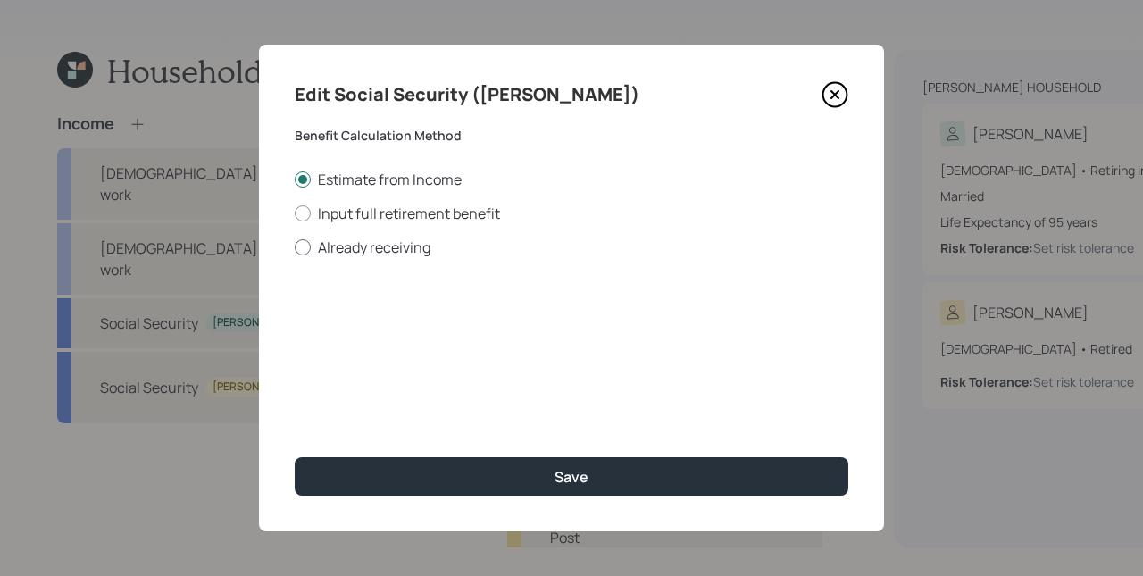
click at [386, 253] on label "Already receiving" at bounding box center [572, 247] width 554 height 20
click at [295, 247] on input "Already receiving" at bounding box center [294, 246] width 1 height 1
radio input "true"
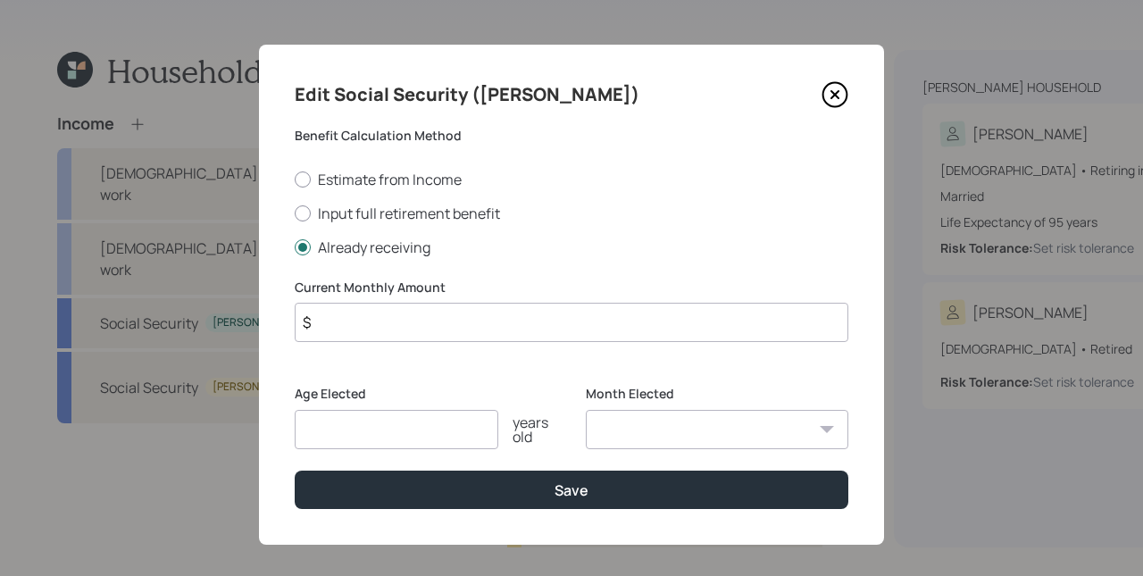
click at [387, 333] on input "$" at bounding box center [572, 322] width 554 height 39
type input "$ 2,482"
type input "67"
select select "1"
click at [586, 410] on select "January February March April May June July August September October November De…" at bounding box center [717, 429] width 262 height 39
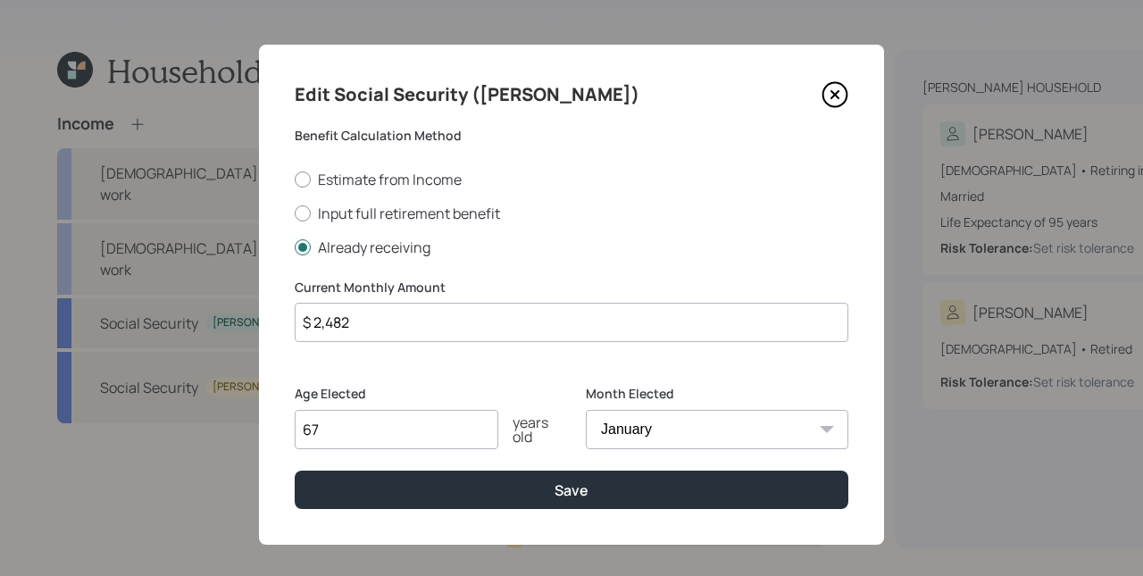
click at [295, 470] on button "Save" at bounding box center [572, 489] width 554 height 38
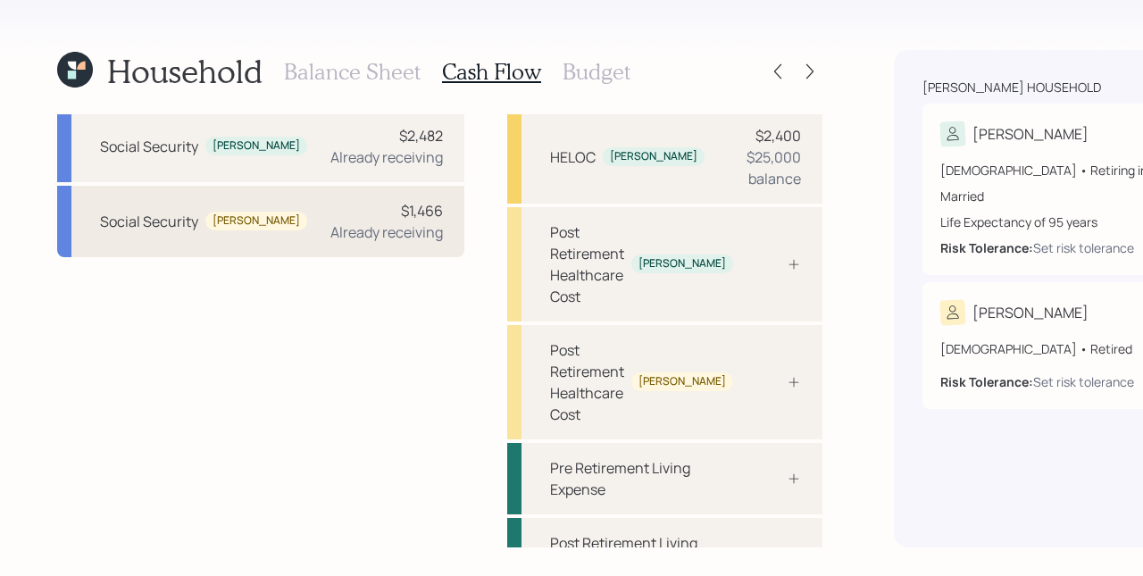
scroll to position [180, 0]
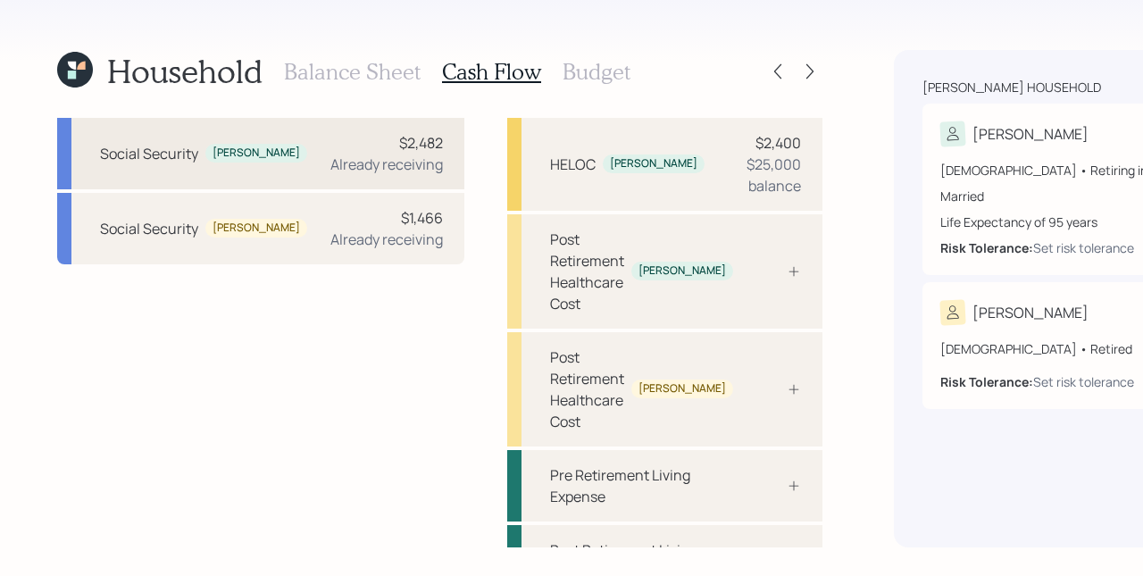
click at [330, 154] on div "Already receiving" at bounding box center [386, 164] width 112 height 21
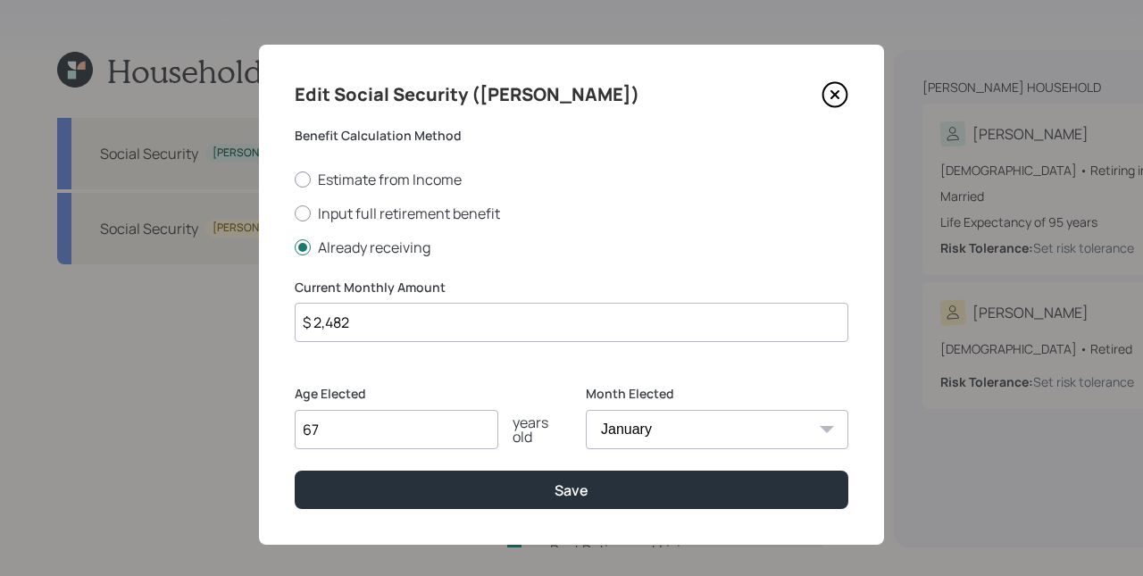
click at [400, 332] on input "$ 2,482" at bounding box center [572, 322] width 554 height 39
type input "$ 2,667"
click at [532, 509] on div "Edit Social Security ([PERSON_NAME]) Benefit Calculation Method Estimate from I…" at bounding box center [571, 295] width 625 height 500
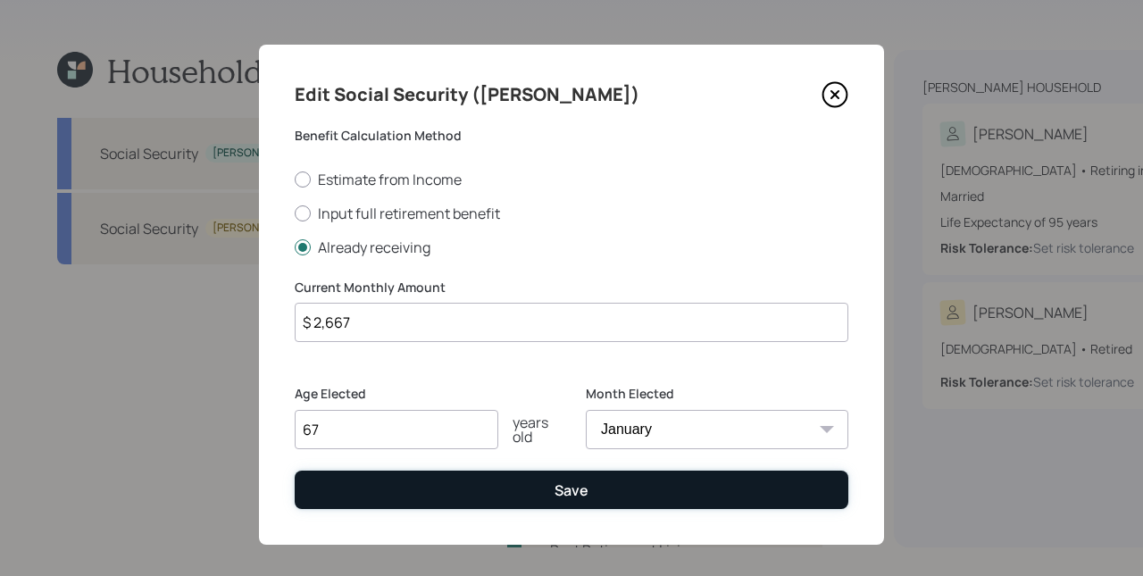
click at [524, 496] on button "Save" at bounding box center [572, 489] width 554 height 38
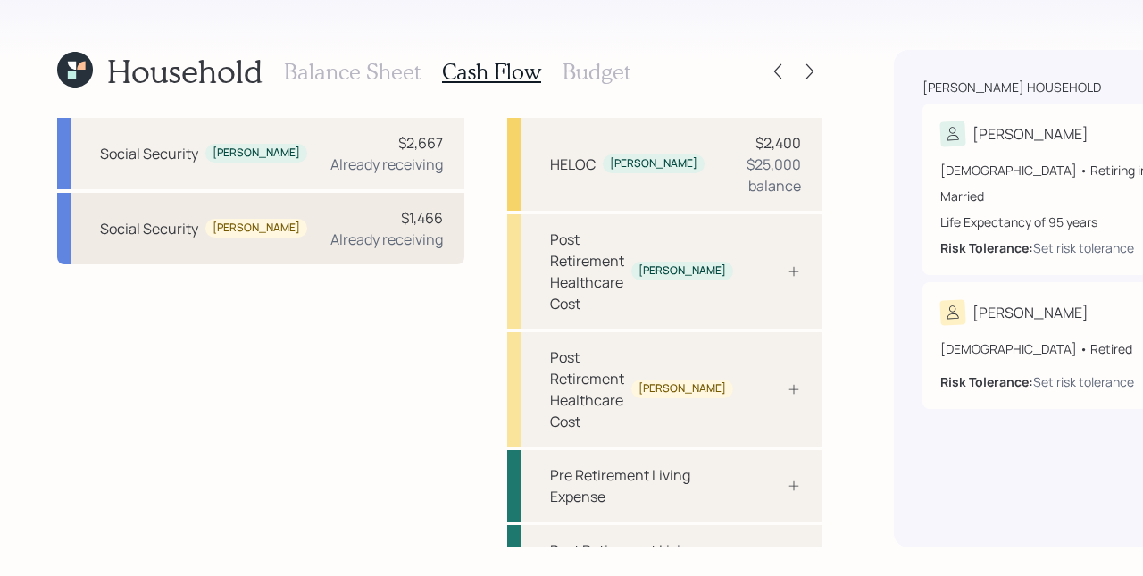
click at [312, 264] on div "Social Security [PERSON_NAME] $1,466 Already receiving" at bounding box center [260, 228] width 407 height 71
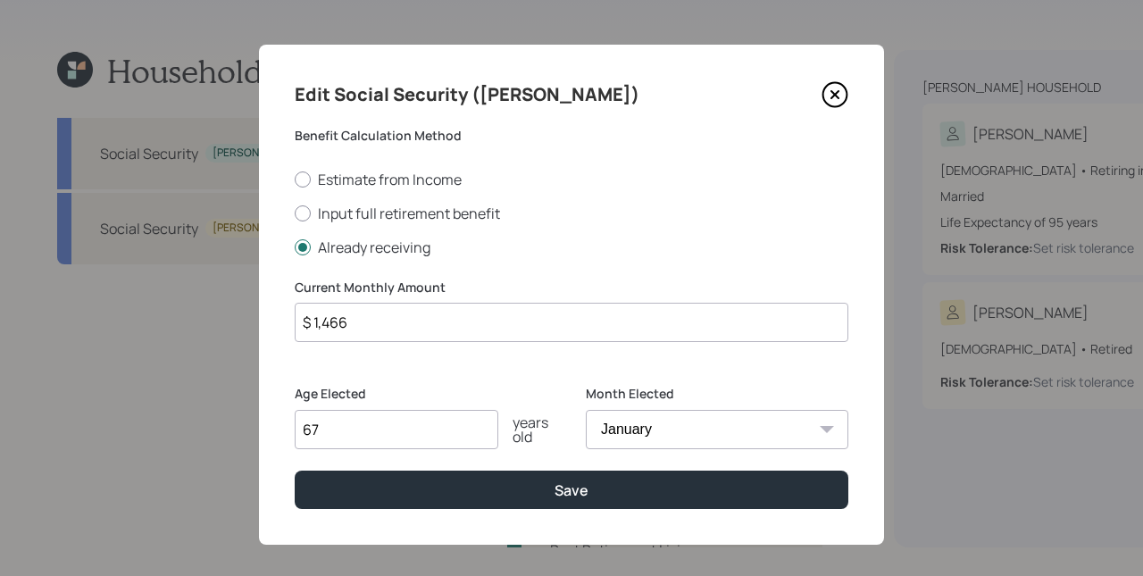
click at [398, 327] on input "$ 1,466" at bounding box center [572, 322] width 554 height 39
type input "$ 1,651"
click at [295, 470] on button "Save" at bounding box center [572, 489] width 554 height 38
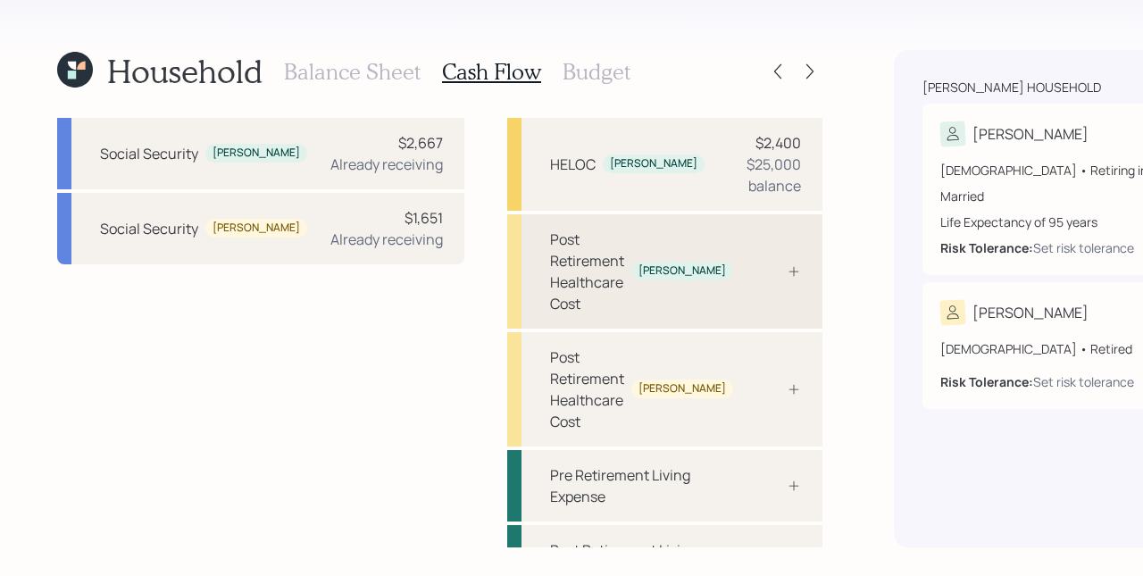
click at [747, 279] on div at bounding box center [774, 271] width 54 height 14
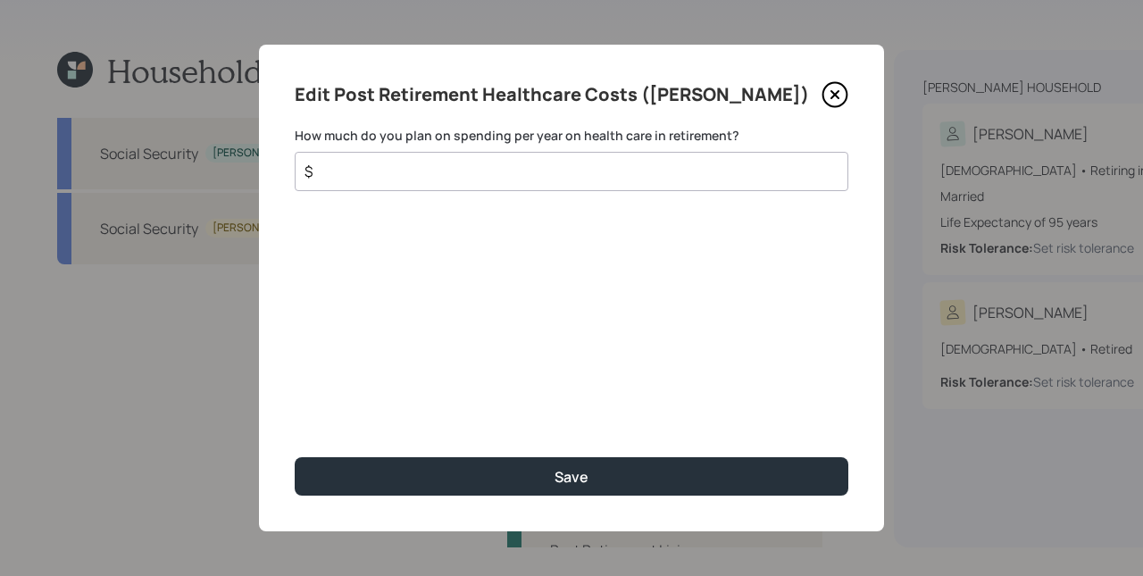
click at [516, 169] on input "$" at bounding box center [564, 171] width 523 height 21
type input "$ 4,000"
click at [295, 457] on button "Save" at bounding box center [572, 476] width 554 height 38
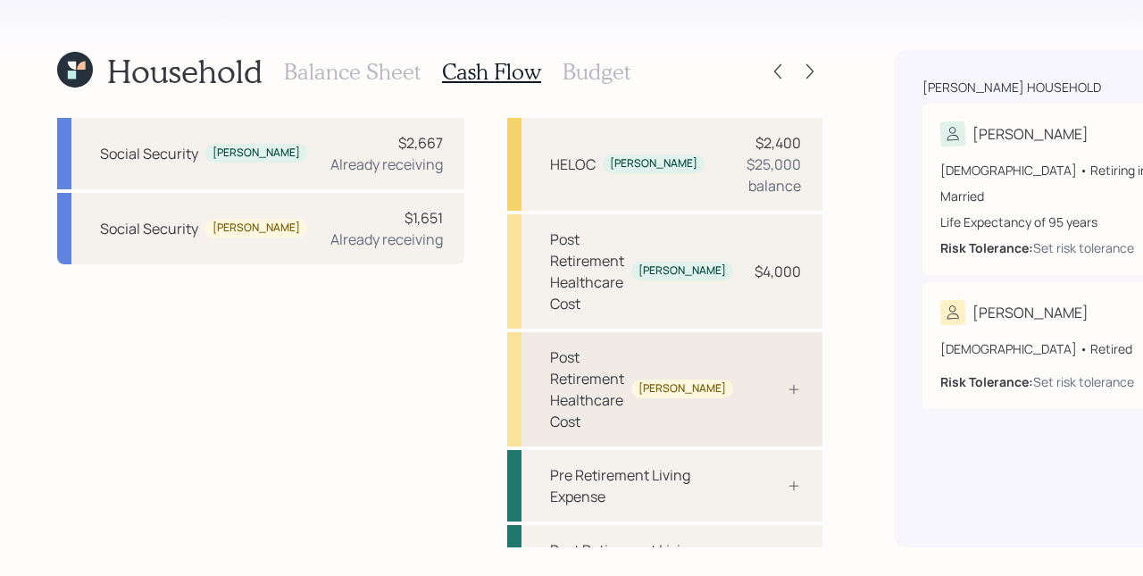
click at [568, 440] on div "Post Retirement Healthcare Cost [PERSON_NAME]" at bounding box center [664, 389] width 315 height 114
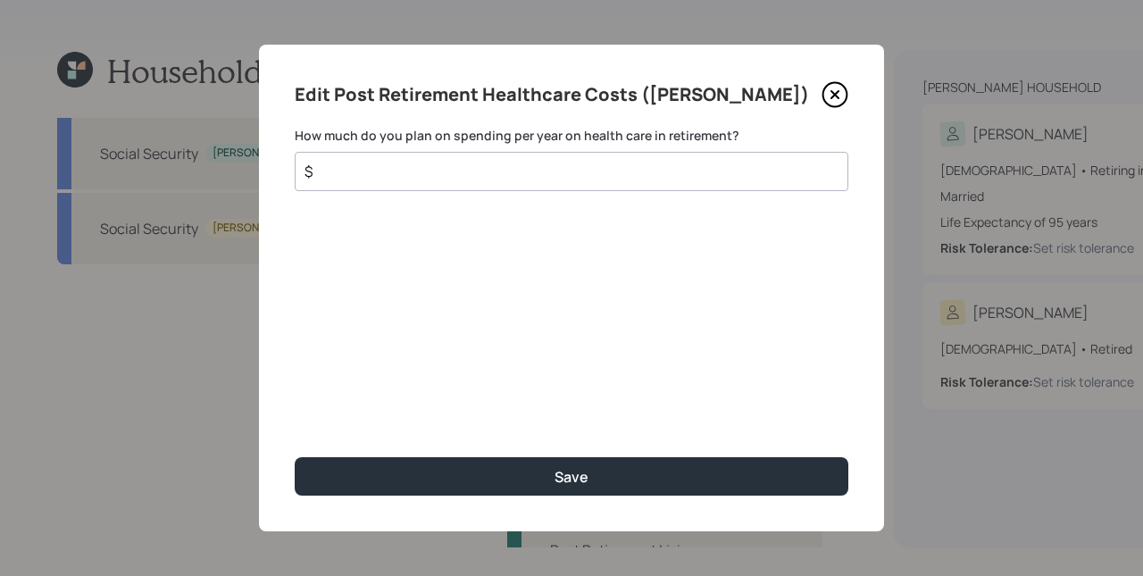
click at [494, 171] on input "$" at bounding box center [564, 171] width 523 height 21
type input "$ 4,000"
click at [295, 457] on button "Save" at bounding box center [572, 476] width 554 height 38
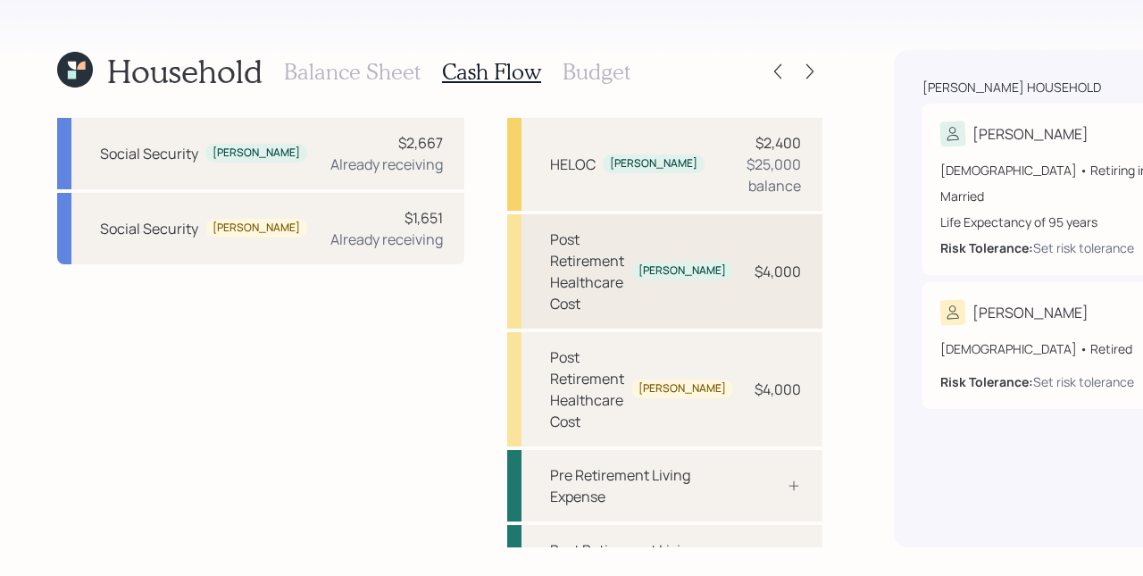
click at [598, 329] on div "Post Retirement Healthcare Cost [PERSON_NAME] $4,000" at bounding box center [664, 271] width 315 height 114
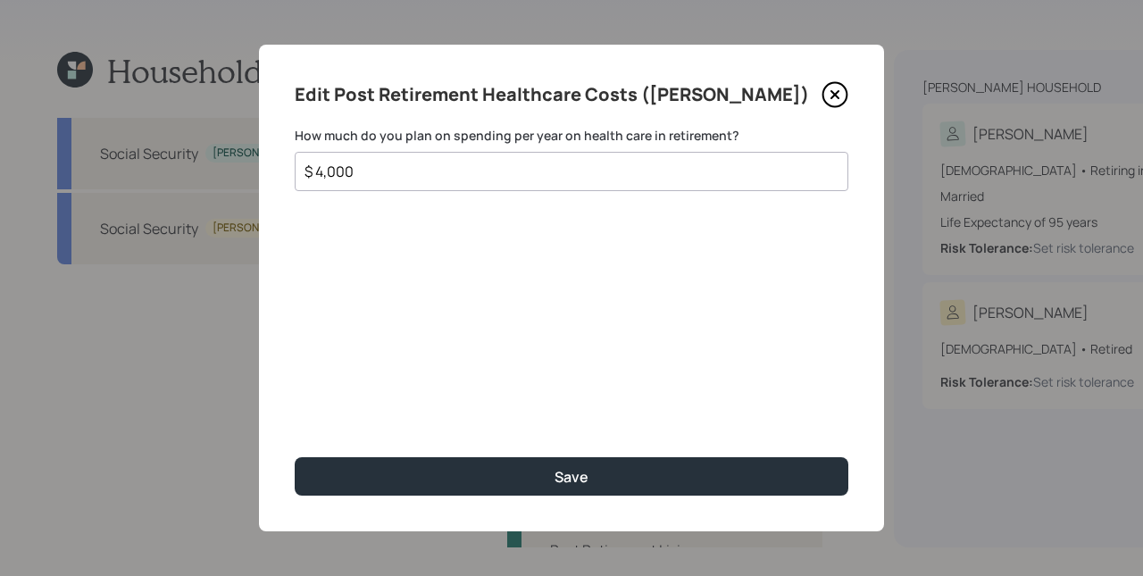
click at [481, 167] on input "$ 4,000" at bounding box center [564, 171] width 523 height 21
type input "$ 7,000"
click at [295, 457] on button "Save" at bounding box center [572, 476] width 554 height 38
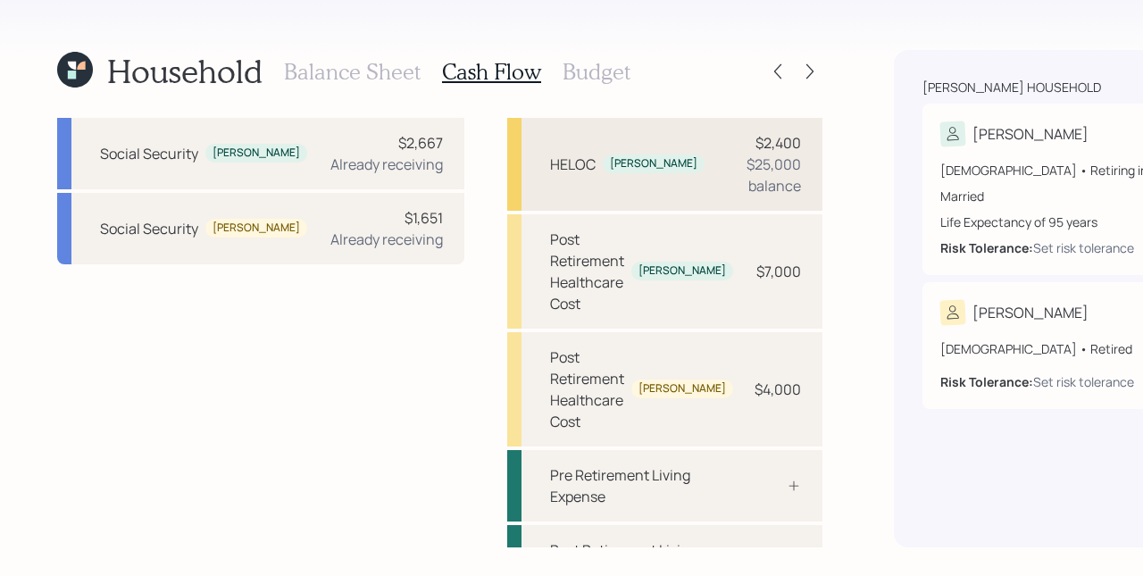
scroll to position [271, 0]
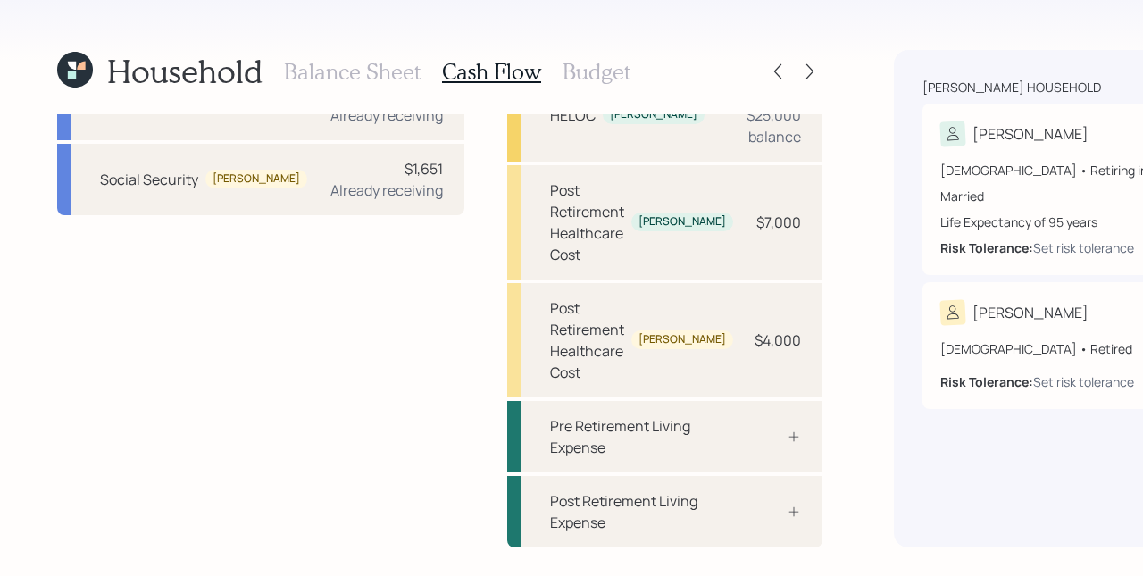
click at [585, 70] on h3 "Budget" at bounding box center [596, 72] width 68 height 26
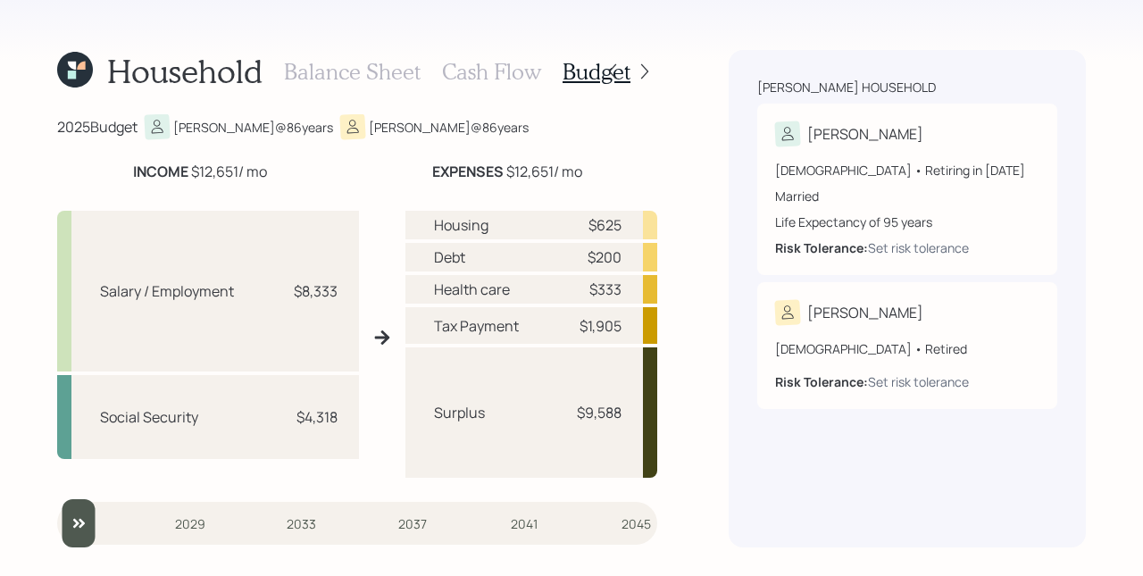
click at [481, 70] on h3 "Cash Flow" at bounding box center [491, 72] width 99 height 26
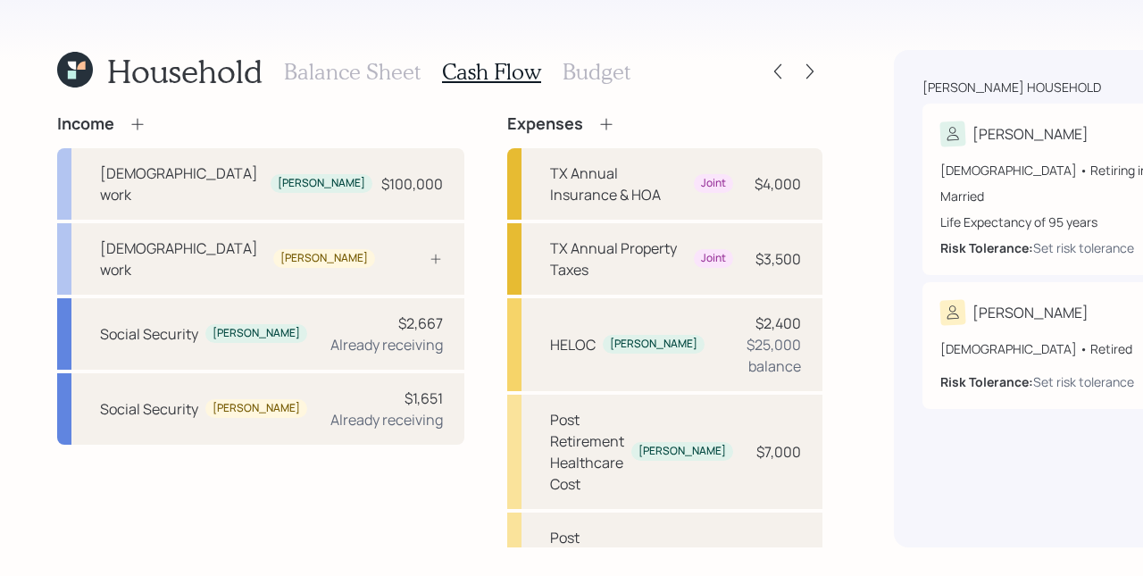
click at [578, 72] on h3 "Budget" at bounding box center [596, 72] width 68 height 26
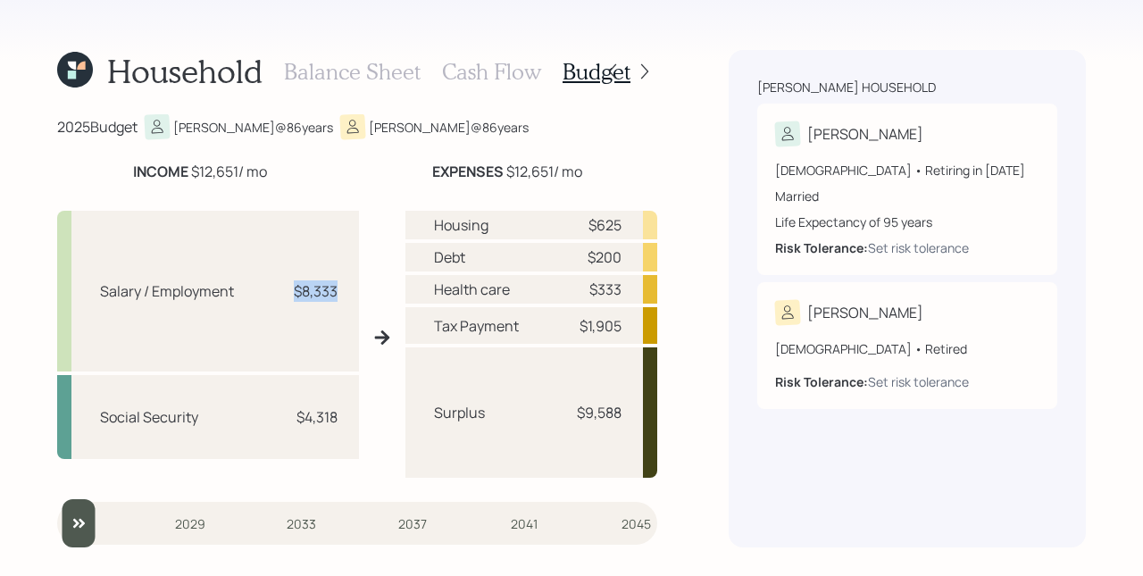
drag, startPoint x: 296, startPoint y: 288, endPoint x: 341, endPoint y: 289, distance: 44.6
click at [341, 289] on div "Salary / Employment $8,333" at bounding box center [208, 291] width 302 height 161
drag, startPoint x: 304, startPoint y: 414, endPoint x: 356, endPoint y: 421, distance: 53.0
click at [356, 421] on div "Social Security $4,318" at bounding box center [208, 416] width 302 height 83
drag, startPoint x: 581, startPoint y: 415, endPoint x: 629, endPoint y: 417, distance: 47.4
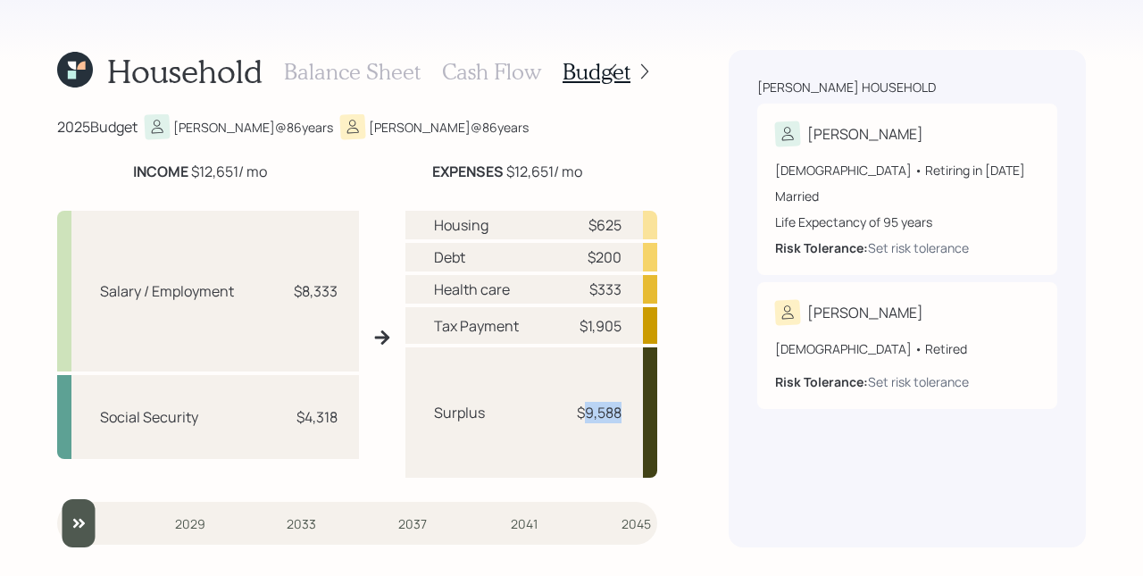
click at [629, 417] on div "Surplus $9,588" at bounding box center [531, 412] width 253 height 130
click at [487, 85] on div "Balance Sheet Cash Flow Budget" at bounding box center [457, 71] width 346 height 43
click at [486, 82] on h3 "Cash Flow" at bounding box center [491, 72] width 99 height 26
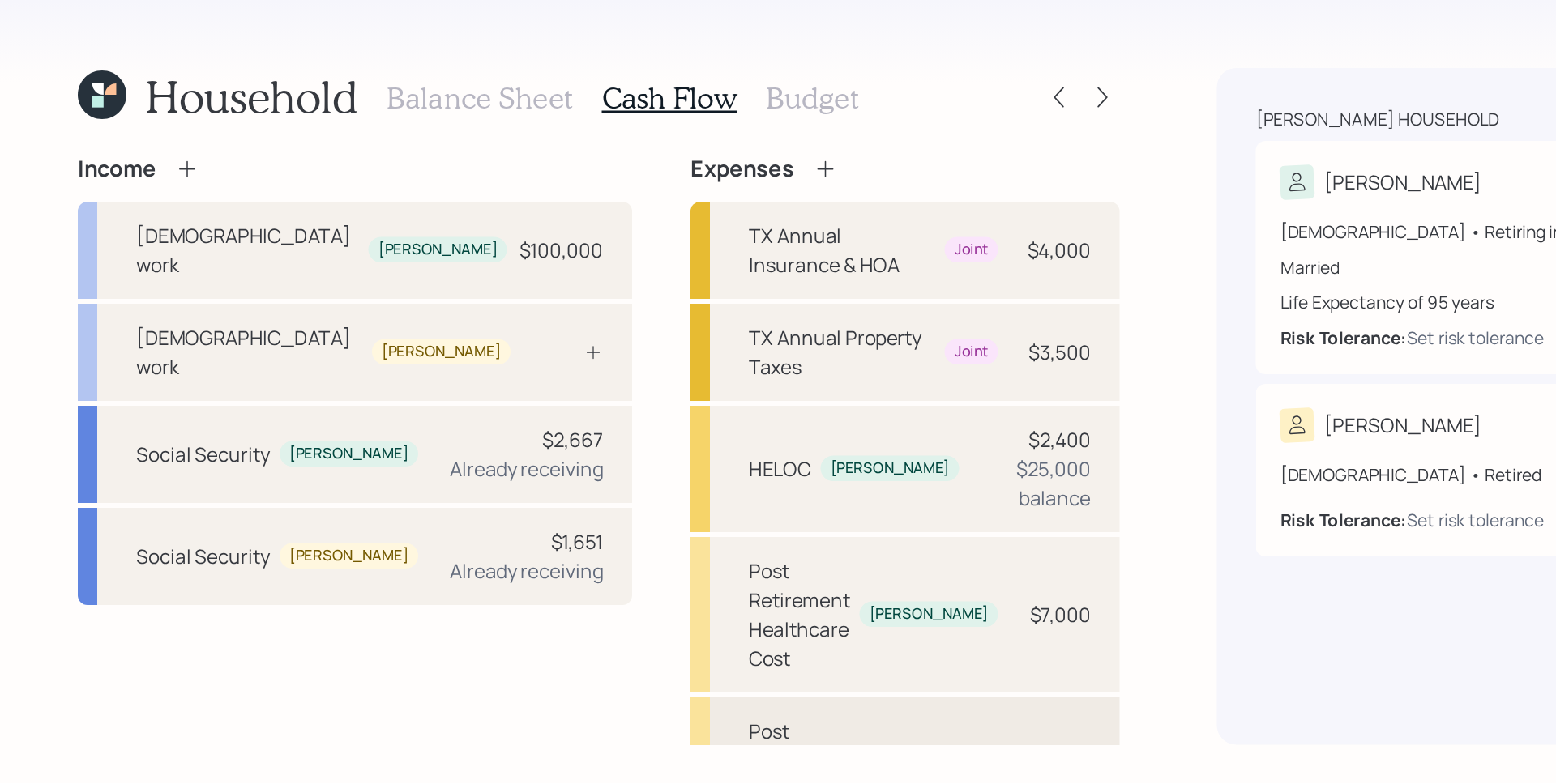
scroll to position [246, 0]
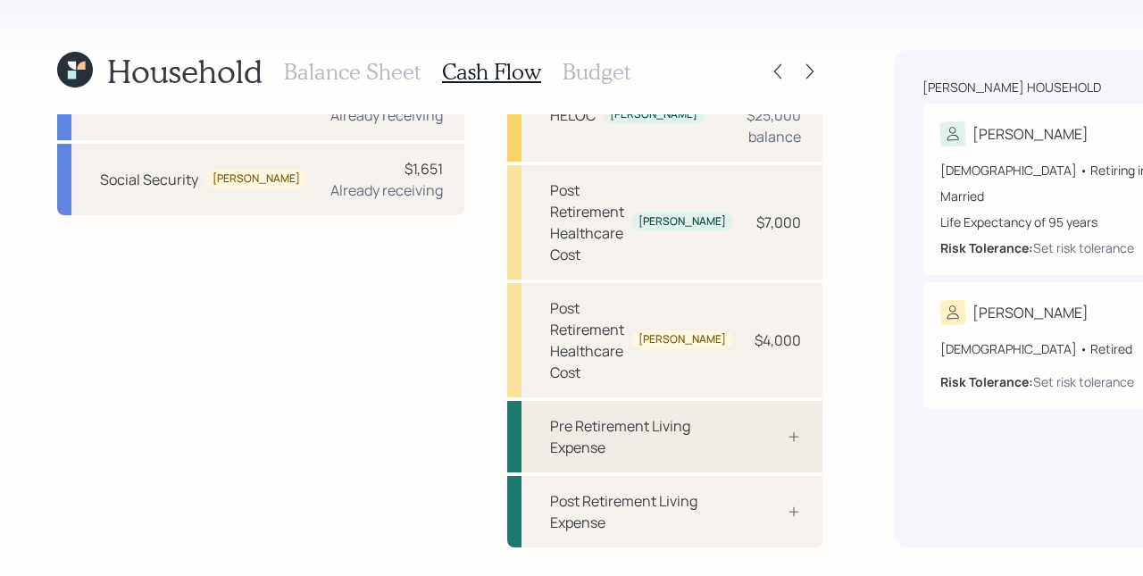
click at [609, 446] on div "Pre Retirement Living Expense" at bounding box center [664, 436] width 315 height 71
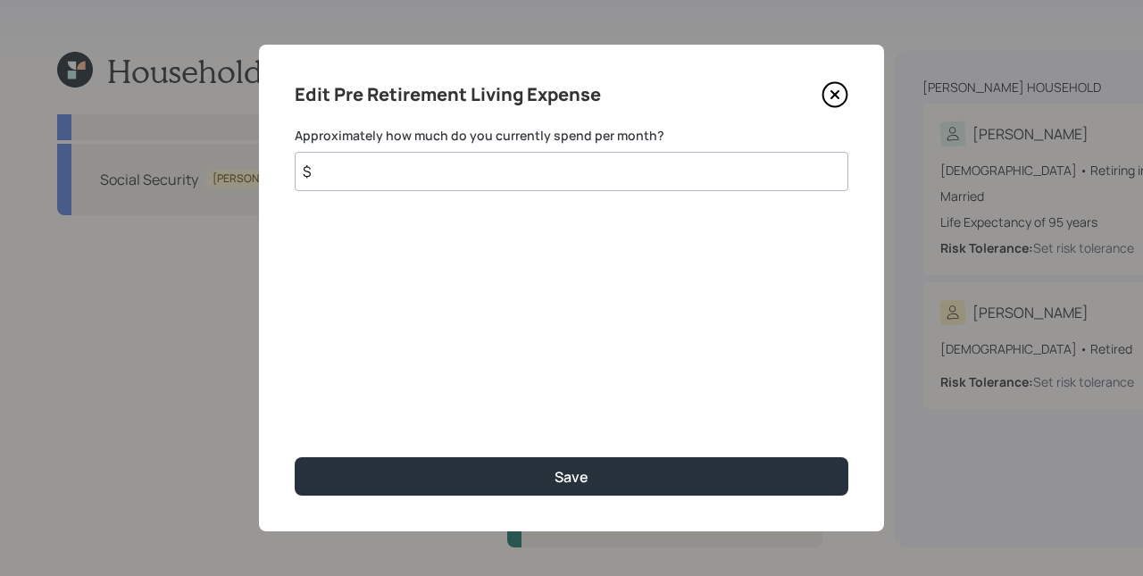
click at [504, 187] on input "$" at bounding box center [572, 171] width 554 height 39
type input "$ 9,500"
click at [295, 457] on button "Save" at bounding box center [572, 476] width 554 height 38
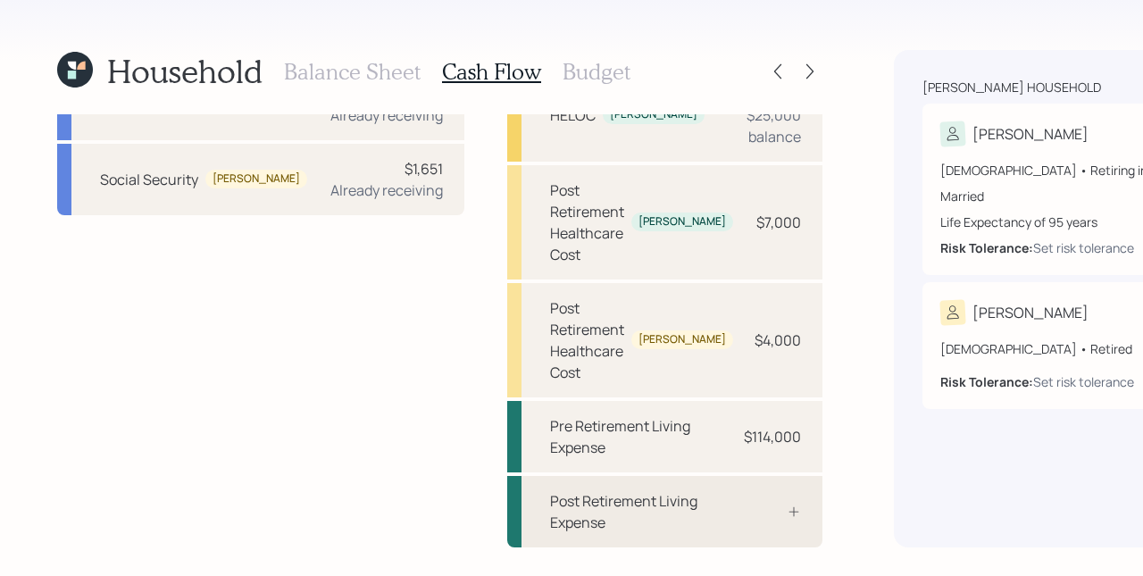
click at [603, 528] on div "Post Retirement Living Expense" at bounding box center [664, 511] width 315 height 71
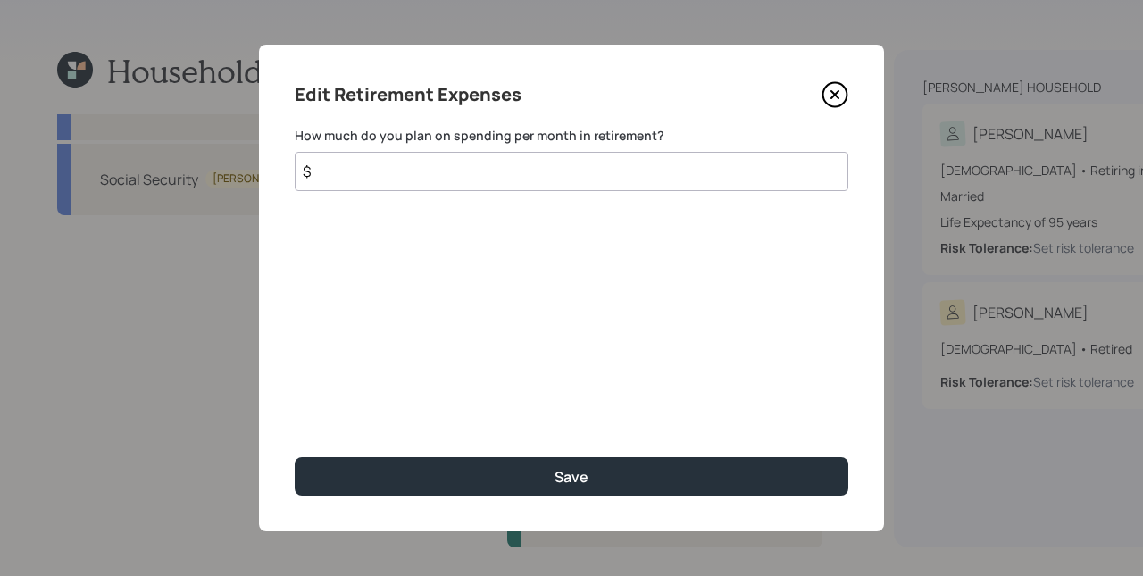
click at [477, 164] on input "$" at bounding box center [572, 171] width 554 height 39
type input "$ 9,500"
click at [295, 457] on button "Save" at bounding box center [572, 476] width 554 height 38
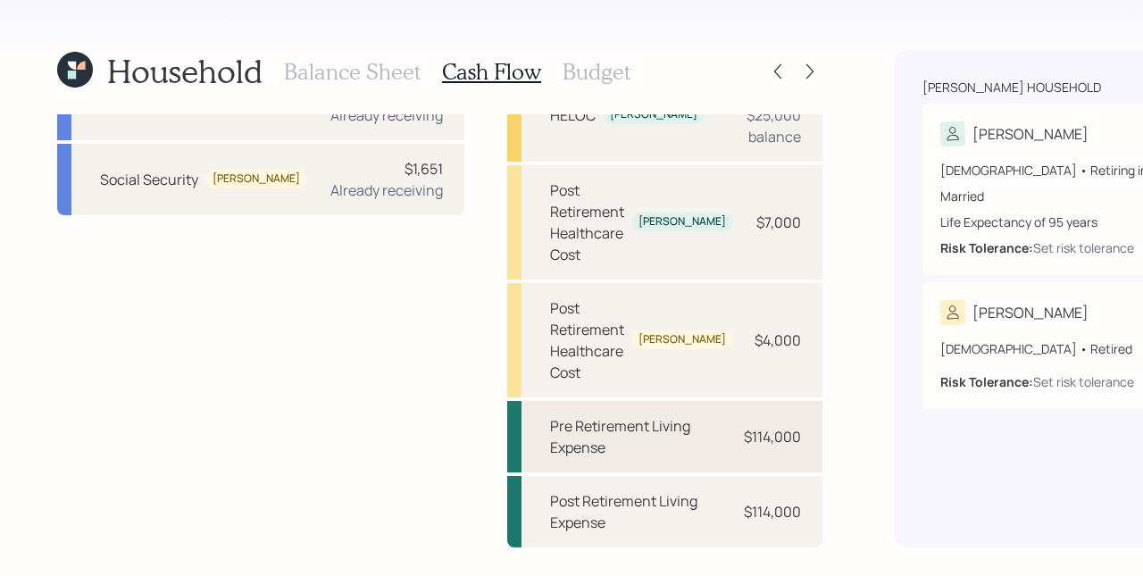
click at [744, 443] on div "$114,000" at bounding box center [772, 436] width 57 height 21
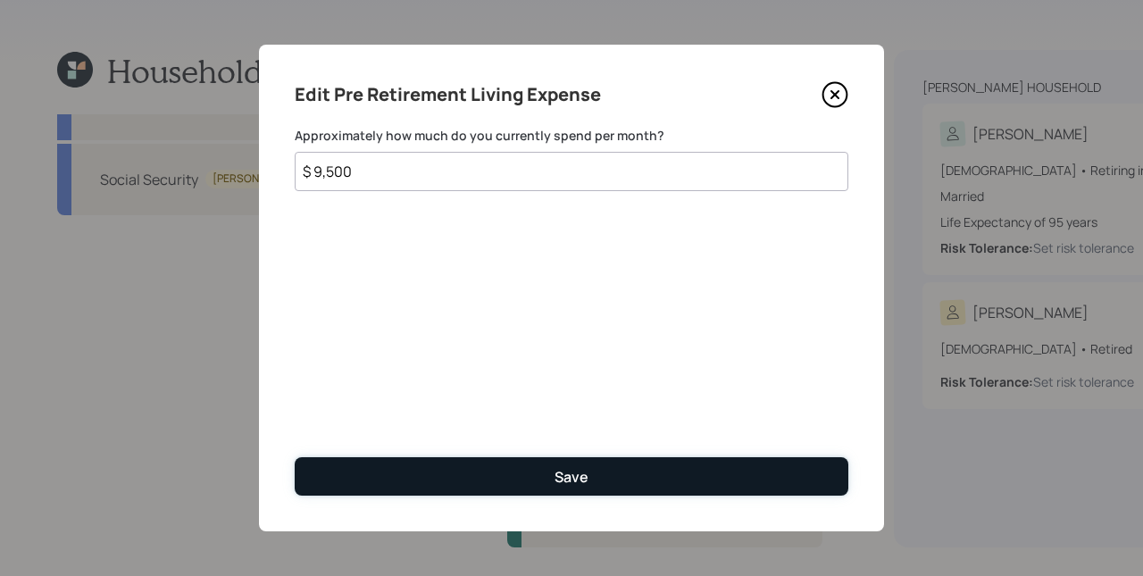
click at [607, 485] on button "Save" at bounding box center [572, 476] width 554 height 38
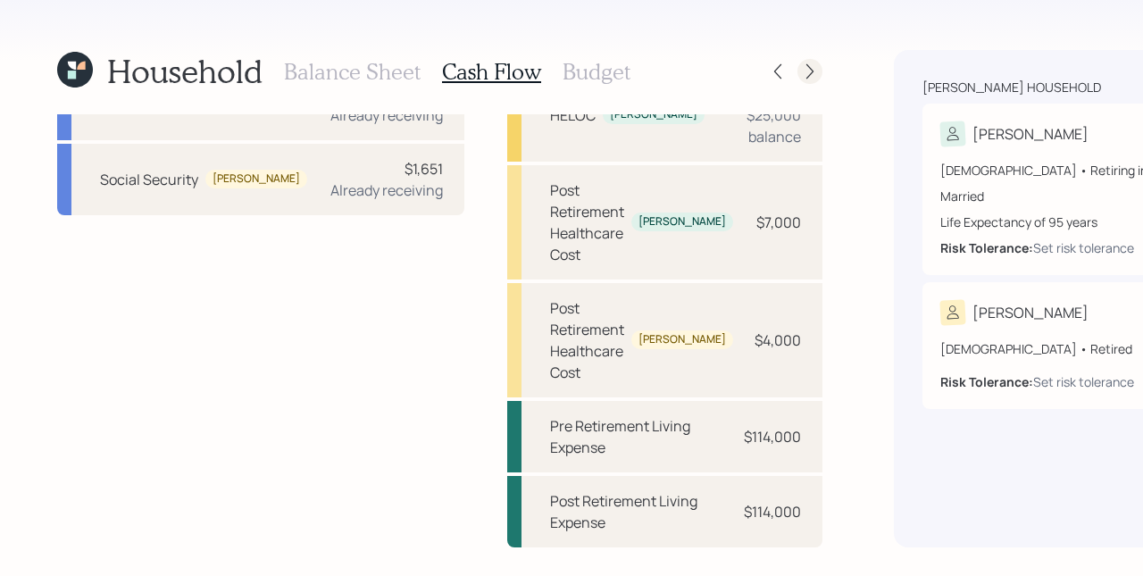
click at [801, 75] on icon at bounding box center [810, 71] width 18 height 18
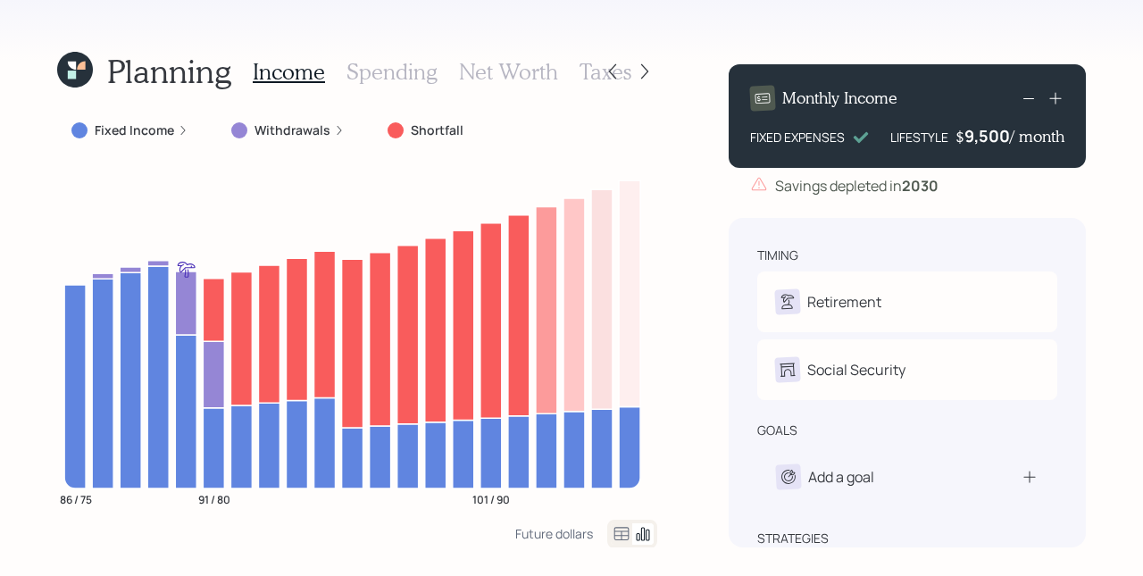
drag, startPoint x: 693, startPoint y: 183, endPoint x: 683, endPoint y: 183, distance: 9.8
click at [693, 183] on div "Planning Income Spending Net Worth Taxes Fixed Income Withdrawals Shortfall 86 …" at bounding box center [571, 288] width 1143 height 576
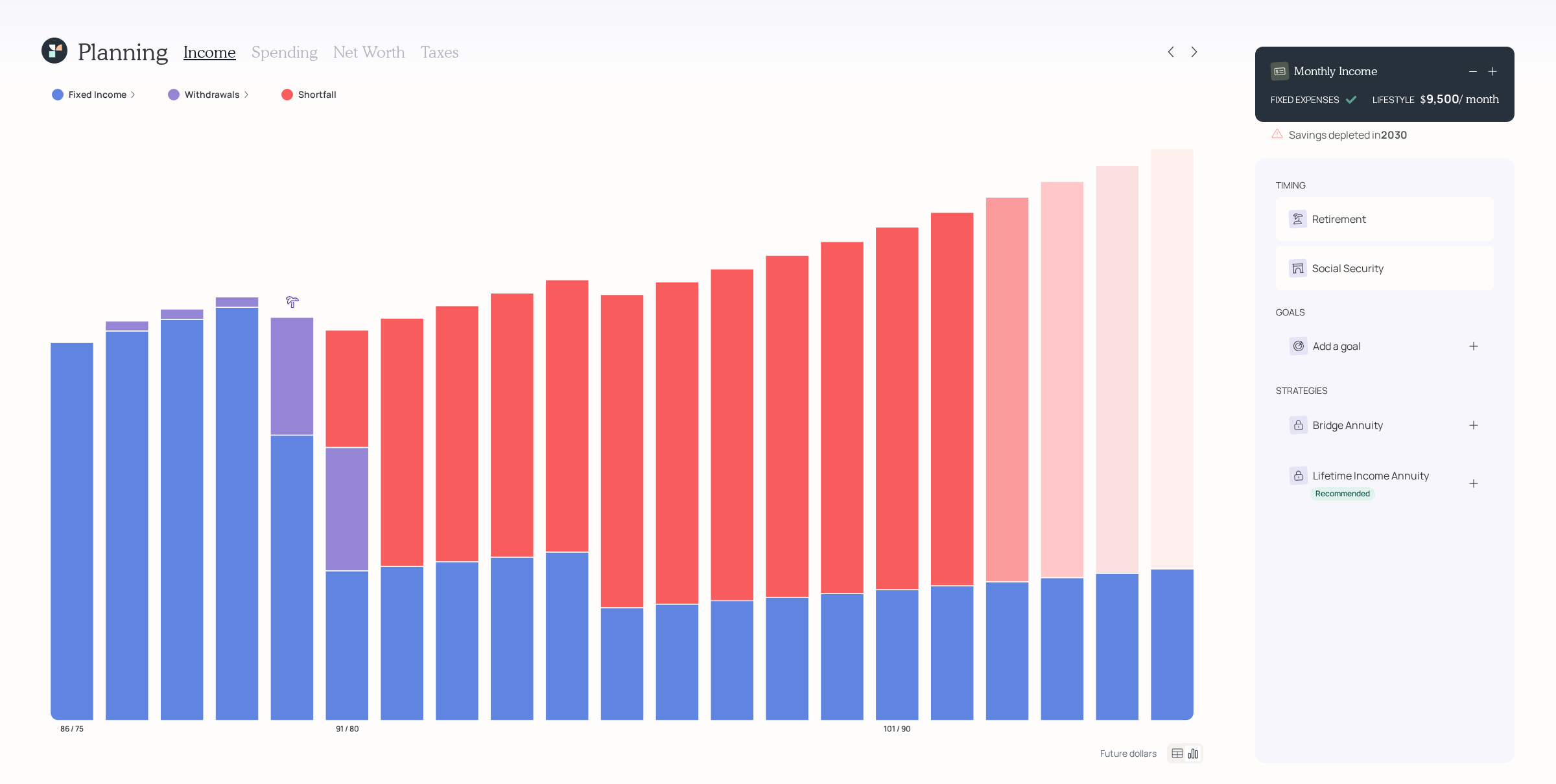
click at [953, 322] on div "Planning Income Spending Net Worth Taxes Fixed Income Withdrawals Shortfall 86 …" at bounding box center [778, 392] width 1556 height 784
click at [116, 95] on label "Fixed Income" at bounding box center [97, 94] width 57 height 13
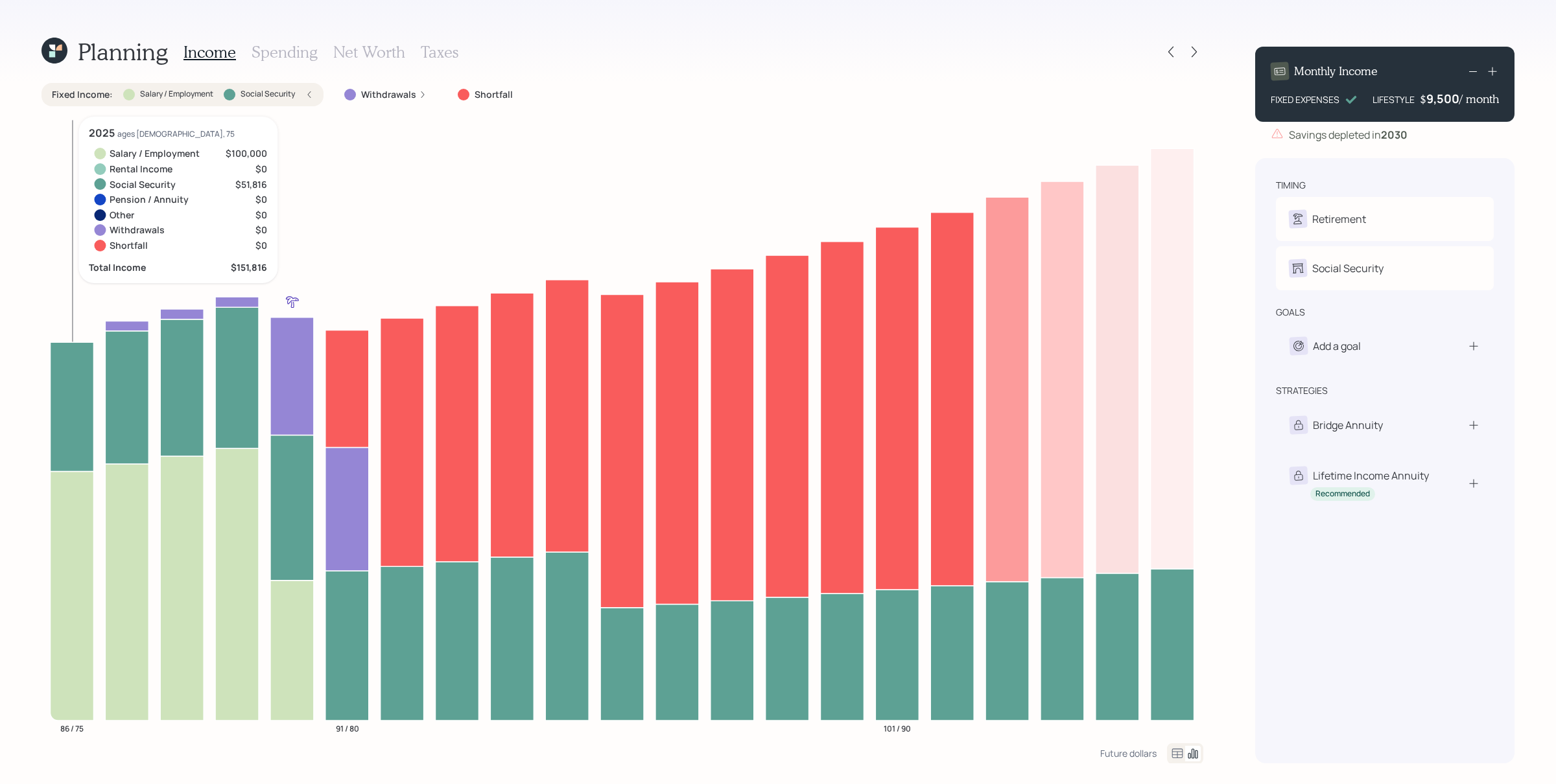
click at [69, 539] on icon at bounding box center [72, 595] width 44 height 249
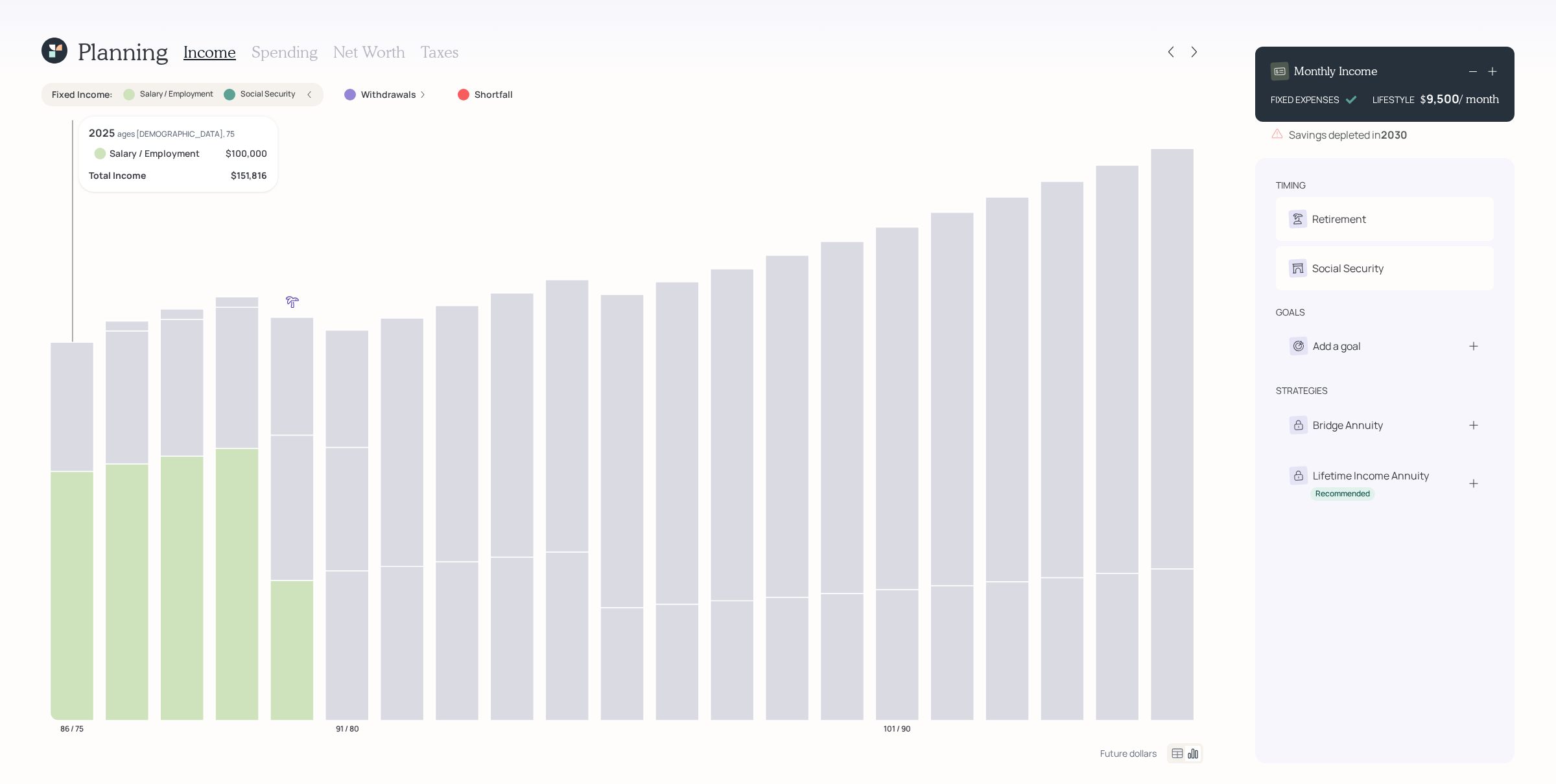
click at [69, 539] on icon at bounding box center [72, 595] width 44 height 249
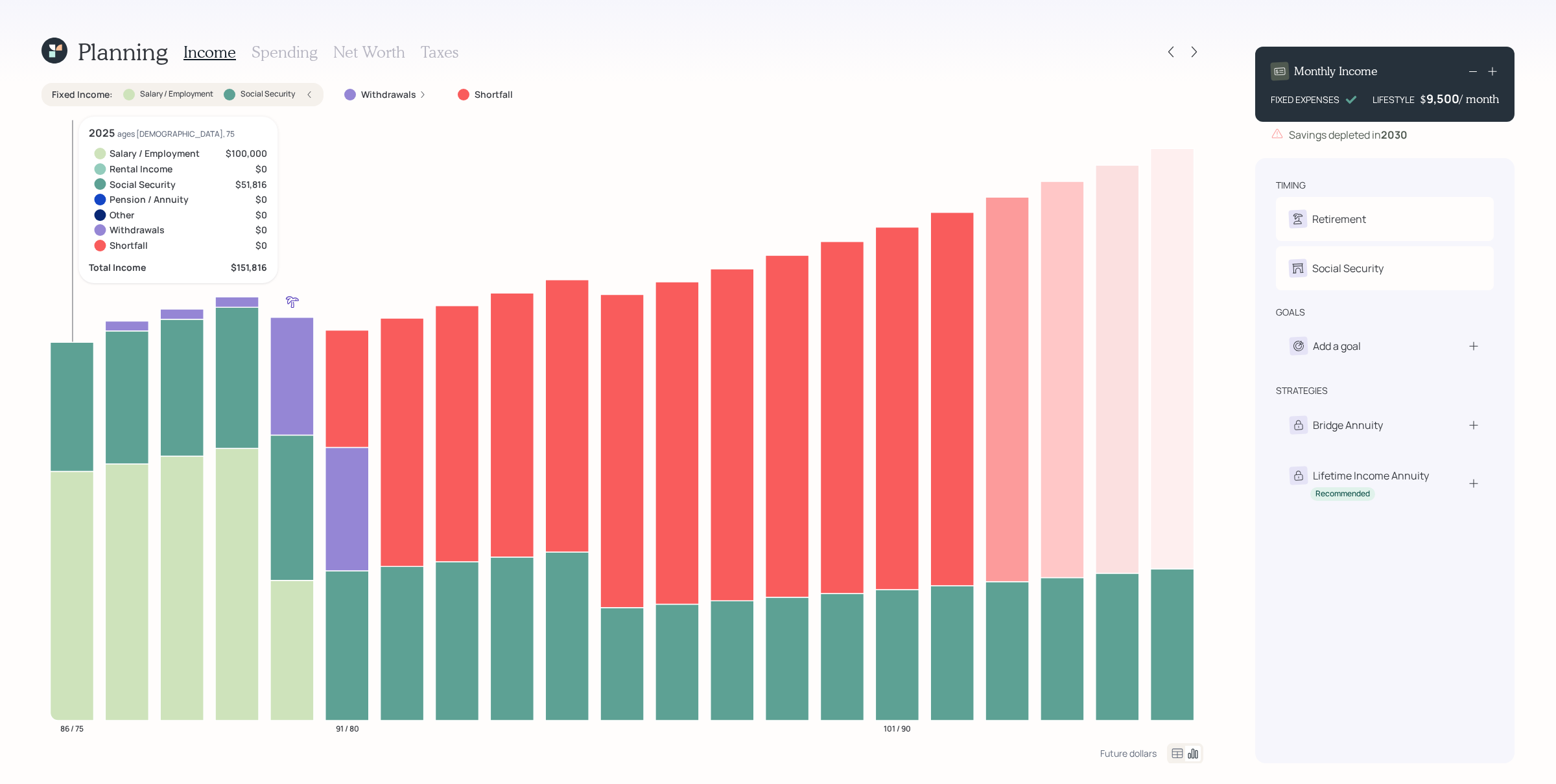
click at [70, 421] on icon at bounding box center [72, 407] width 44 height 129
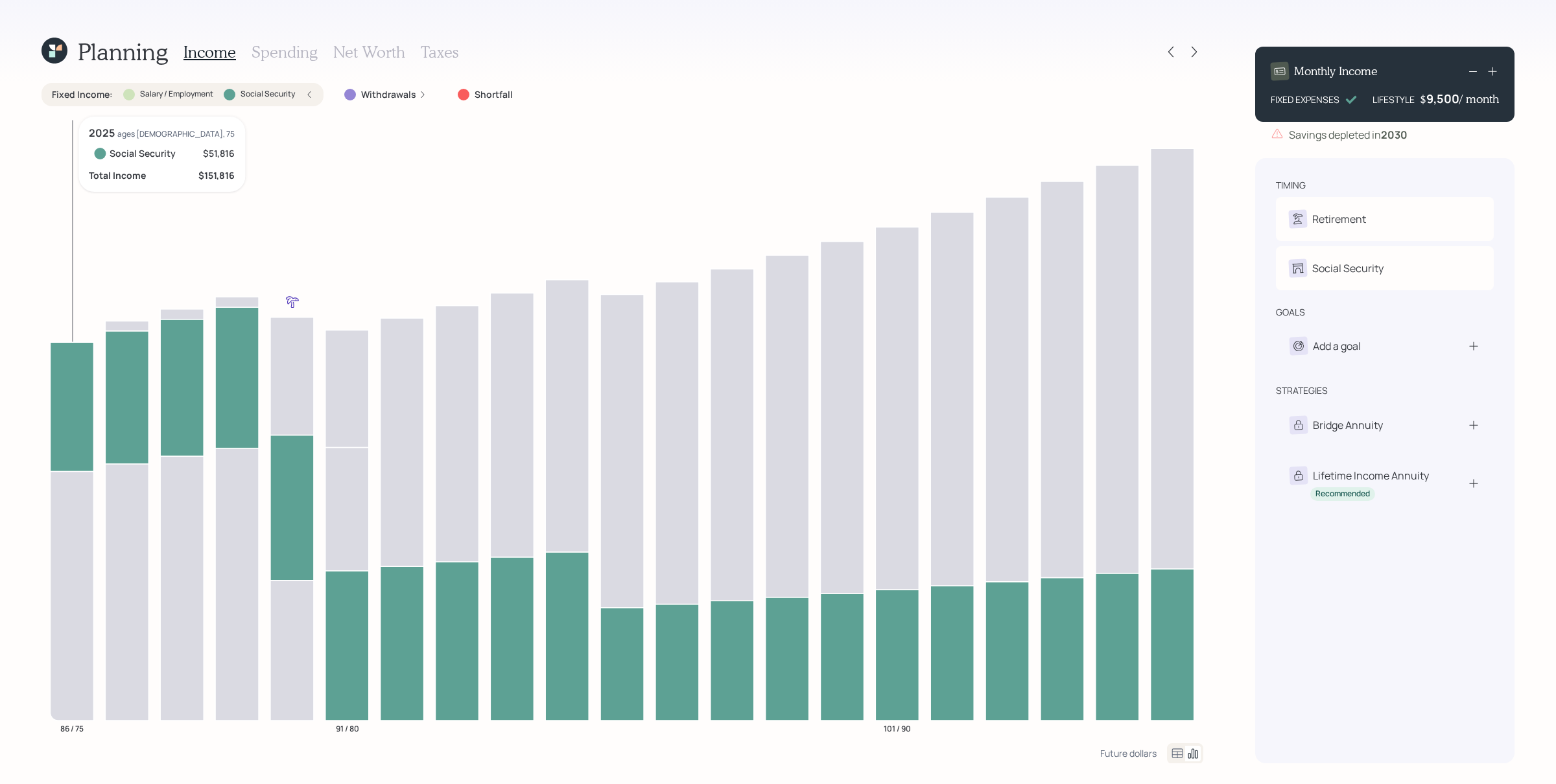
click at [70, 421] on icon at bounding box center [72, 407] width 44 height 129
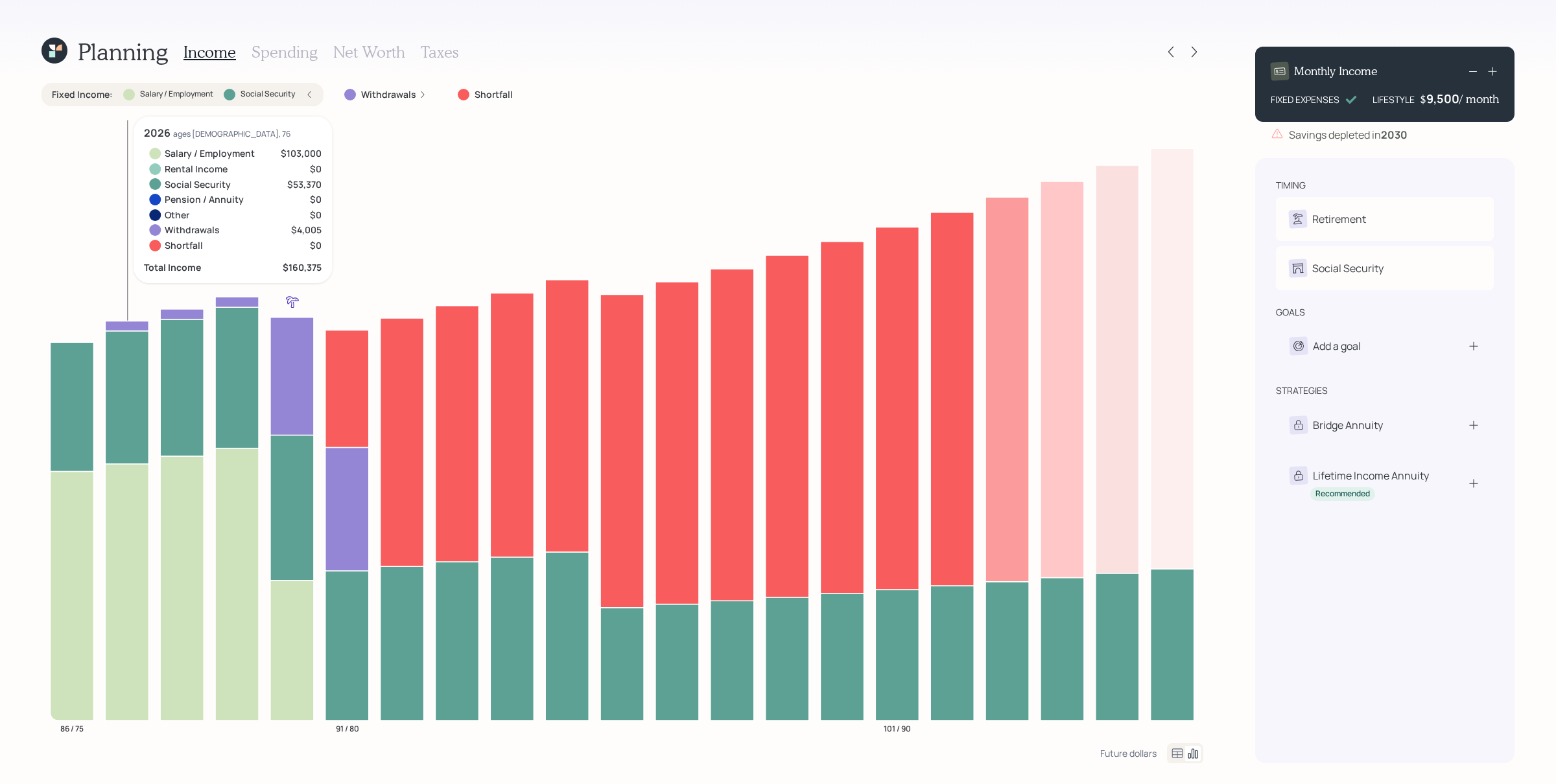
click at [129, 318] on icon "86 / 75 91 / 80 101 / 90" at bounding box center [622, 430] width 1162 height 626
click at [131, 327] on icon at bounding box center [127, 325] width 44 height 9
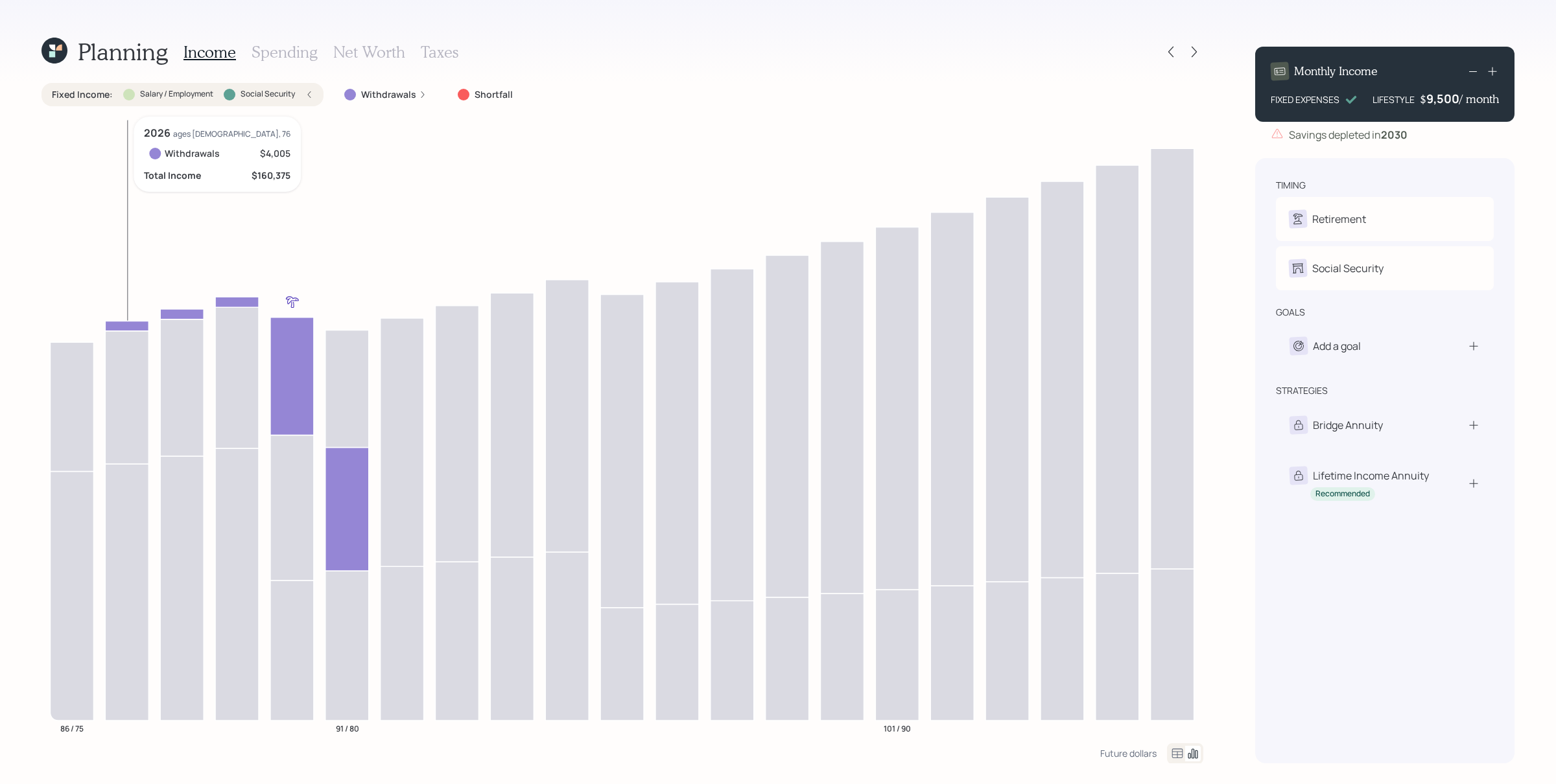
click at [131, 327] on icon at bounding box center [127, 325] width 44 height 9
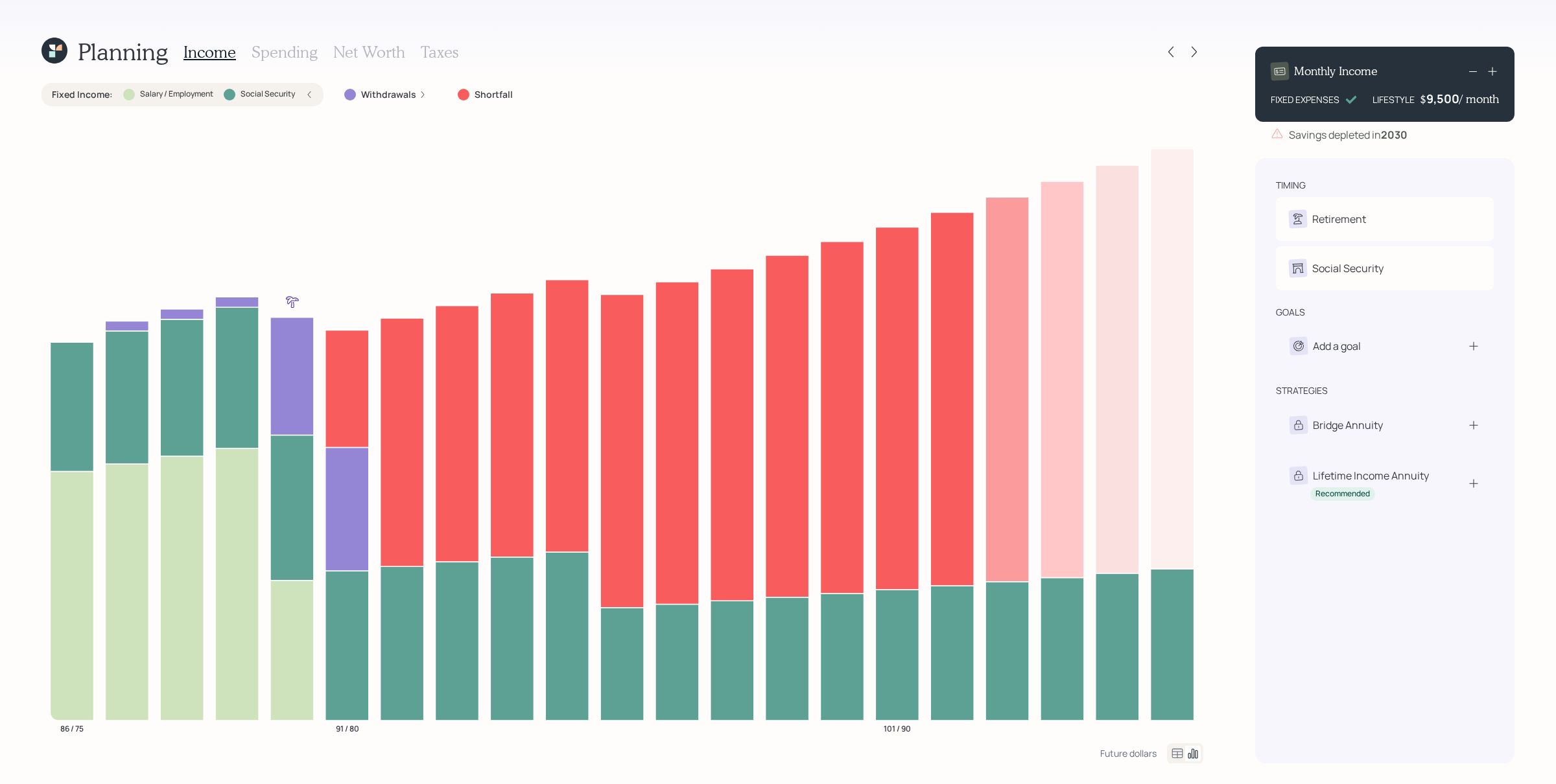
click at [312, 96] on div "Fixed Income : Salary / Employment Social Security" at bounding box center [182, 94] width 282 height 23
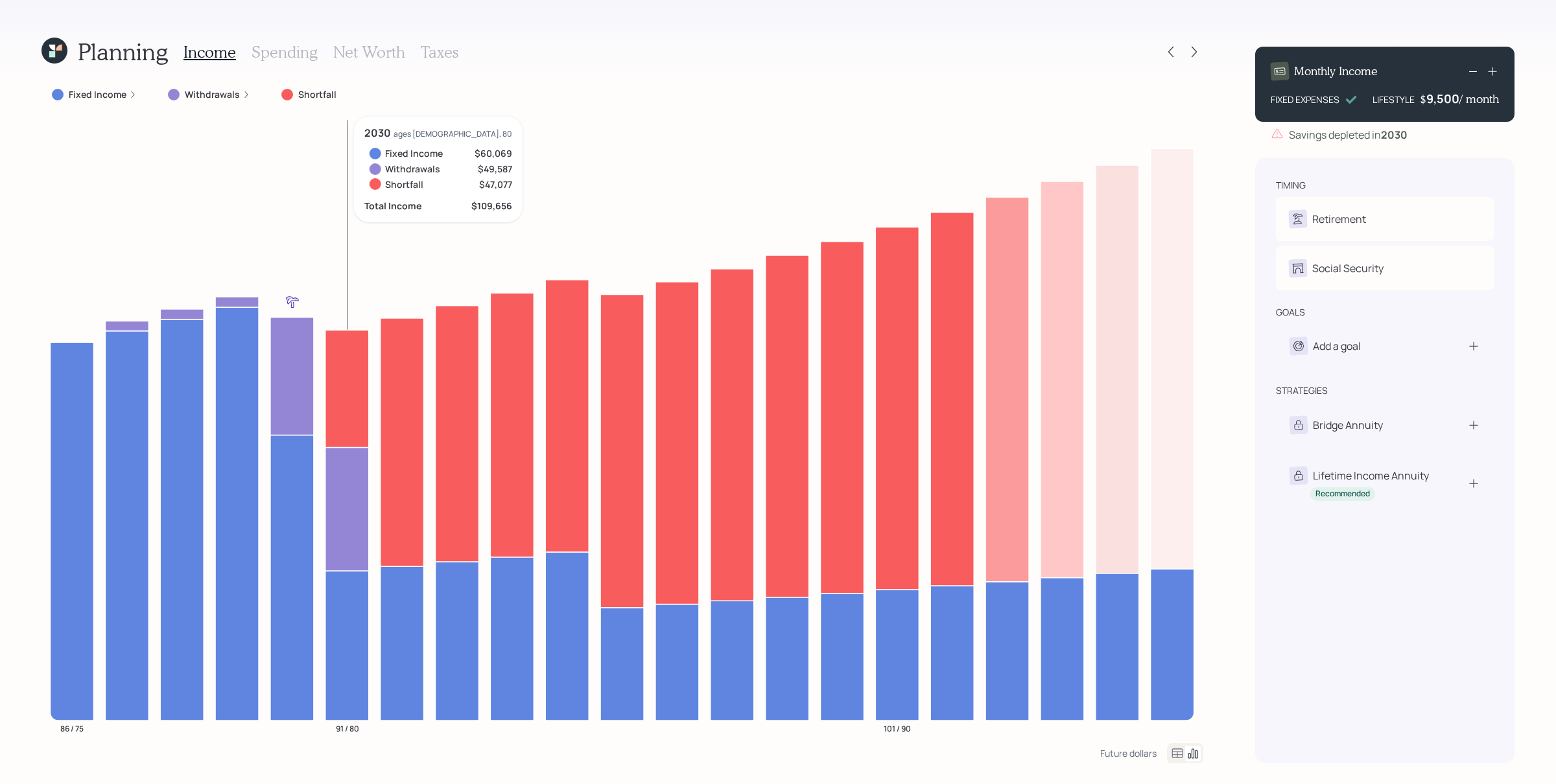
click at [341, 358] on icon at bounding box center [347, 388] width 44 height 118
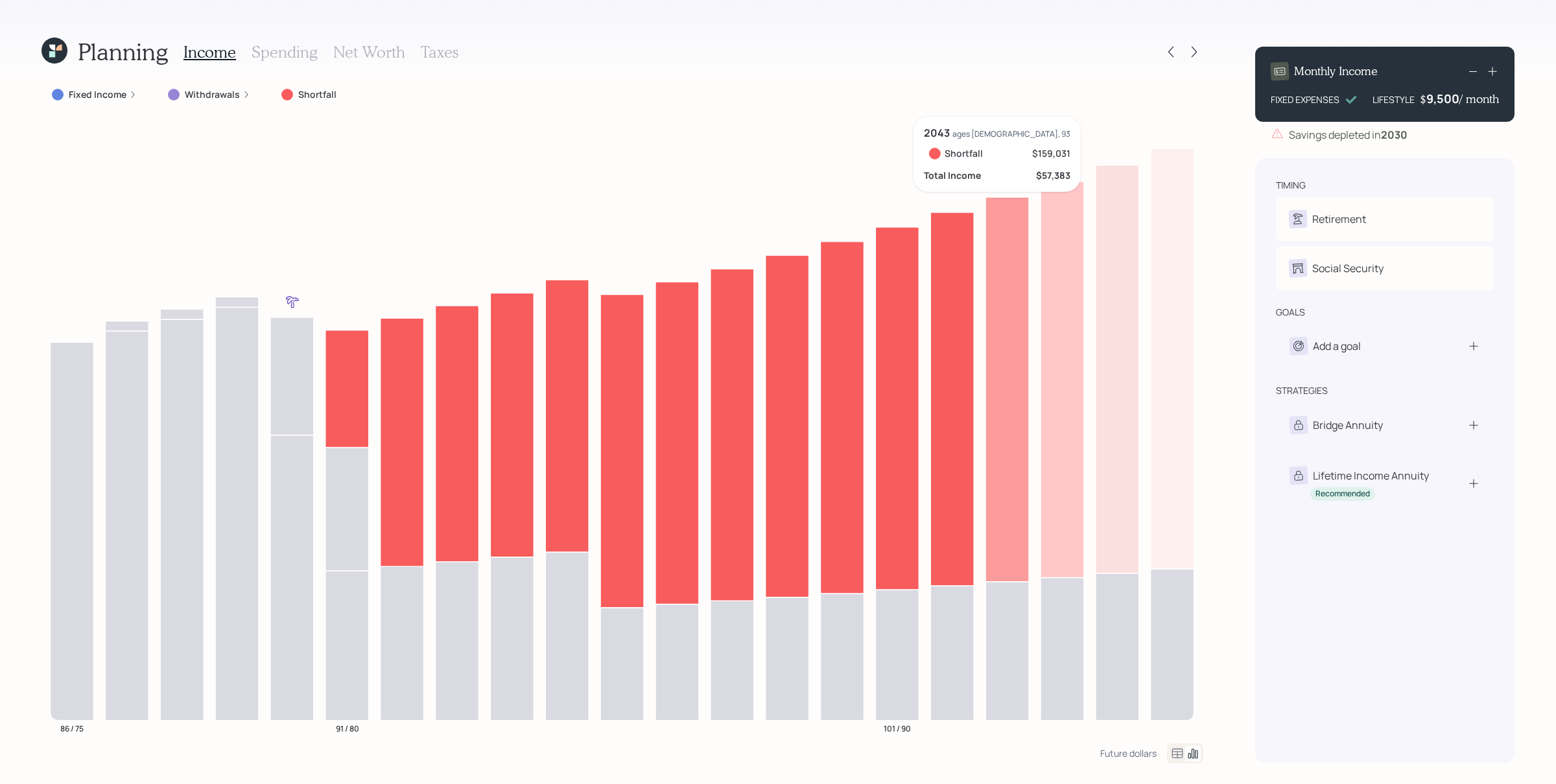
click at [953, 334] on icon at bounding box center [1062, 379] width 44 height 396
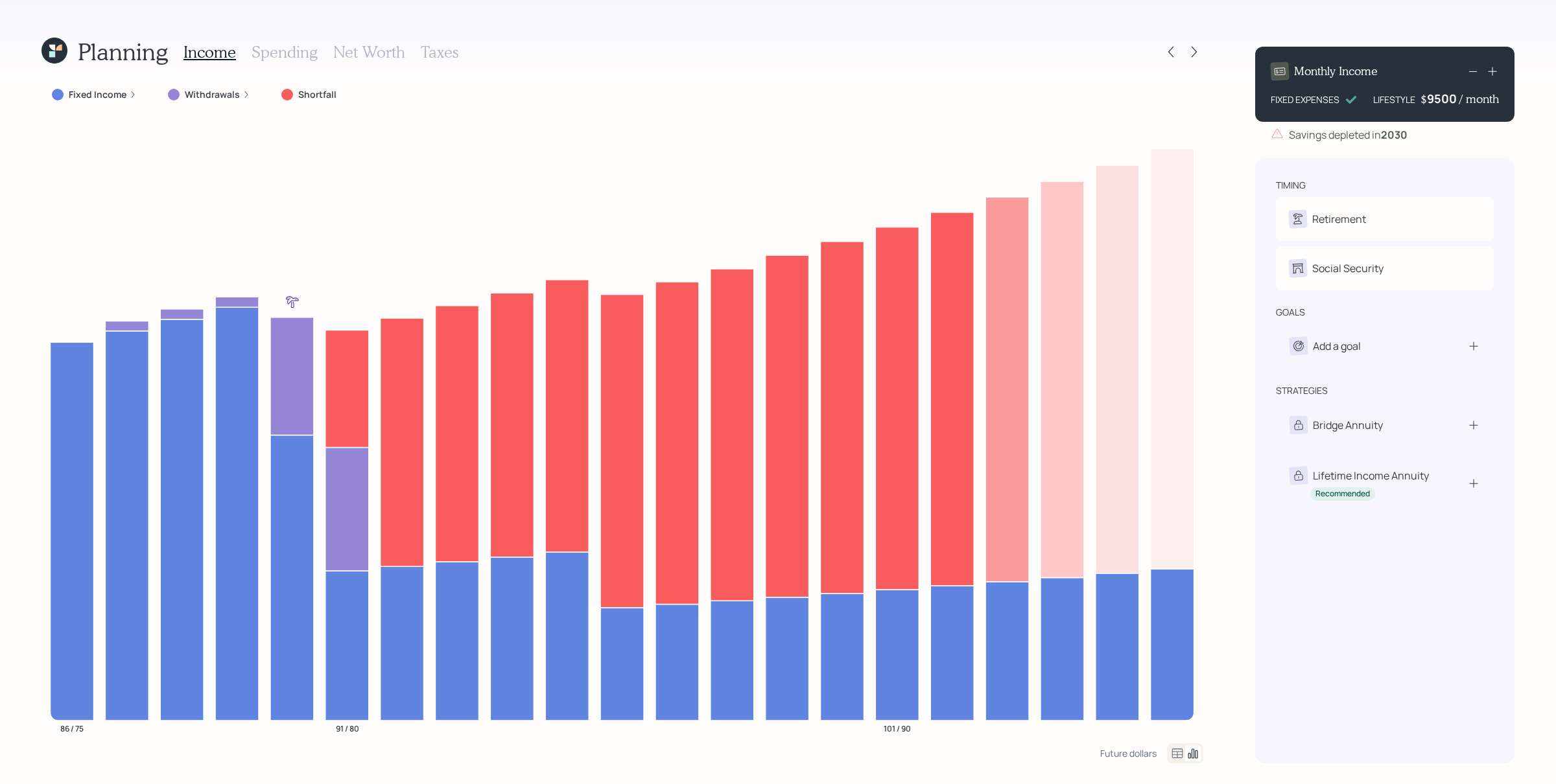
click at [953, 99] on div "9500" at bounding box center [1443, 98] width 33 height 15
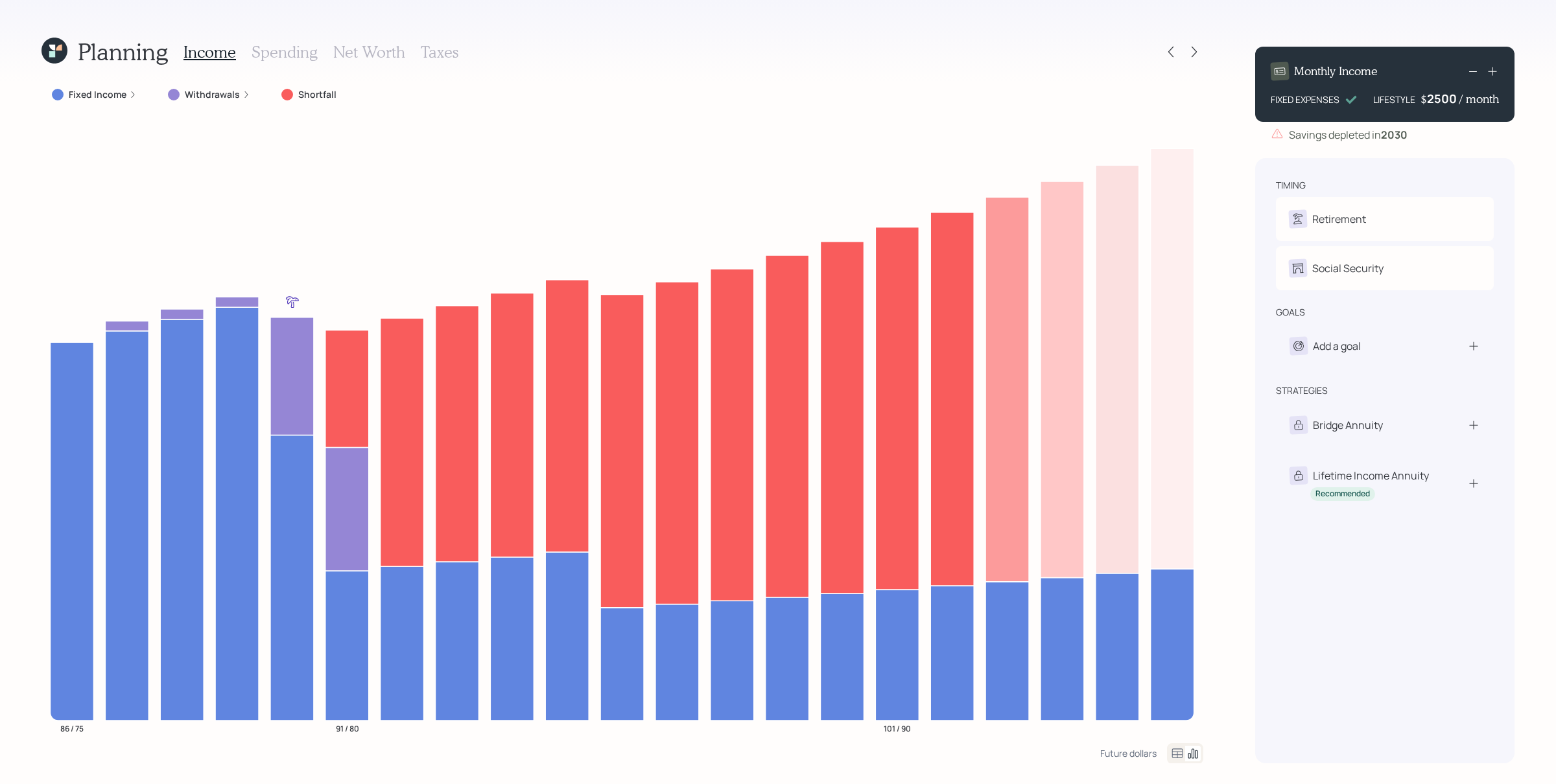
click at [953, 169] on div "Planning Income Spending Net Worth Taxes Fixed Income Withdrawals Shortfall 86 …" at bounding box center [778, 392] width 1556 height 784
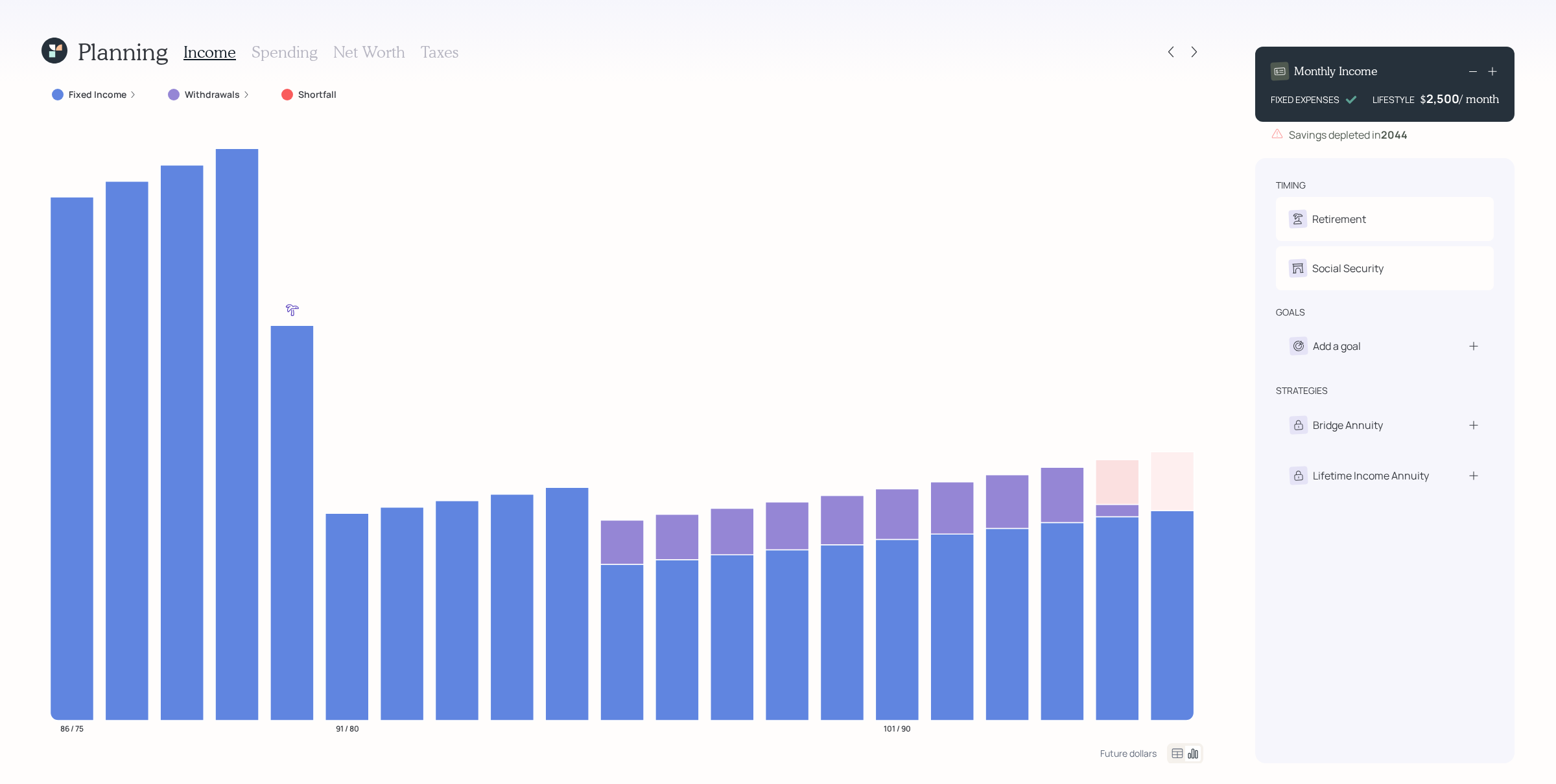
click at [953, 94] on div "2,500" at bounding box center [1443, 98] width 33 height 15
click at [953, 94] on div "2500" at bounding box center [1443, 98] width 33 height 15
click at [953, 257] on div "Planning Income Spending Net Worth Taxes Fixed Income Withdrawals Shortfall 86 …" at bounding box center [778, 392] width 1556 height 784
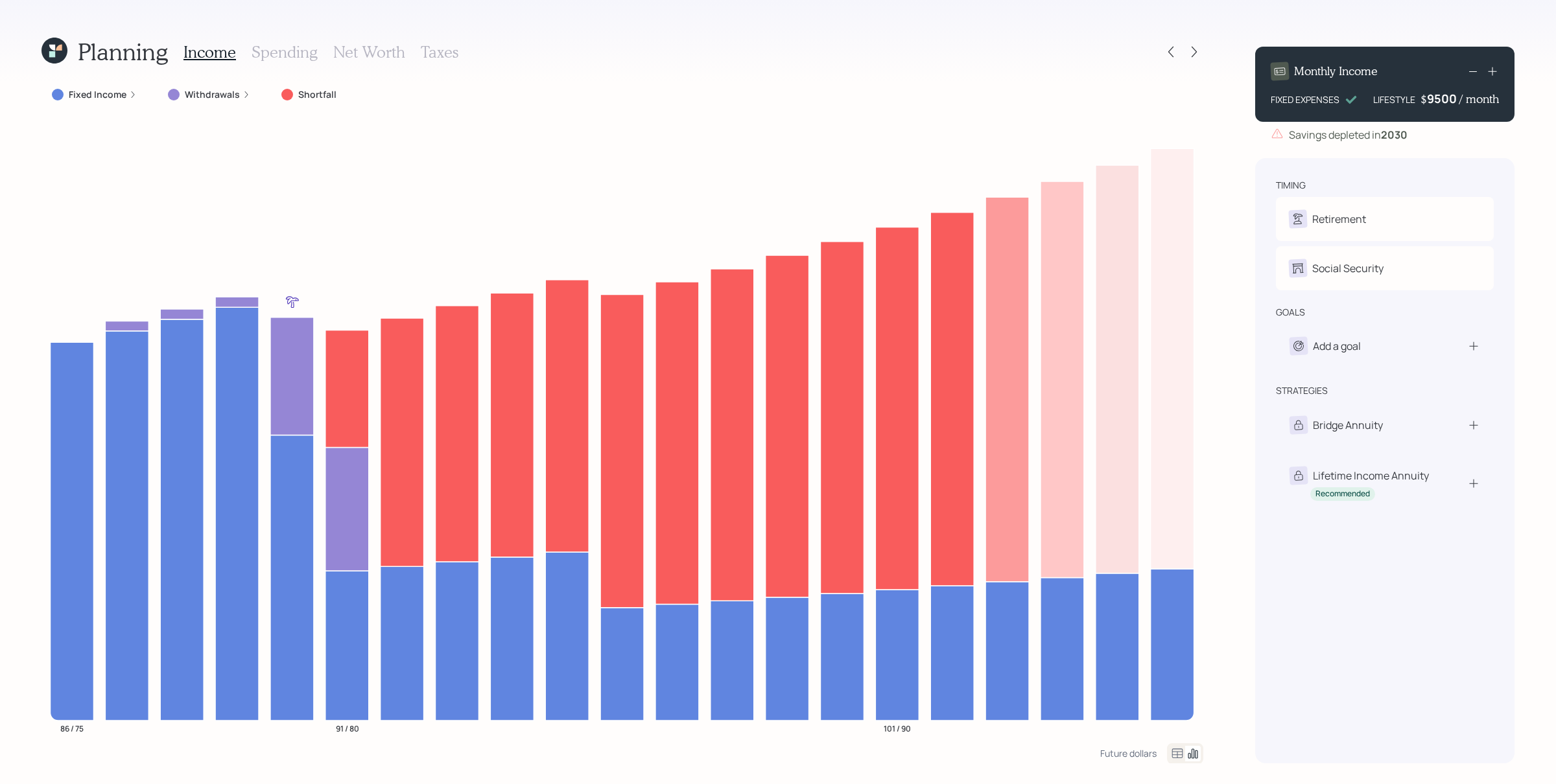
click at [953, 105] on div "9500" at bounding box center [1443, 98] width 33 height 15
click at [297, 49] on h3 "Spending" at bounding box center [284, 52] width 66 height 19
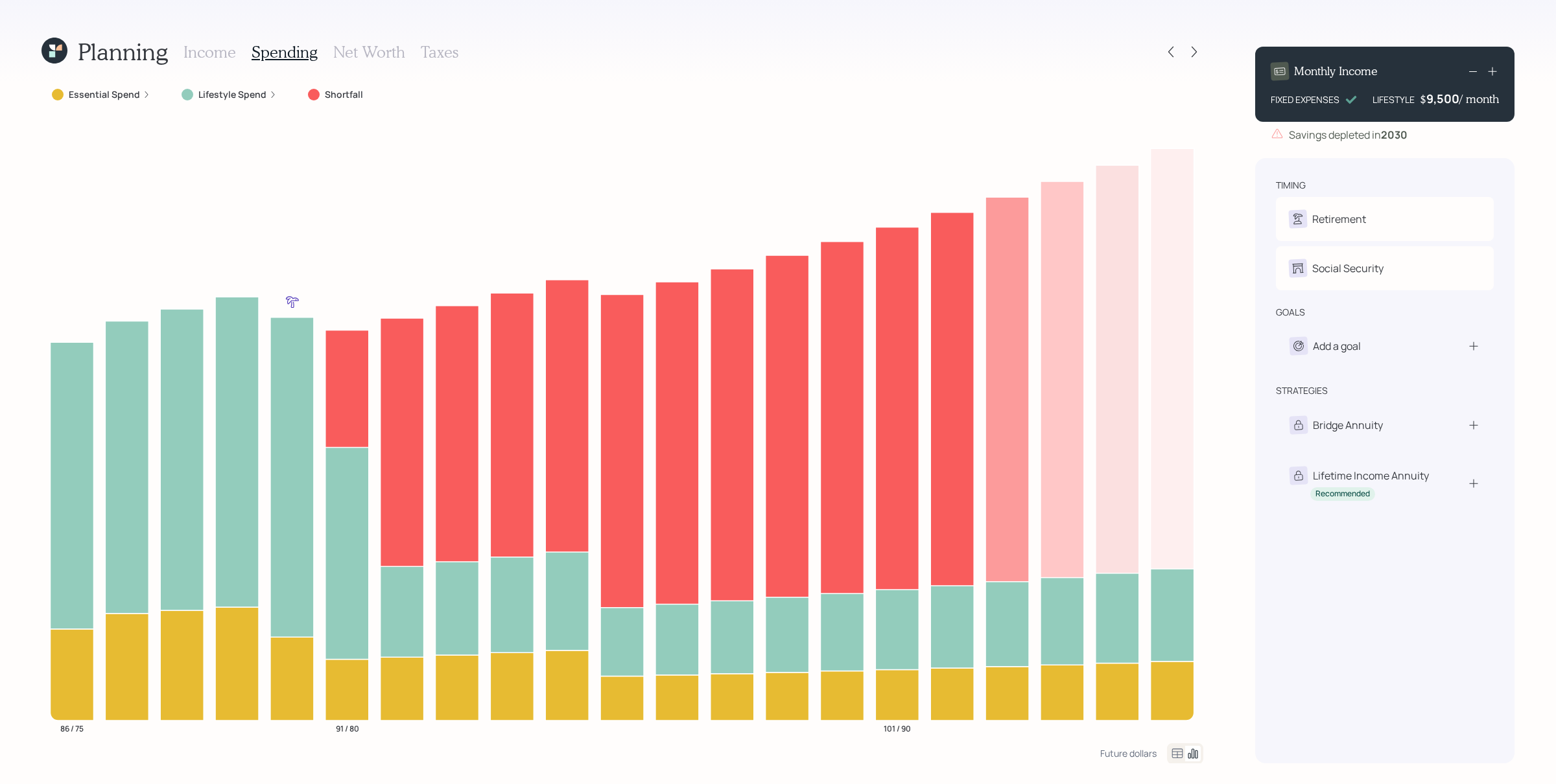
click at [953, 106] on div "9,500" at bounding box center [1443, 98] width 33 height 15
click at [953, 106] on div "9500" at bounding box center [1443, 98] width 33 height 15
click at [953, 151] on div "Monthly Income FIXED EXPENSES LIFESTYLE $ 5000 / month Savings depleted in [DAT…" at bounding box center [1384, 400] width 259 height 727
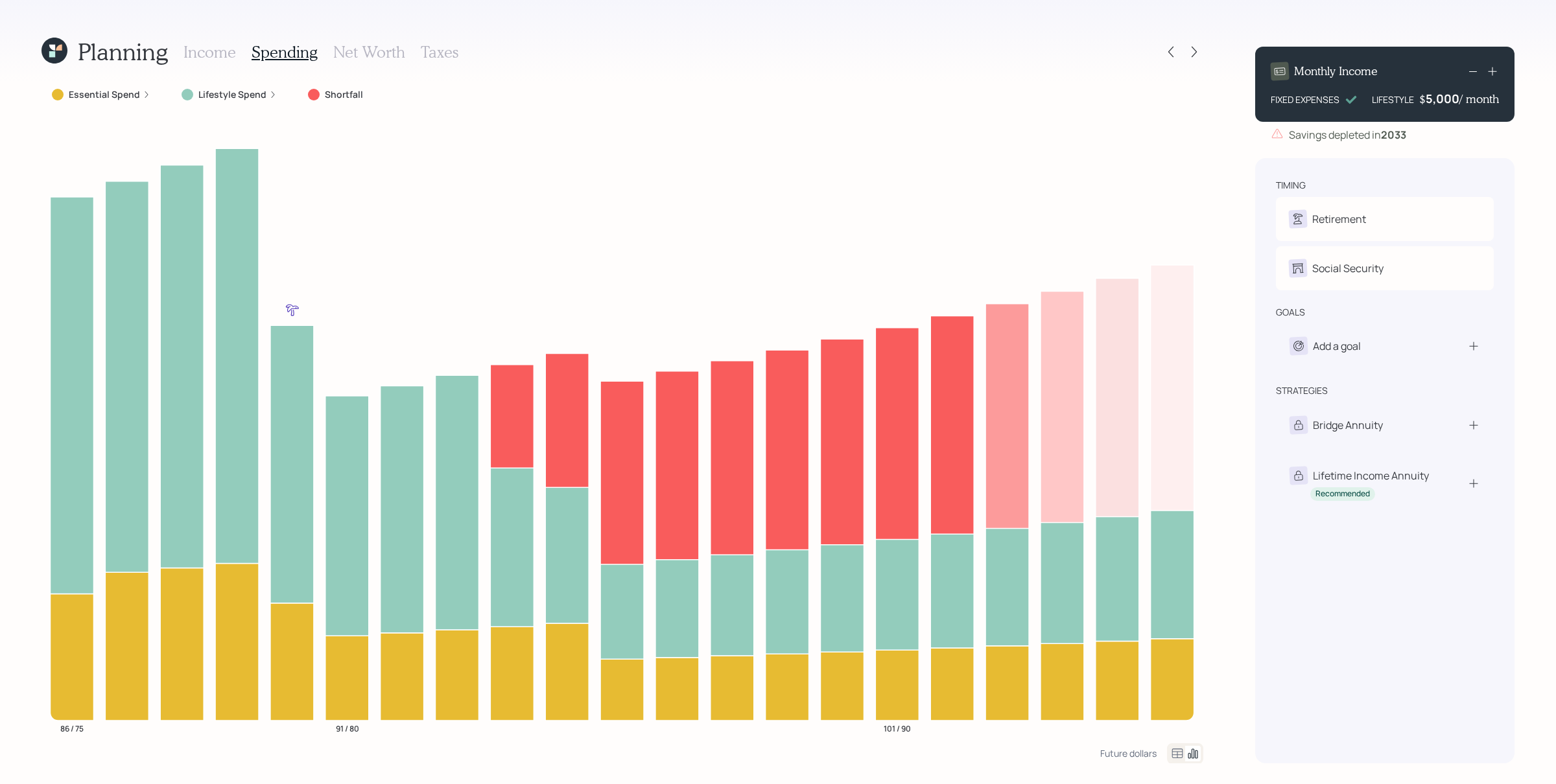
click at [239, 96] on label "Lifestyle Spend" at bounding box center [232, 94] width 68 height 13
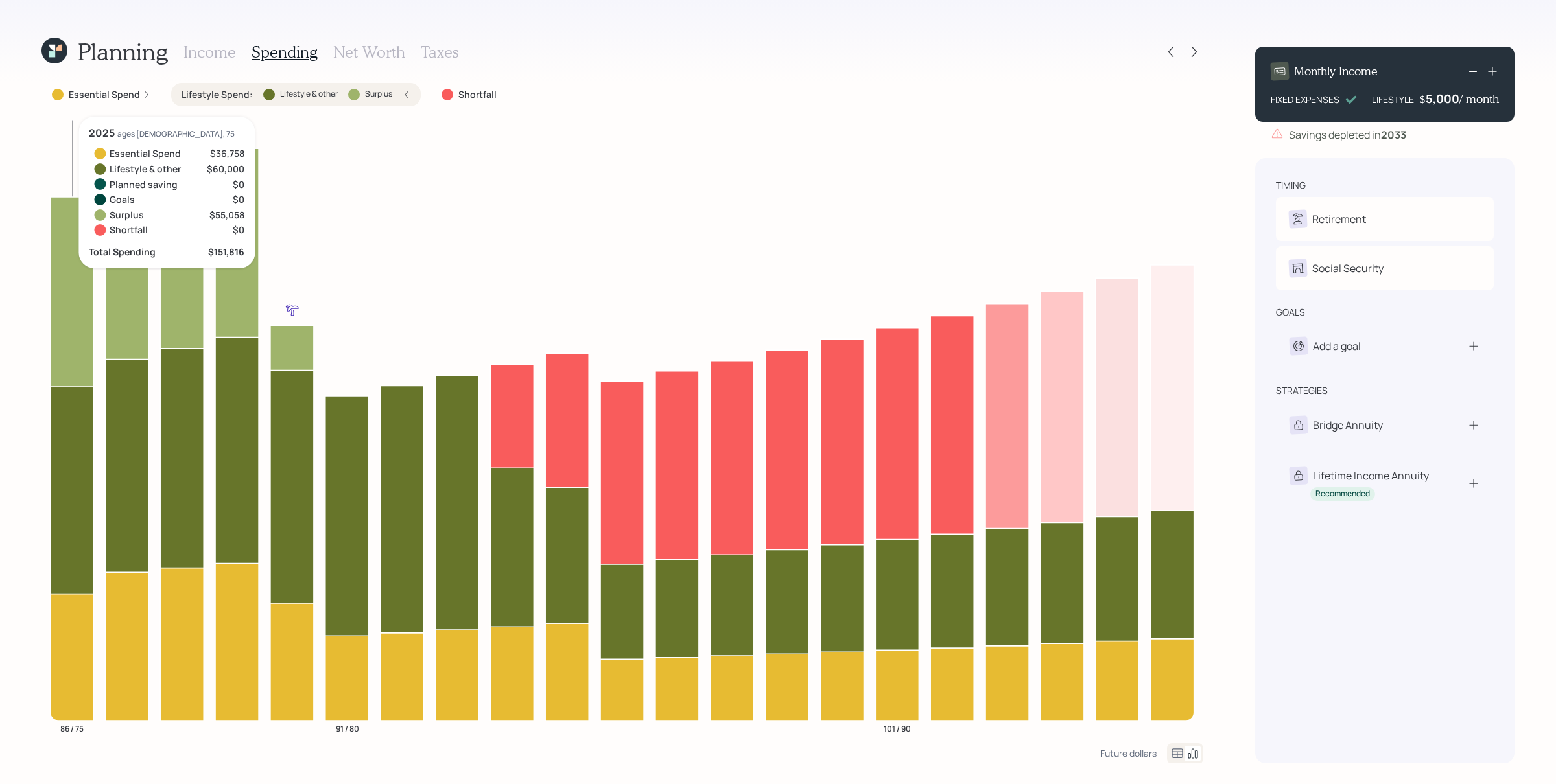
click at [72, 248] on icon at bounding box center [72, 292] width 44 height 190
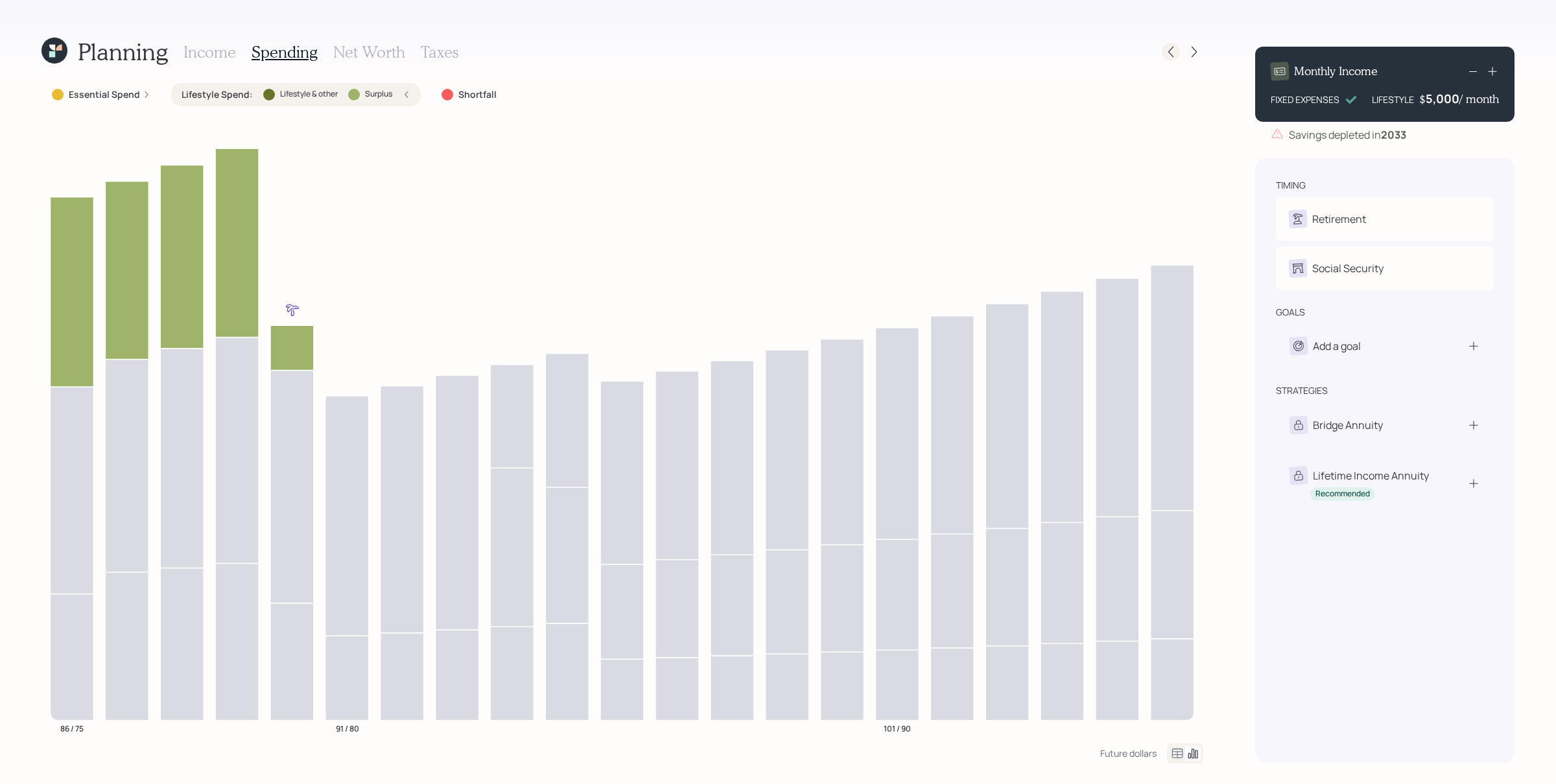
click at [953, 53] on icon at bounding box center [1170, 52] width 13 height 13
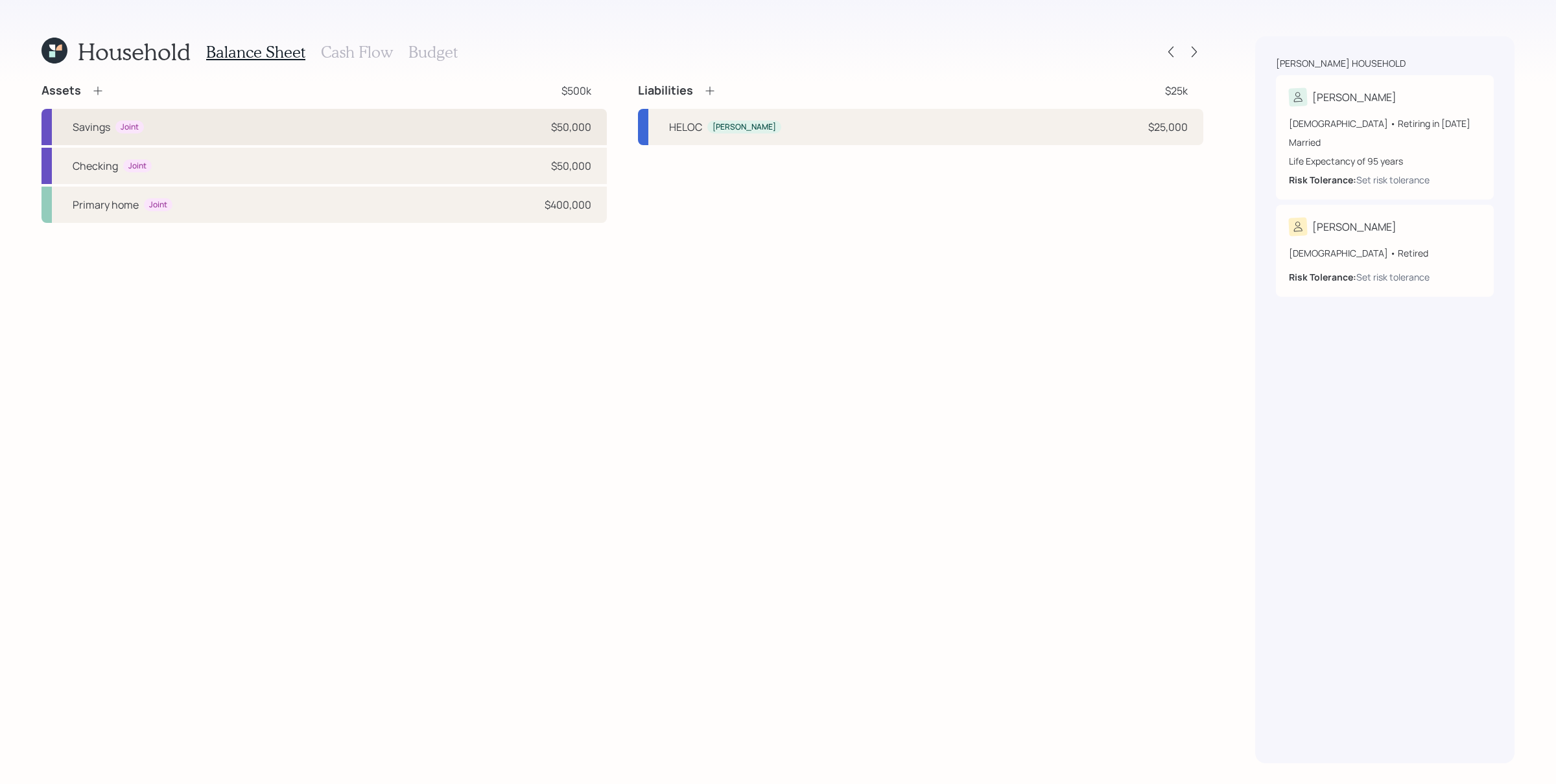
click at [295, 134] on div "Savings Joint $50,000" at bounding box center [324, 127] width 566 height 36
select select "cash"
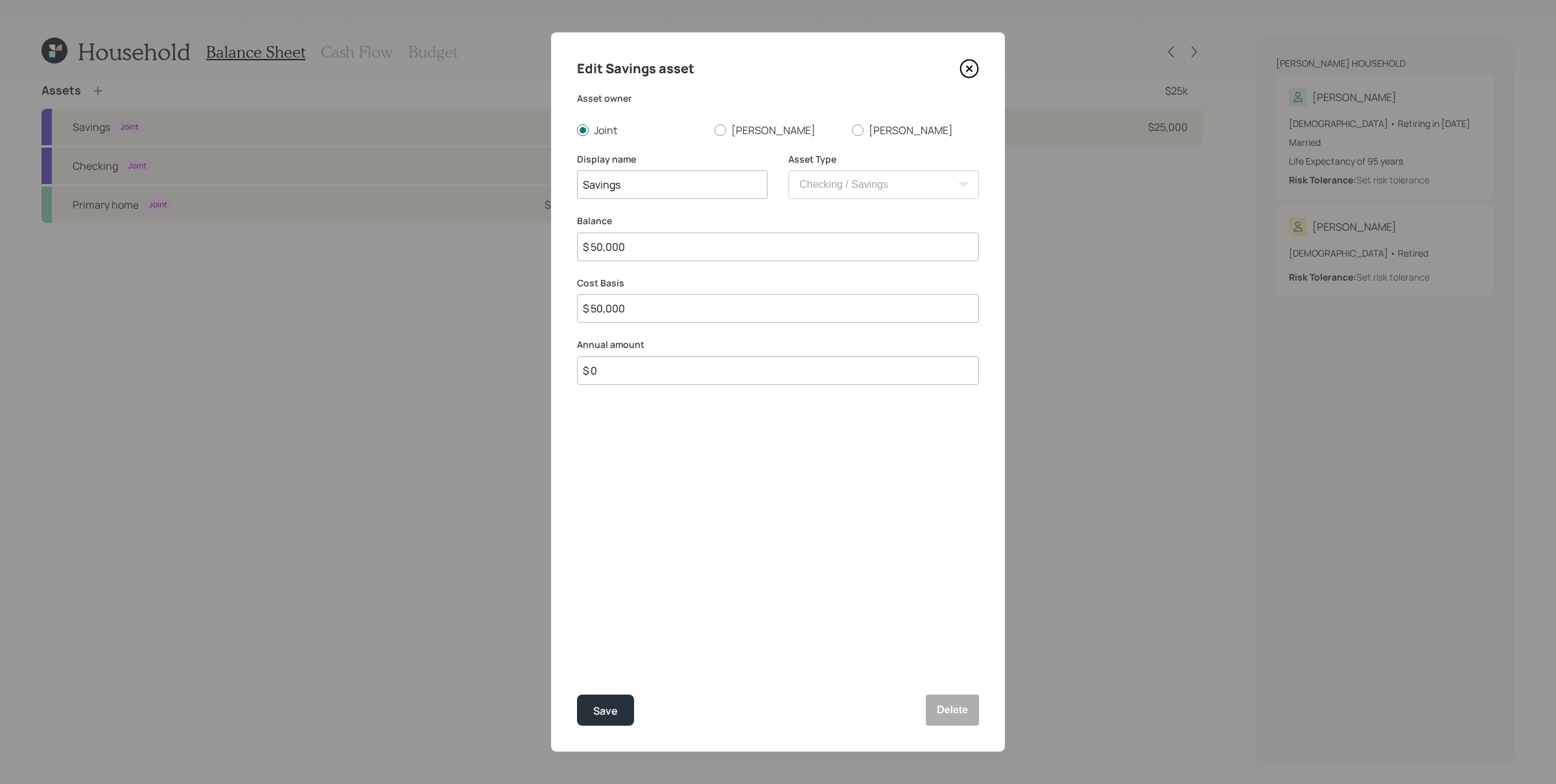
click at [650, 359] on input "$ 0" at bounding box center [778, 370] width 402 height 28
click at [650, 368] on input "$ 0" at bounding box center [778, 370] width 402 height 28
click at [651, 368] on input "$ 0" at bounding box center [778, 370] width 402 height 28
type input "$ 50,000"
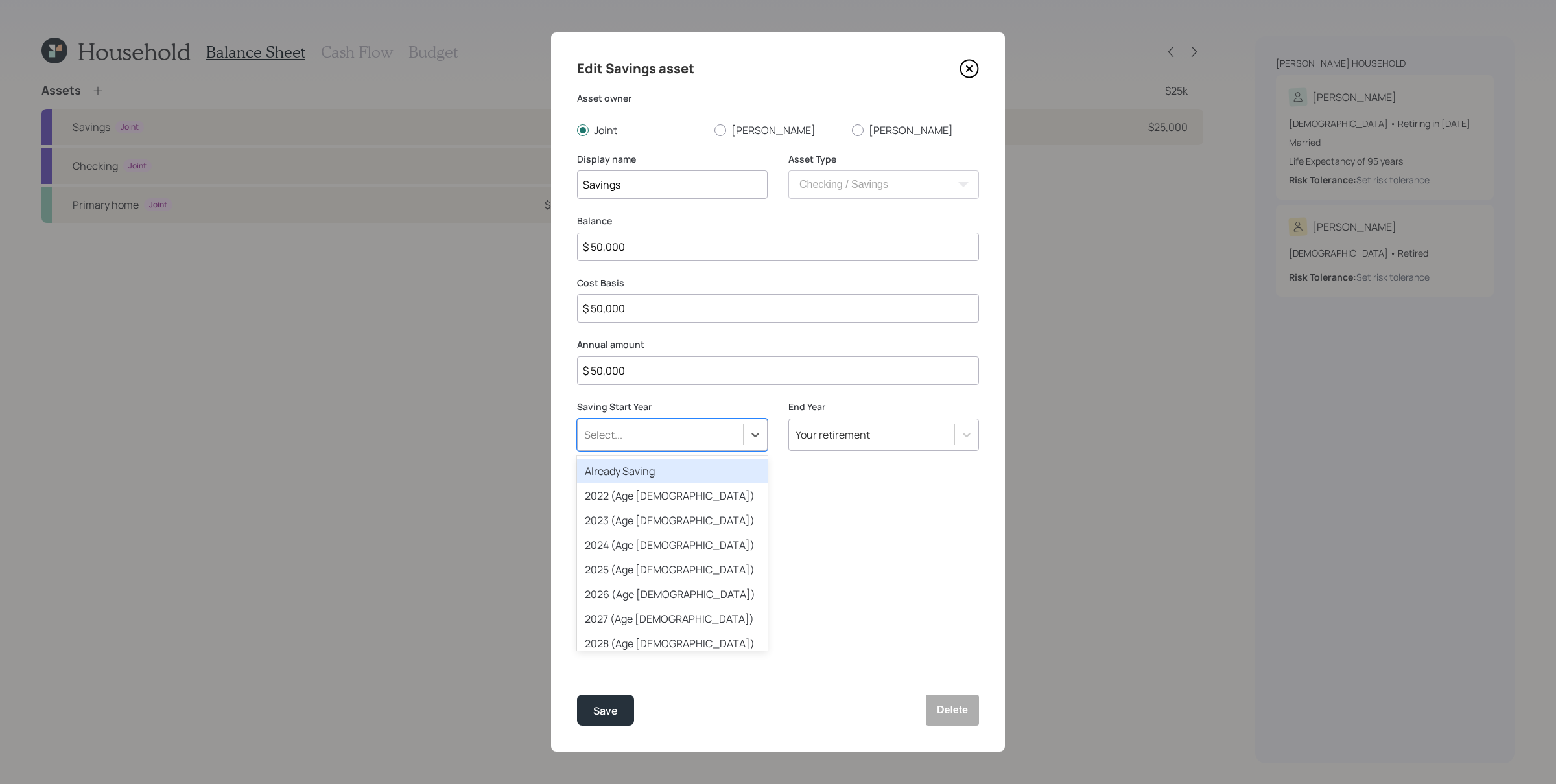
click at [638, 442] on div "Select..." at bounding box center [660, 435] width 166 height 22
click at [645, 471] on div "Already Saving" at bounding box center [672, 471] width 190 height 25
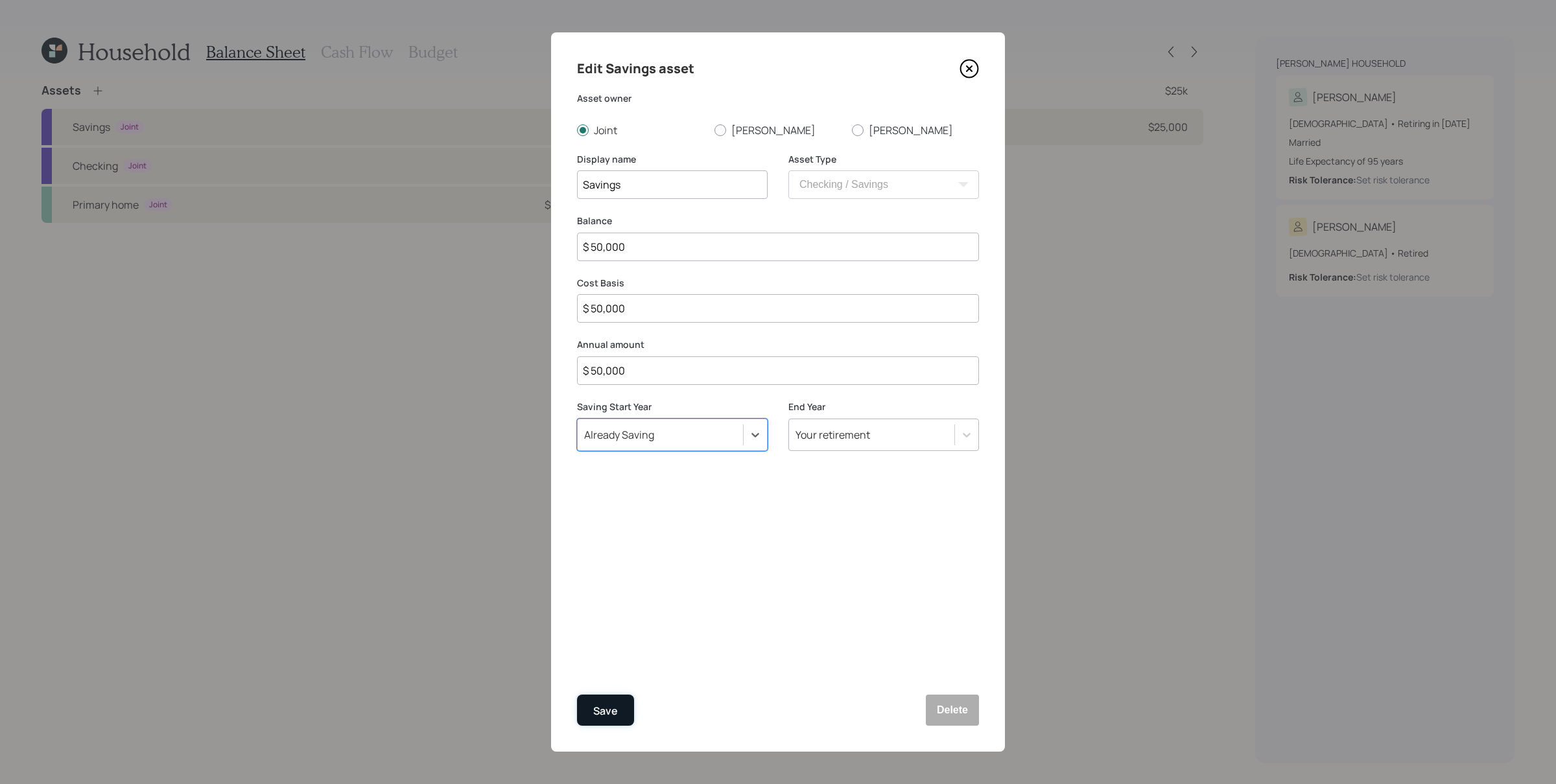
click at [597, 539] on button "Save" at bounding box center [606, 710] width 57 height 31
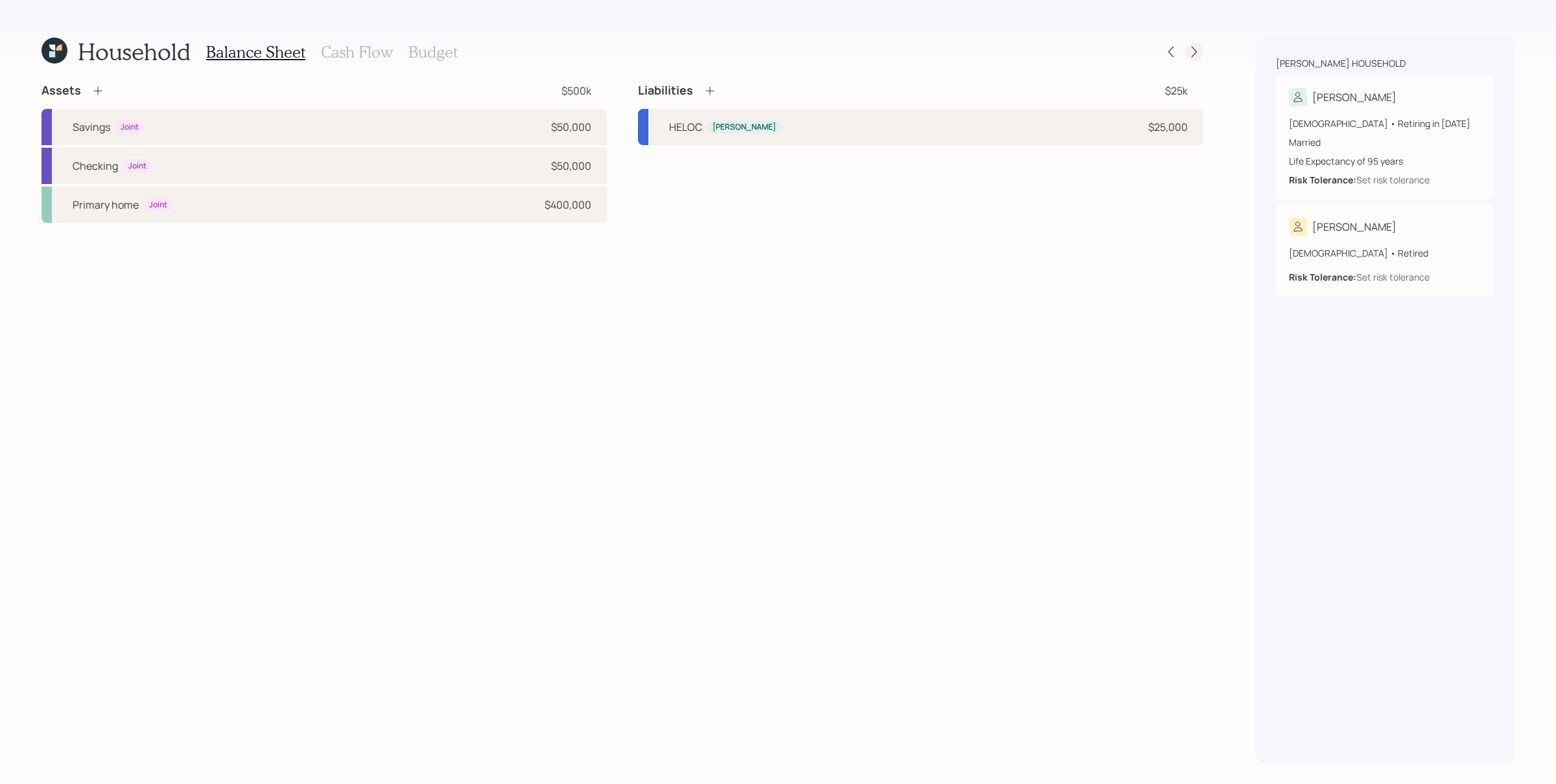
click at [953, 57] on icon at bounding box center [1194, 52] width 13 height 13
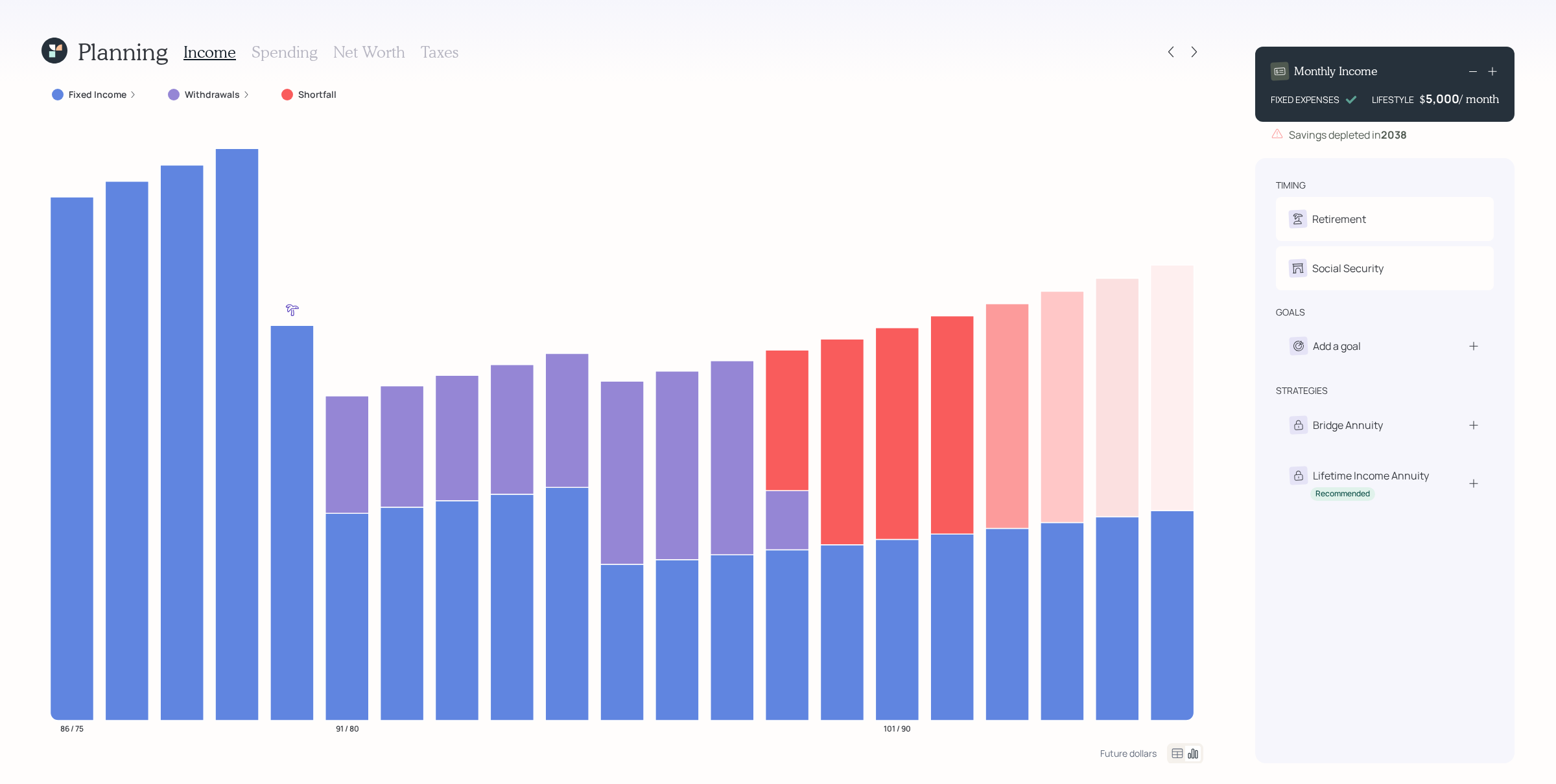
click at [953, 109] on div "Monthly Income FIXED EXPENSES LIFESTYLE $ 5,000 / month" at bounding box center [1384, 84] width 259 height 75
click at [953, 95] on div "5000" at bounding box center [1443, 98] width 33 height 15
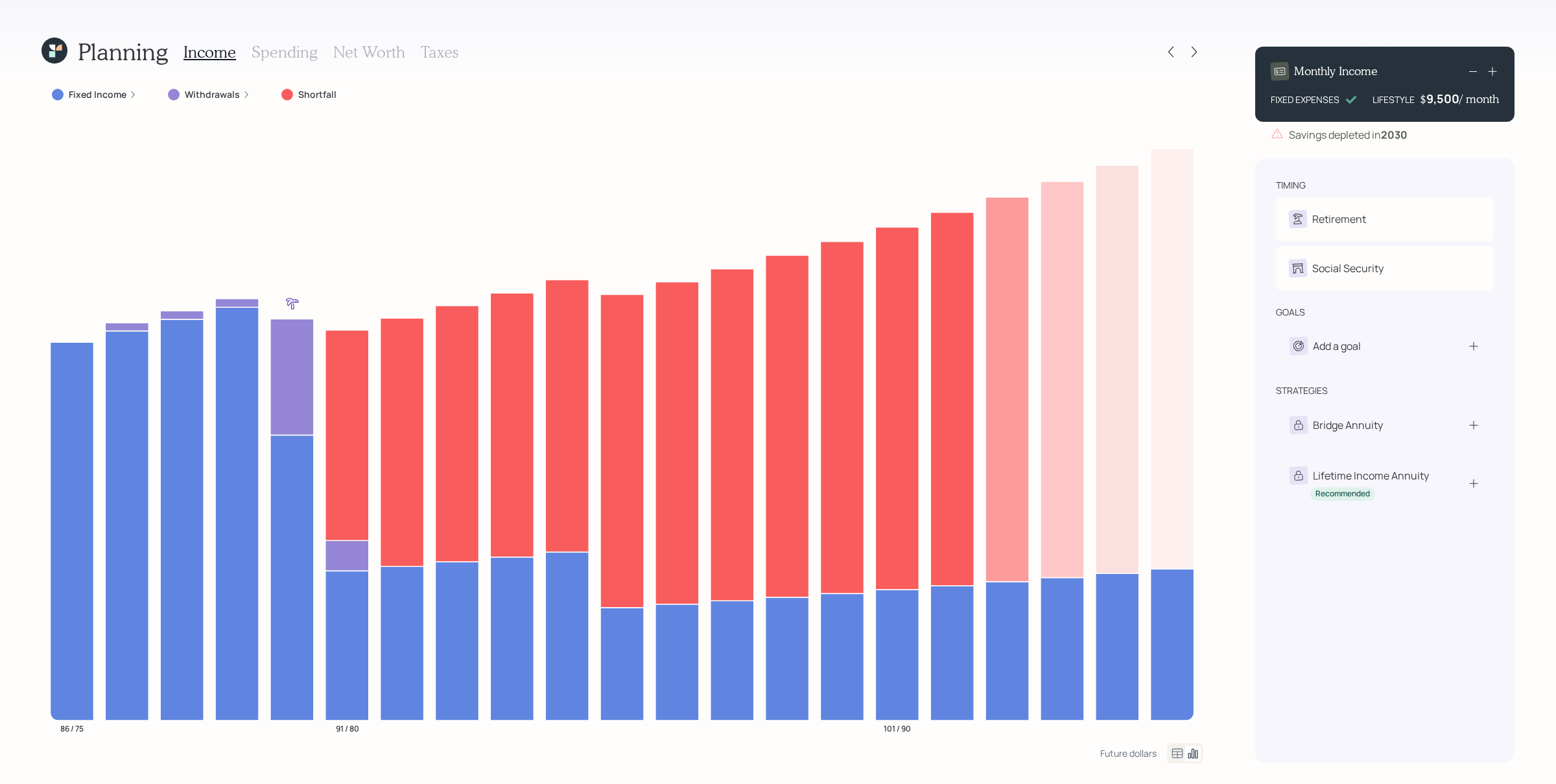
click at [55, 50] on icon at bounding box center [52, 48] width 6 height 6
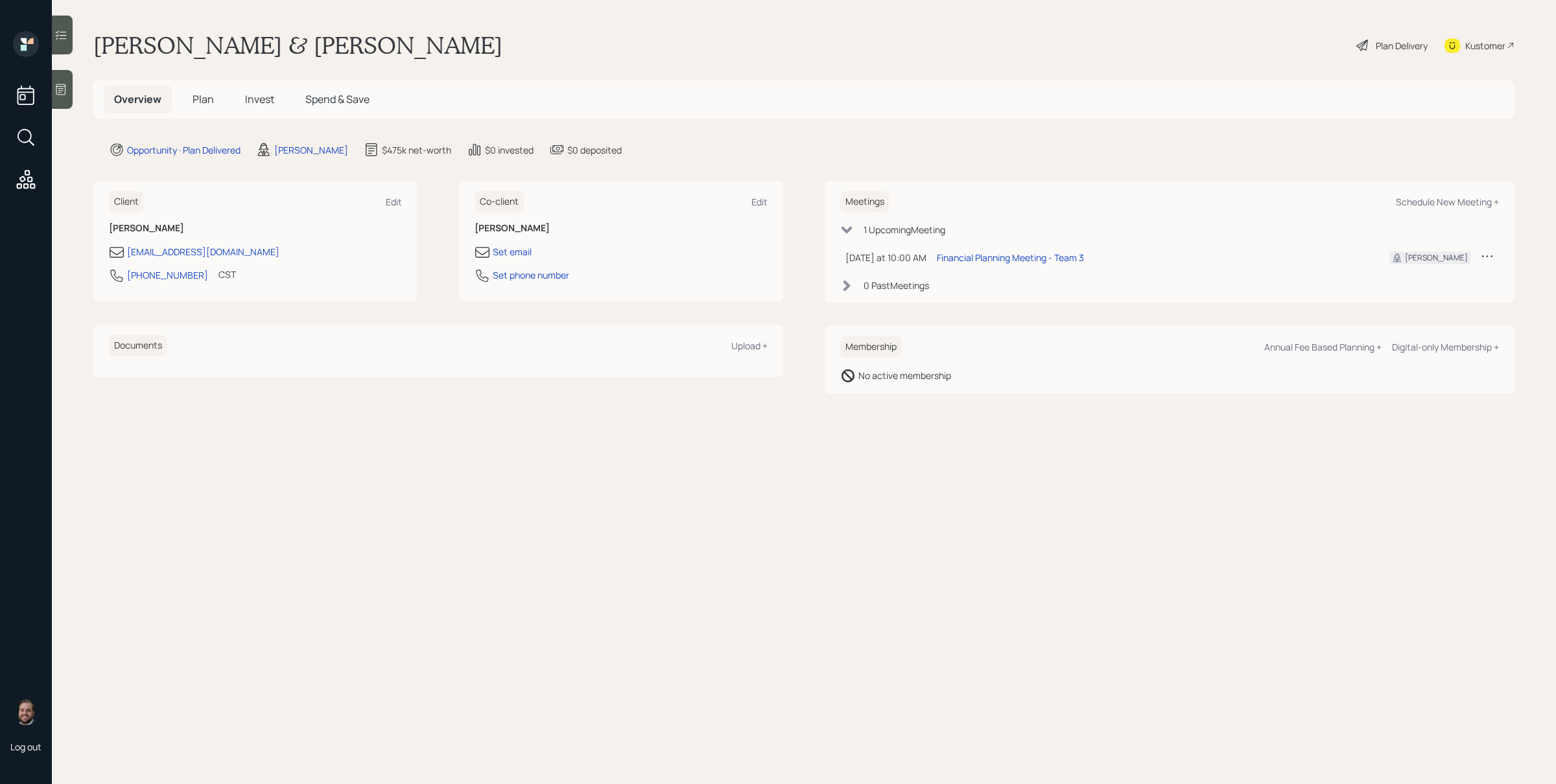
click at [450, 17] on main "[PERSON_NAME] & [PERSON_NAME] Plan Delivery Kustomer Overview Plan Invest Spend…" at bounding box center [803, 392] width 1504 height 784
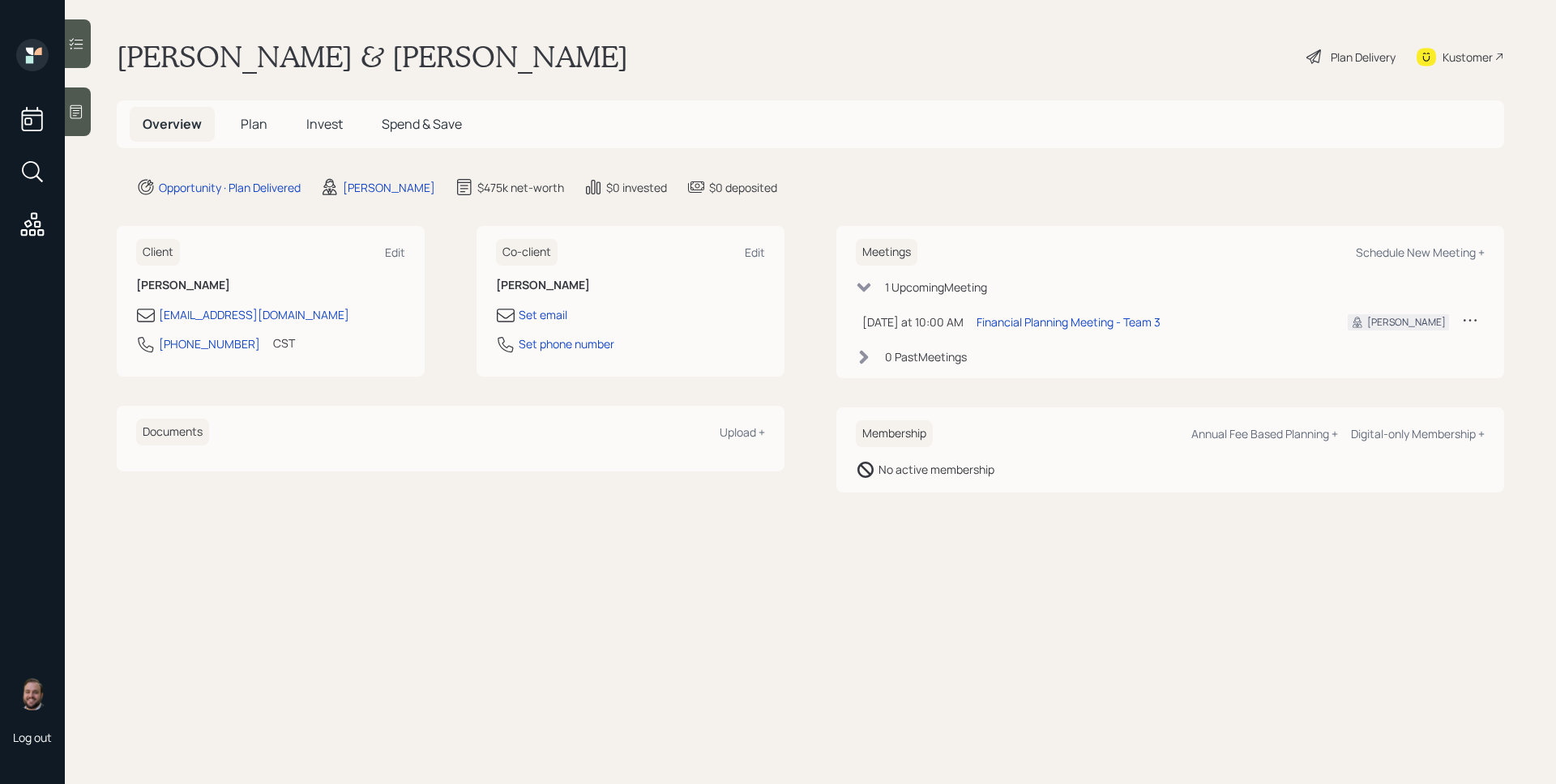
click at [261, 129] on span "Plan" at bounding box center [253, 124] width 26 height 18
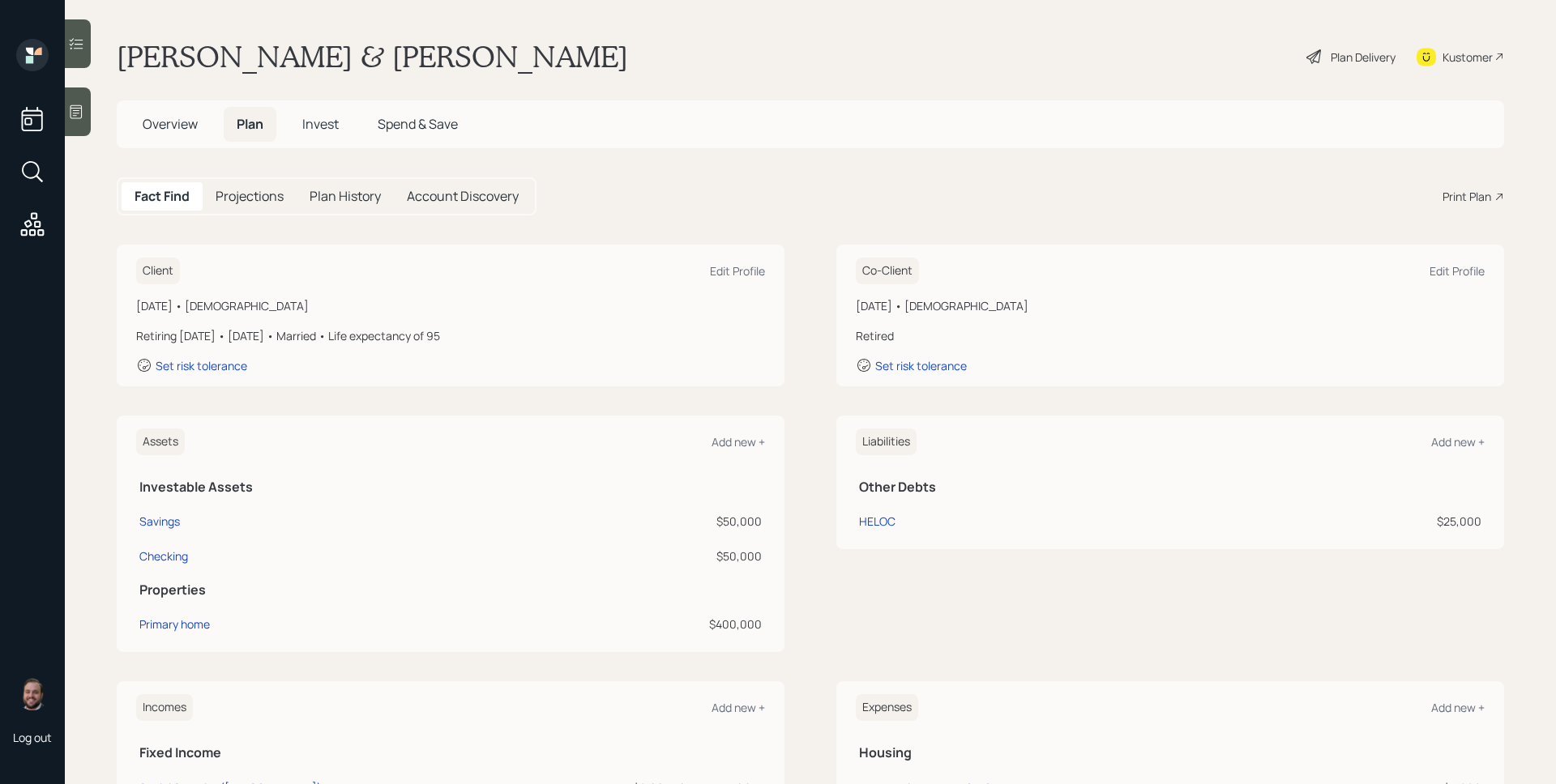
click at [1191, 195] on div "Print Plan" at bounding box center [1467, 196] width 49 height 17
click at [1191, 210] on div "Fact Find Projections Plan History Account Discovery Print Plan" at bounding box center [811, 197] width 1387 height 38
click at [1191, 197] on div "Print Plan" at bounding box center [1467, 196] width 49 height 17
